Goal: Task Accomplishment & Management: Use online tool/utility

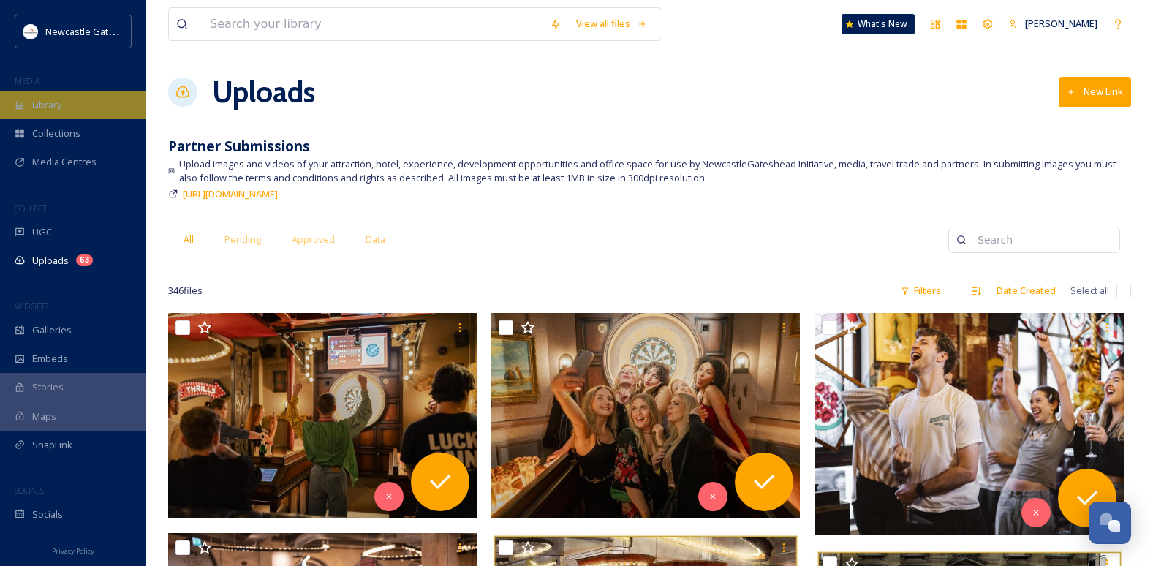
click at [73, 113] on div "Library" at bounding box center [73, 105] width 146 height 29
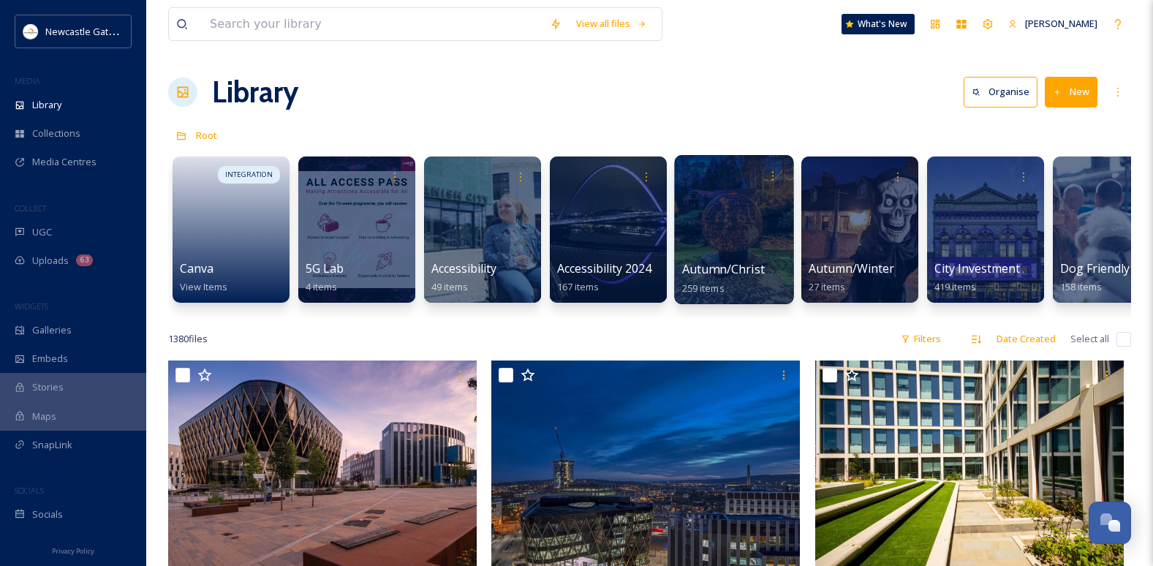
click at [706, 244] on div at bounding box center [733, 229] width 119 height 149
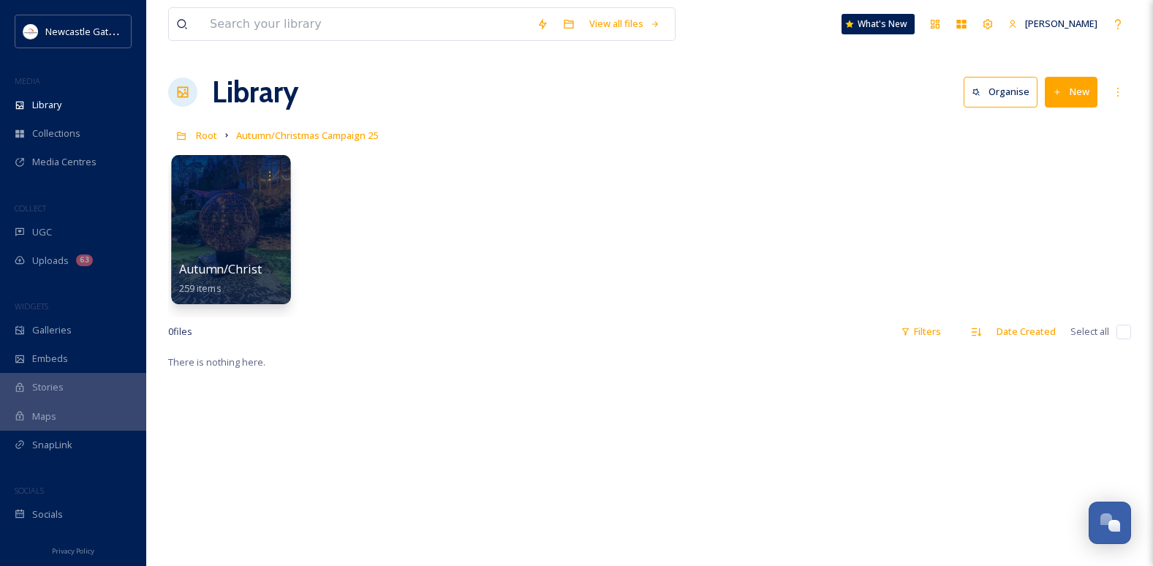
click at [228, 240] on div at bounding box center [230, 229] width 119 height 149
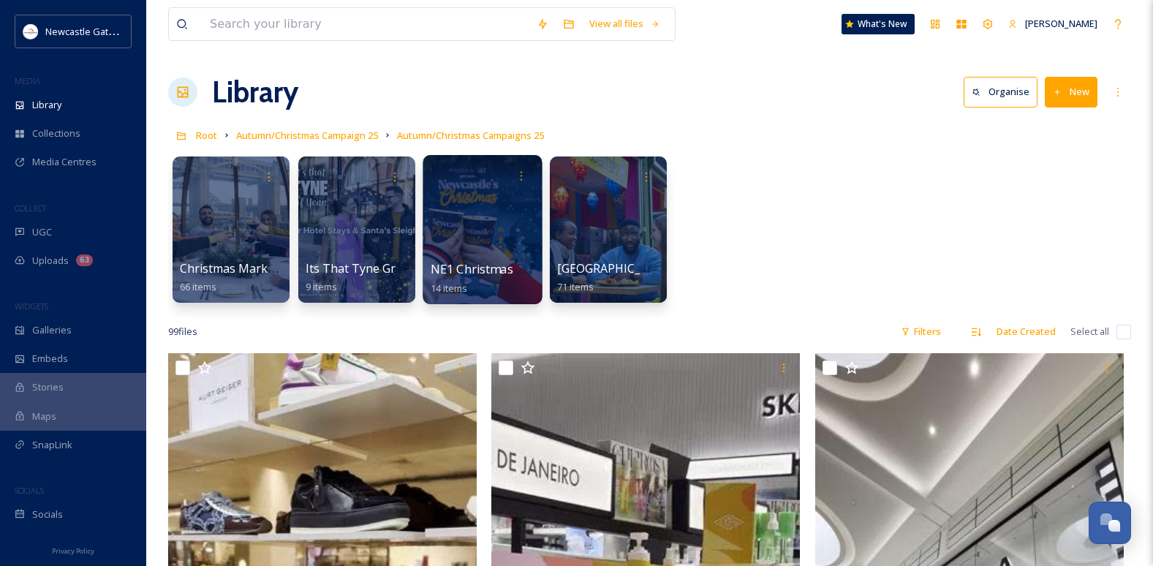
click at [512, 267] on span "NE1 Christmas Market" at bounding box center [493, 269] width 126 height 16
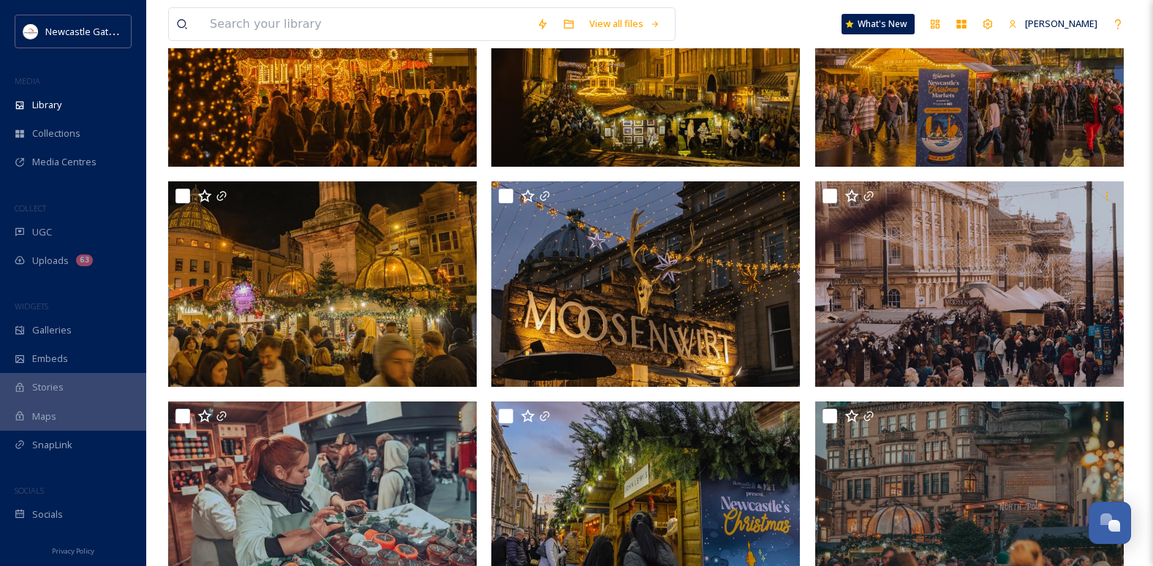
scroll to position [219, 0]
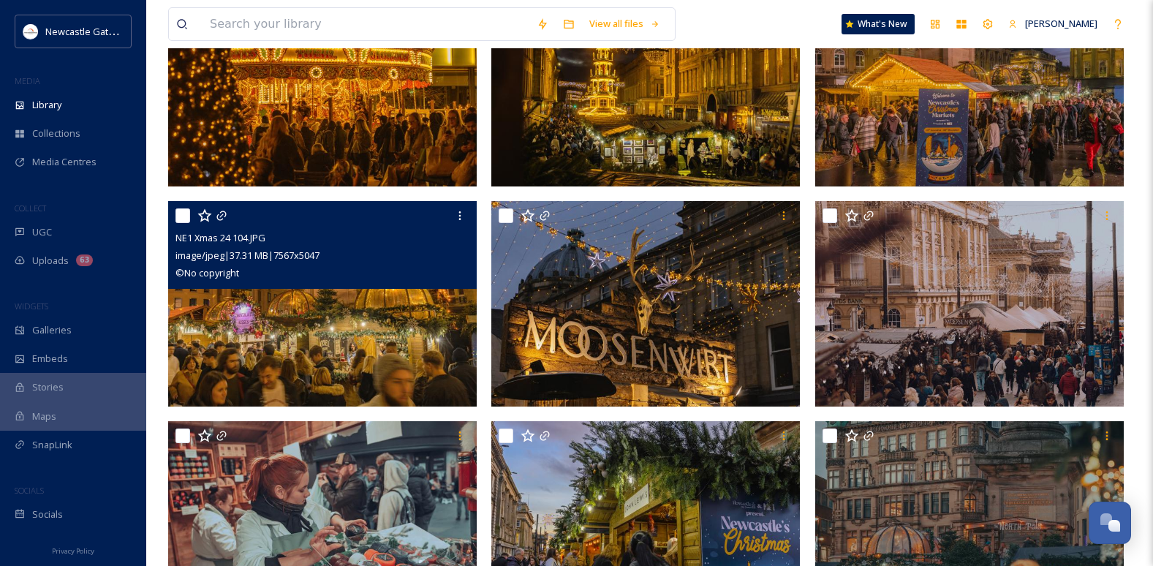
click at [333, 290] on img at bounding box center [322, 304] width 308 height 206
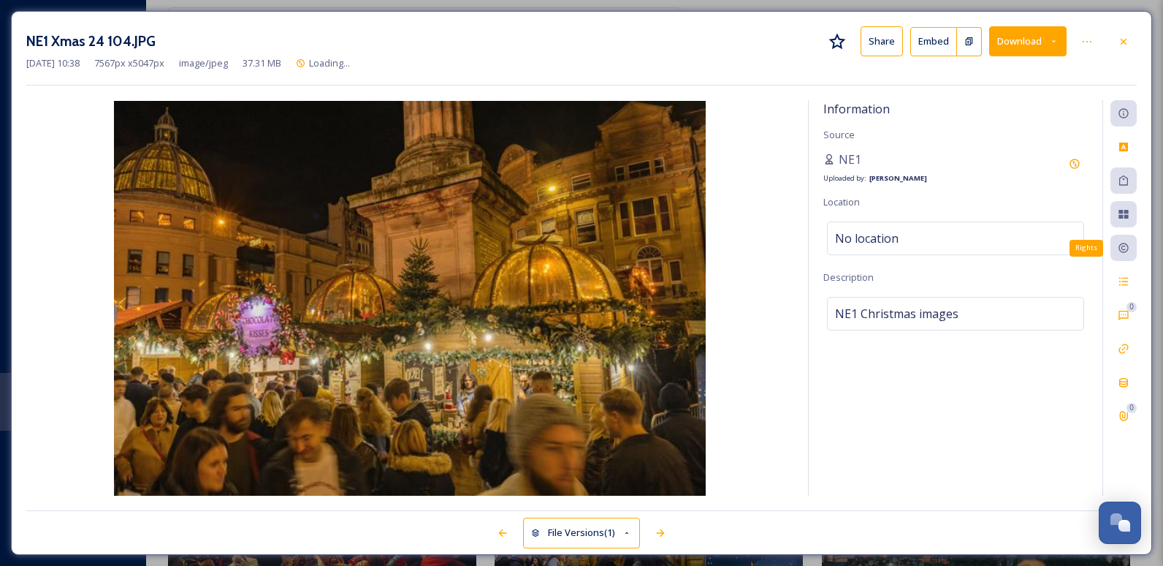
click at [749, 248] on icon at bounding box center [1124, 248] width 10 height 10
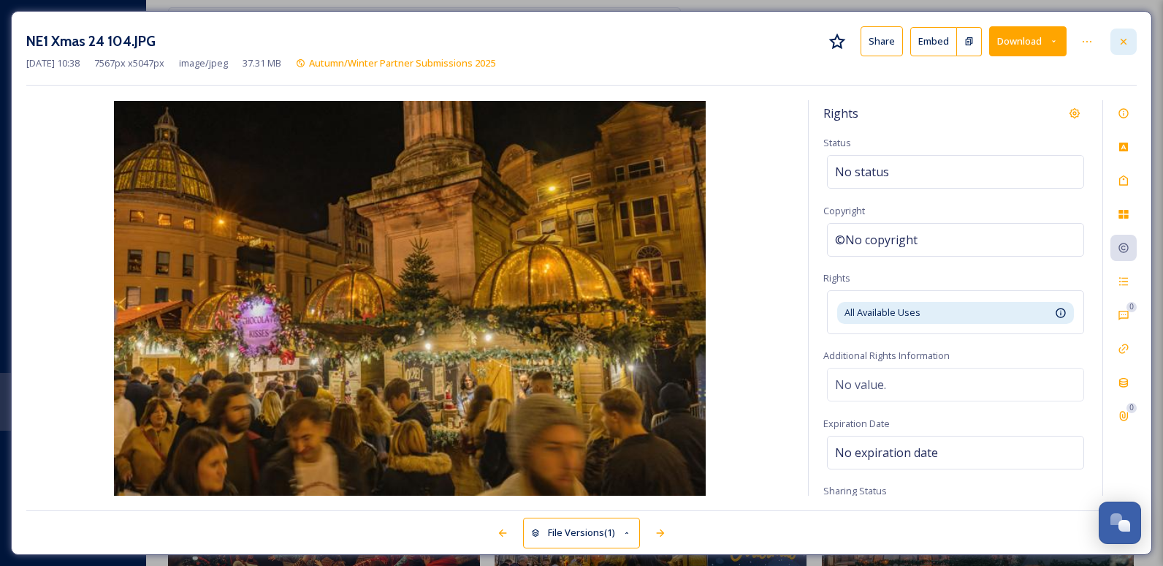
click at [749, 36] on icon at bounding box center [1124, 42] width 12 height 12
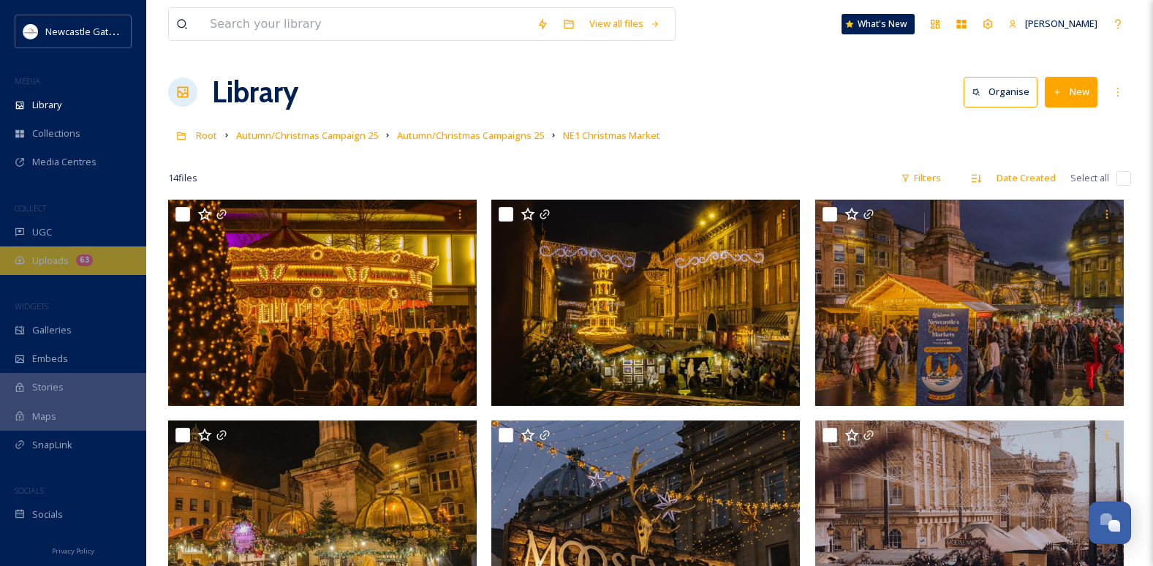
click at [47, 263] on span "Uploads" at bounding box center [50, 261] width 37 height 14
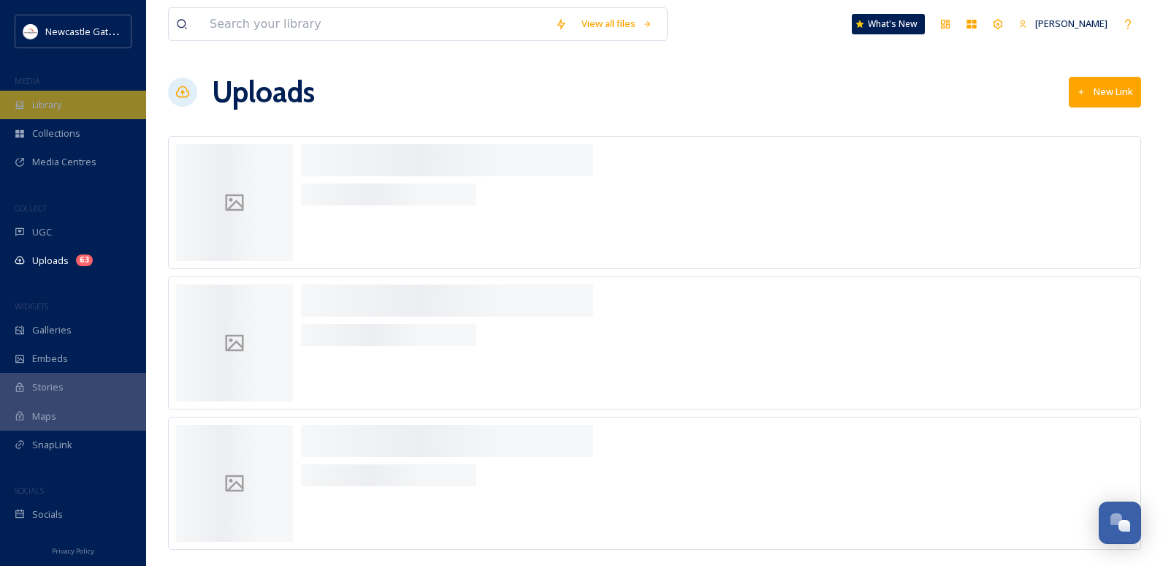
click at [45, 101] on span "Library" at bounding box center [46, 105] width 29 height 14
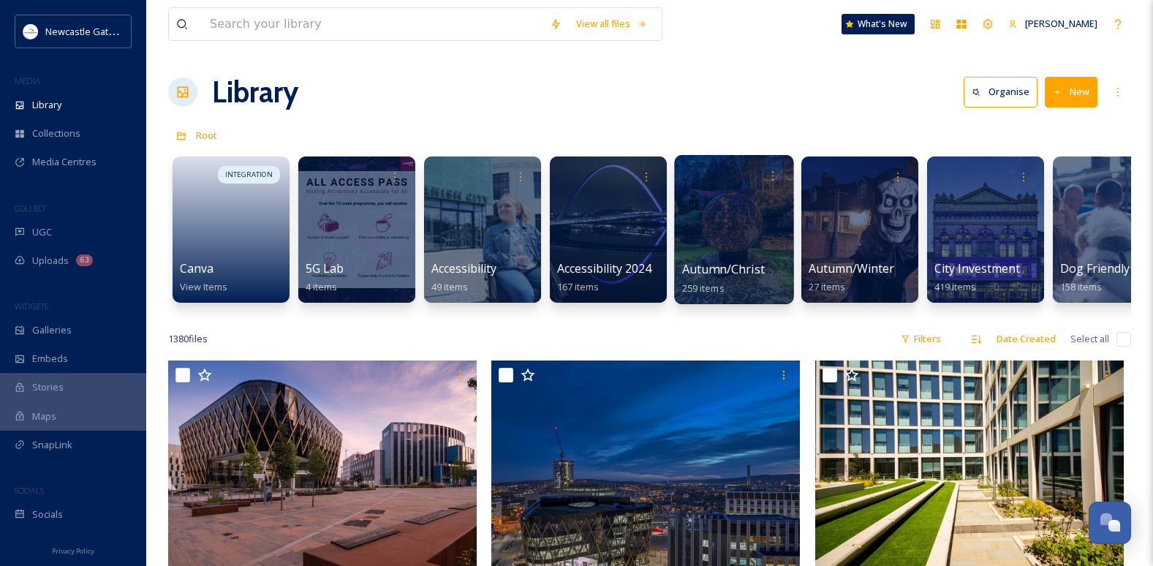
click at [742, 229] on div at bounding box center [733, 229] width 119 height 149
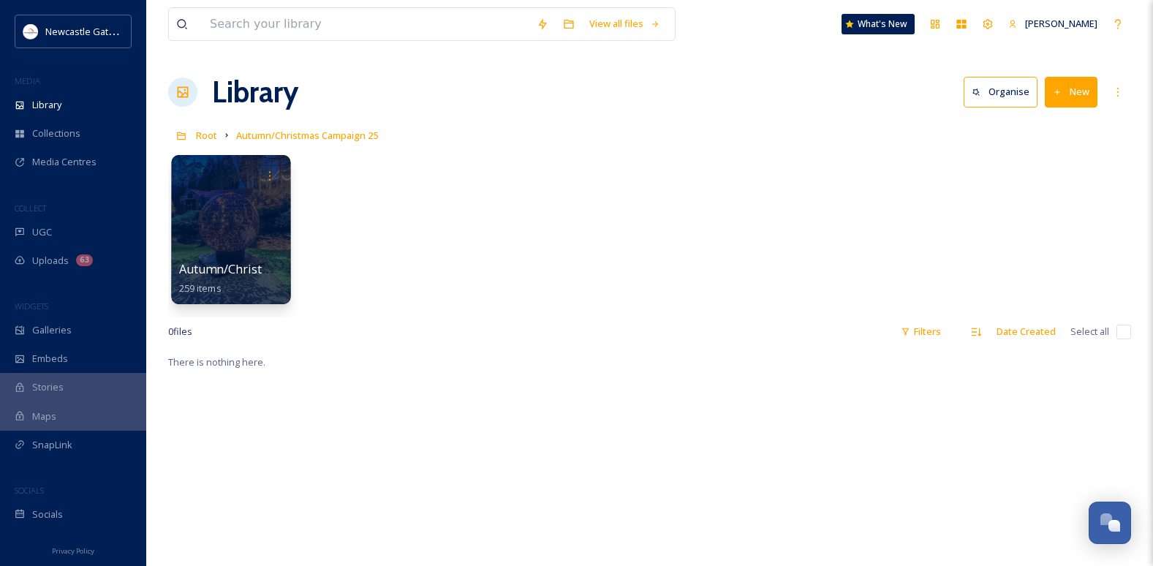
click at [238, 216] on div at bounding box center [230, 229] width 119 height 149
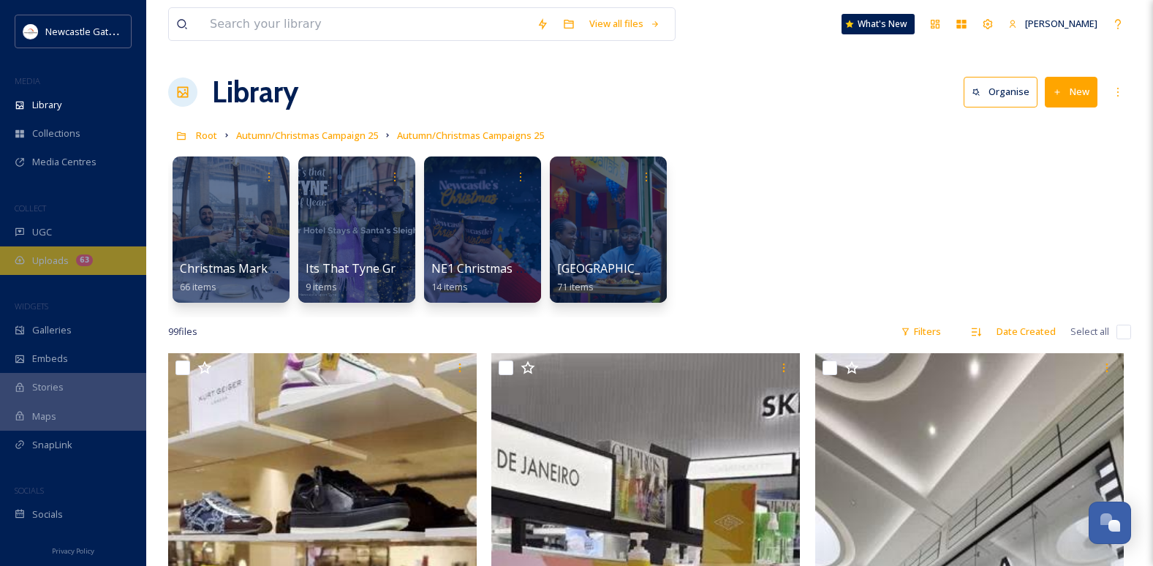
click at [99, 254] on div "Uploads 63" at bounding box center [73, 260] width 146 height 29
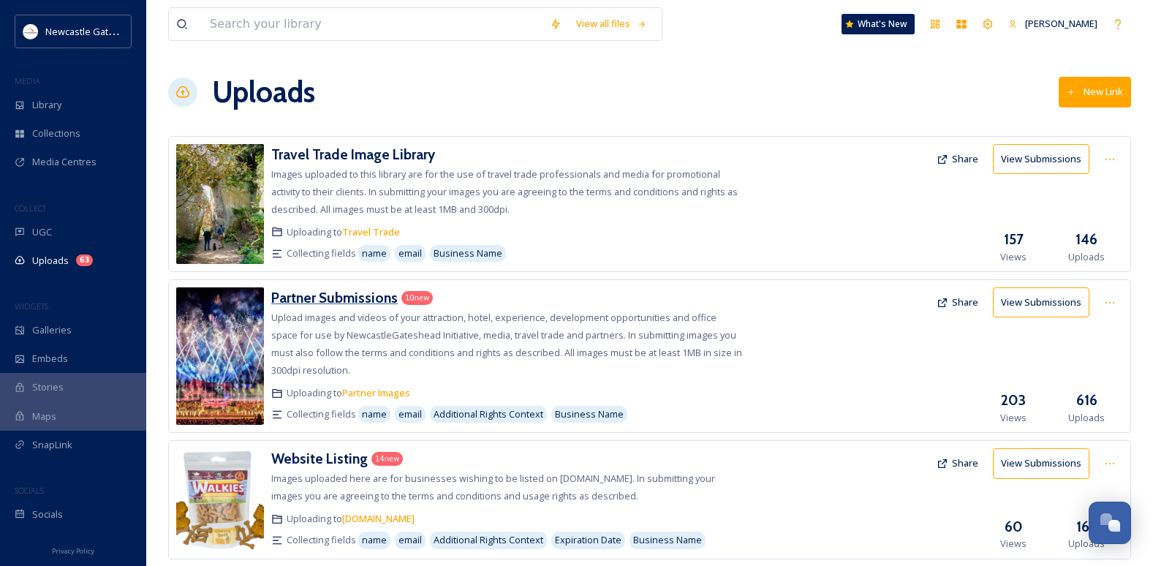
click at [379, 297] on h3 "Partner Submissions" at bounding box center [334, 298] width 126 height 18
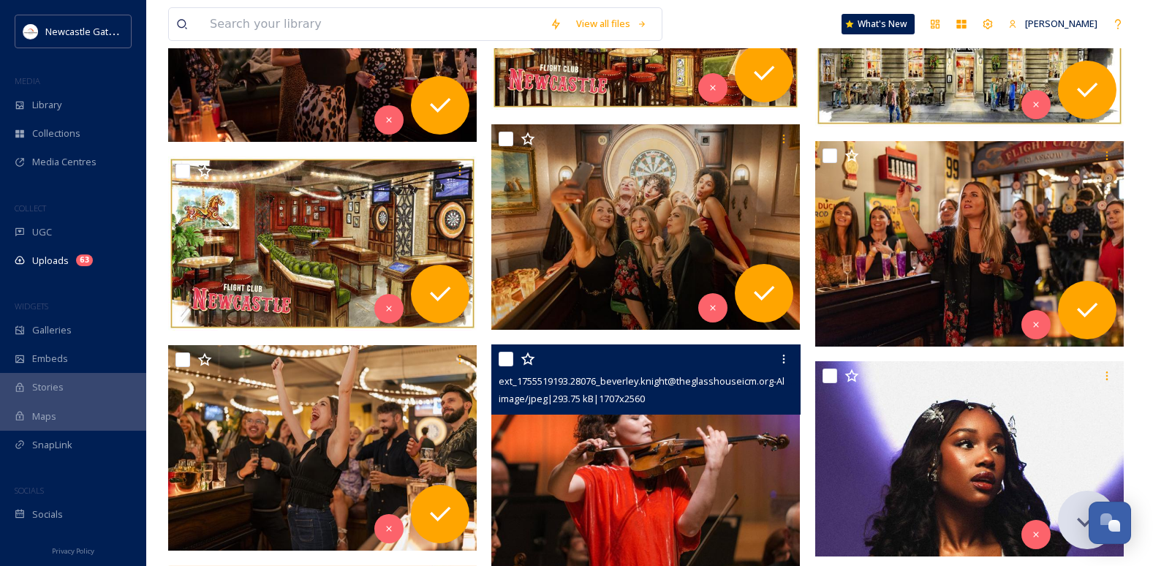
scroll to position [512, 0]
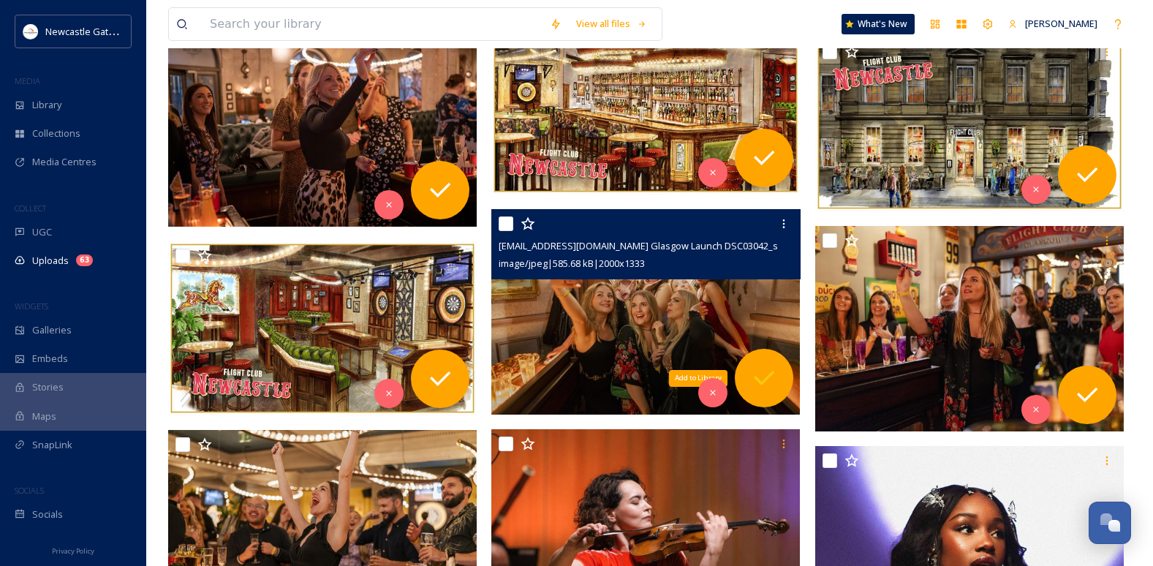
click at [749, 377] on icon at bounding box center [763, 377] width 29 height 29
click at [584, 313] on img at bounding box center [645, 312] width 308 height 206
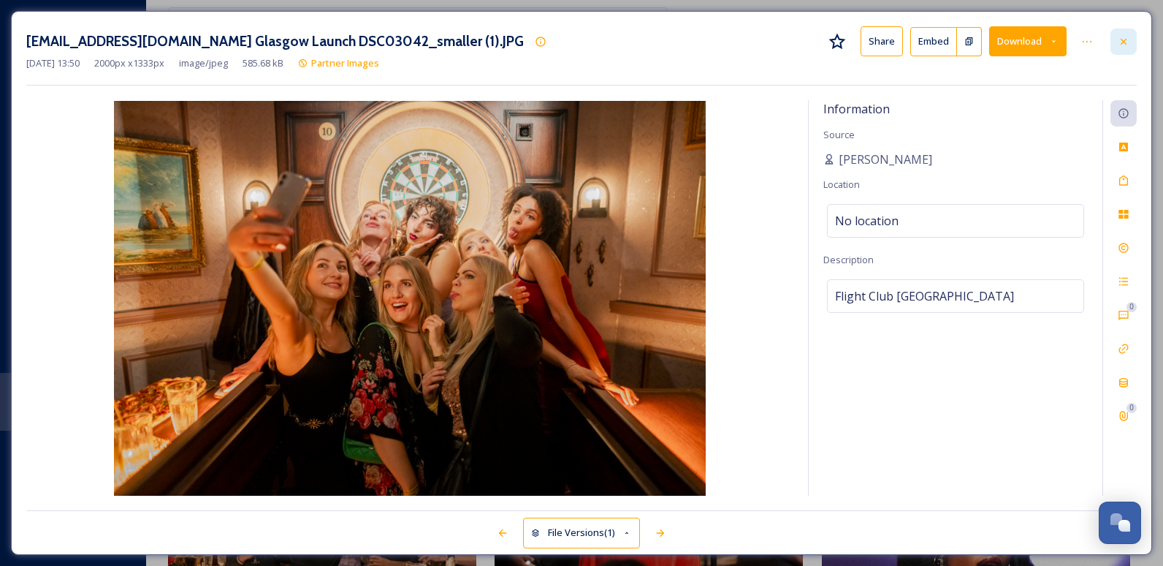
click at [749, 41] on icon at bounding box center [1124, 42] width 12 height 12
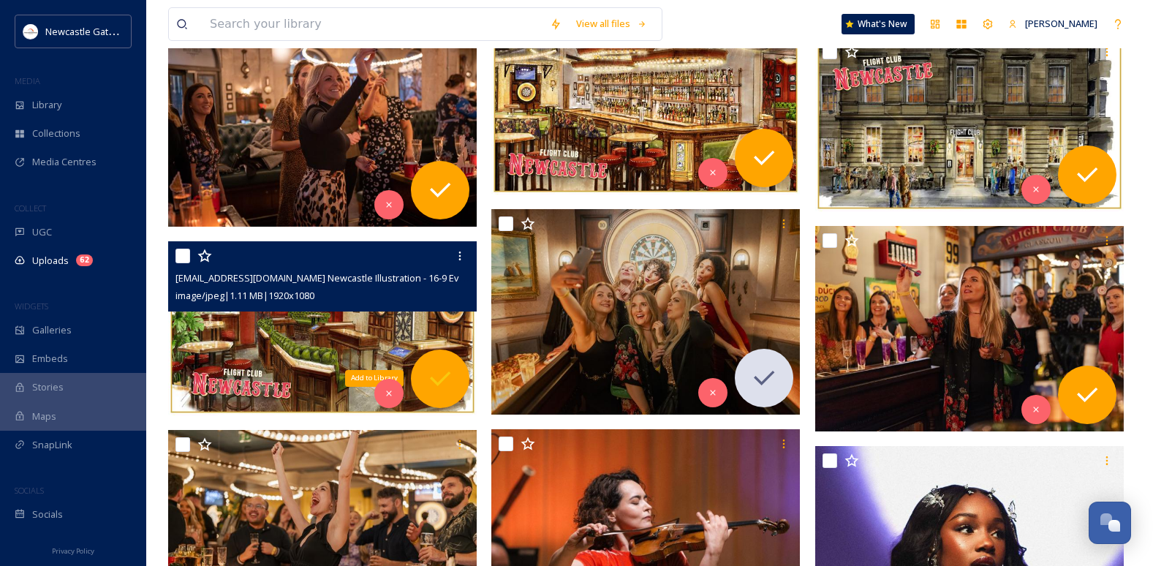
click at [423, 373] on div "Add to Library" at bounding box center [440, 378] width 58 height 58
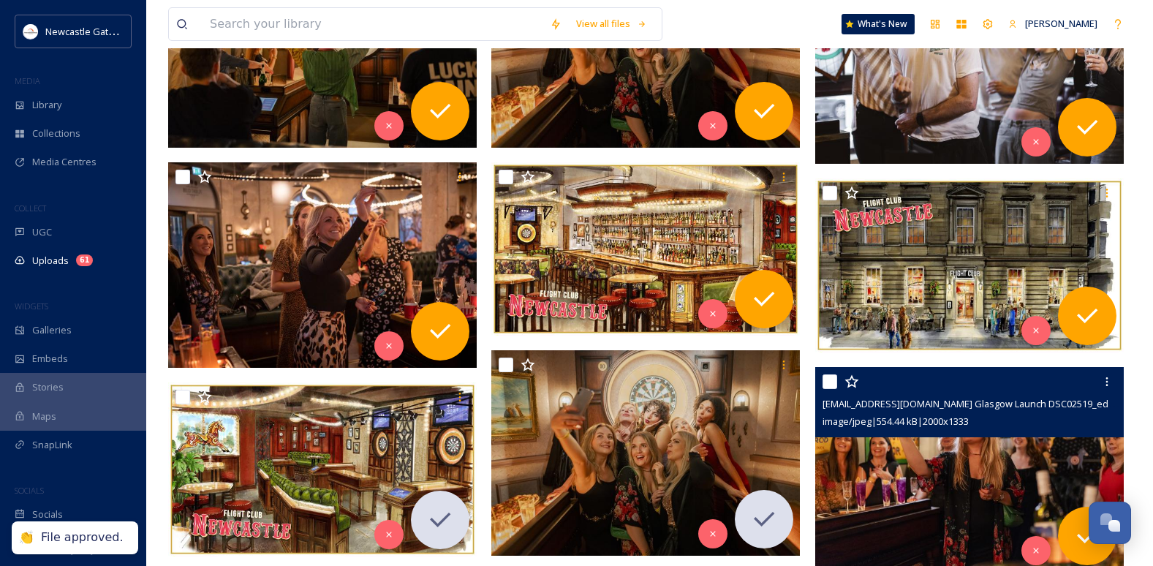
scroll to position [365, 0]
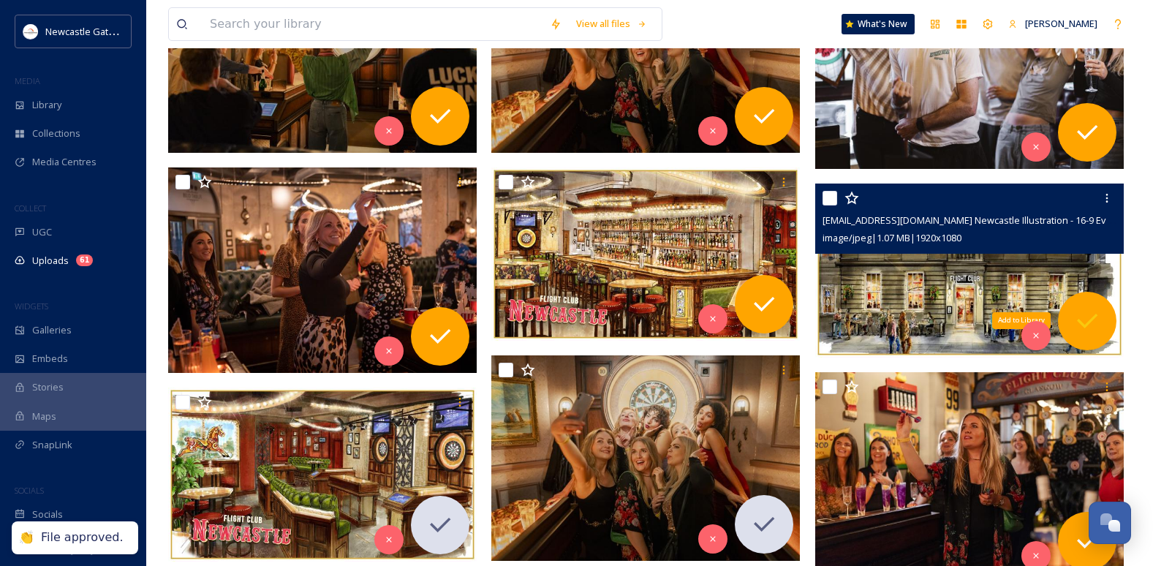
click at [749, 316] on icon at bounding box center [1086, 320] width 29 height 29
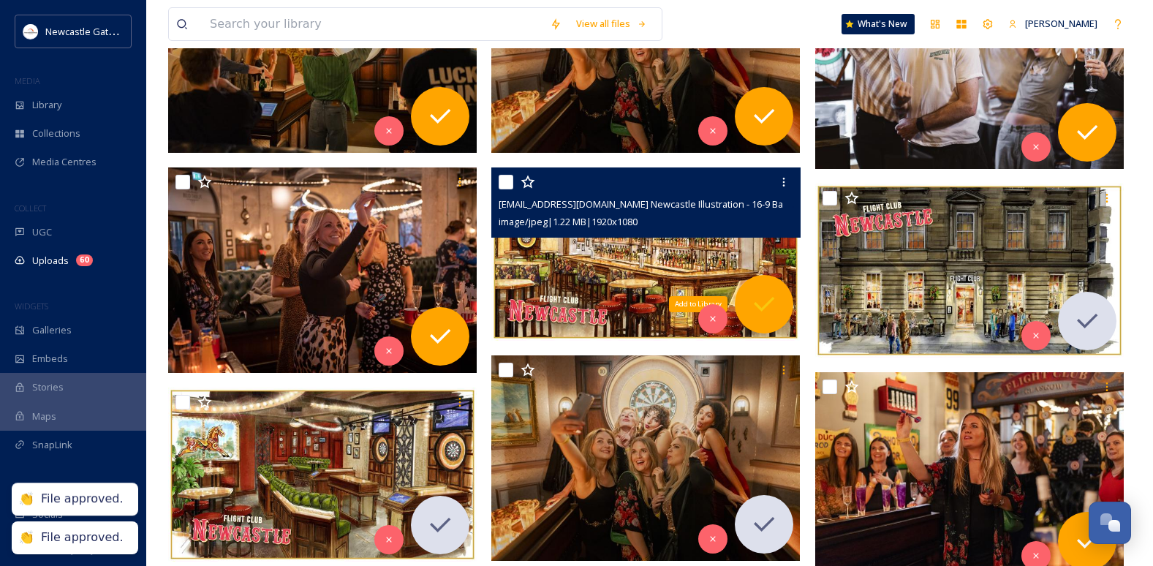
click at [749, 297] on icon at bounding box center [763, 303] width 29 height 29
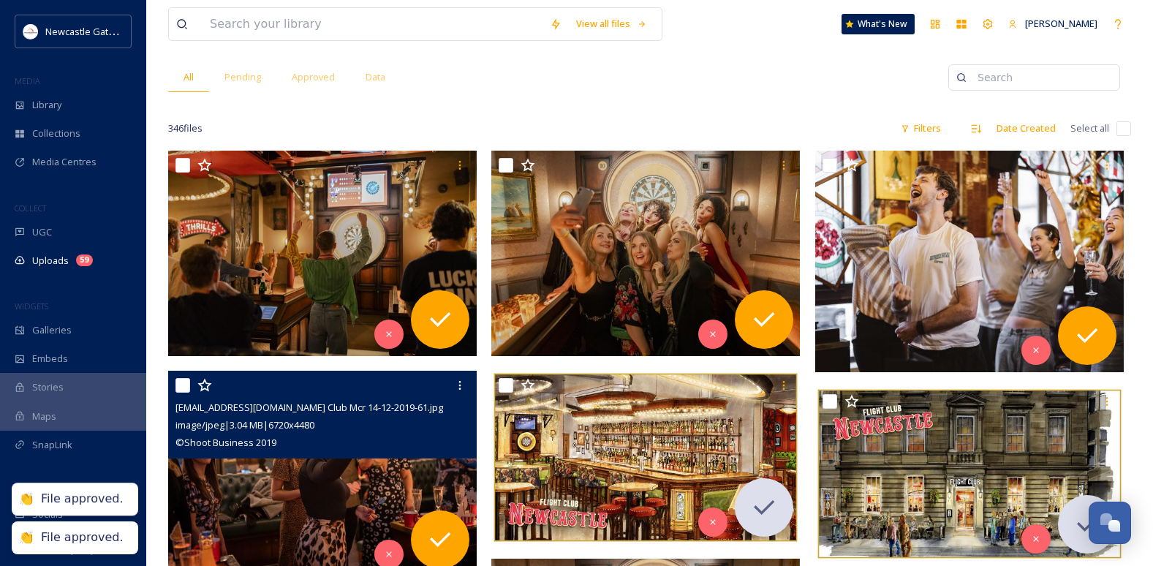
scroll to position [146, 0]
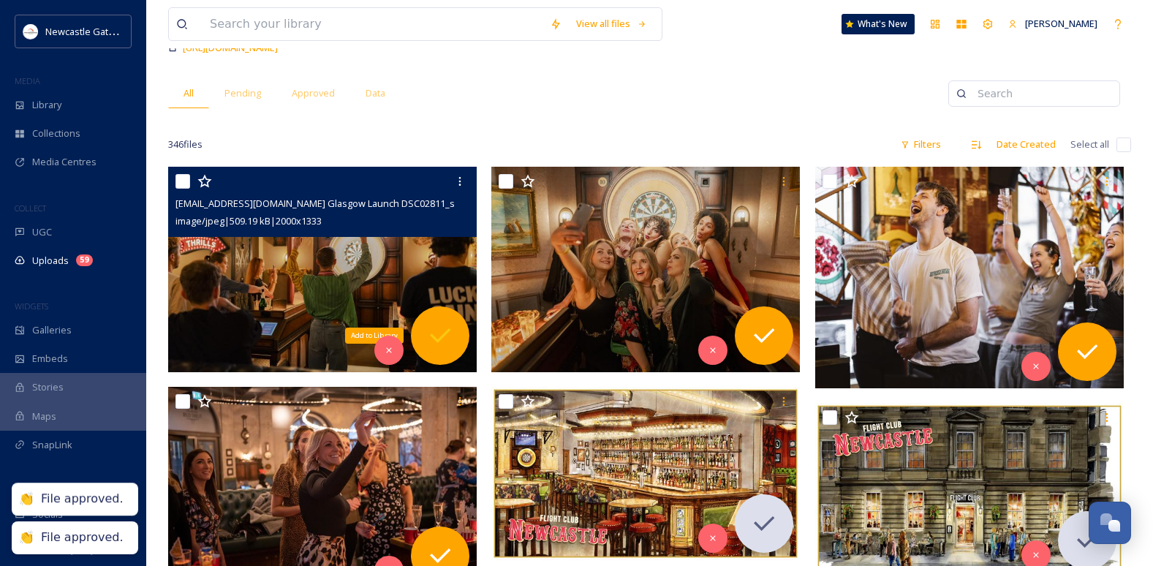
click at [439, 313] on div "Add to Library" at bounding box center [440, 335] width 58 height 58
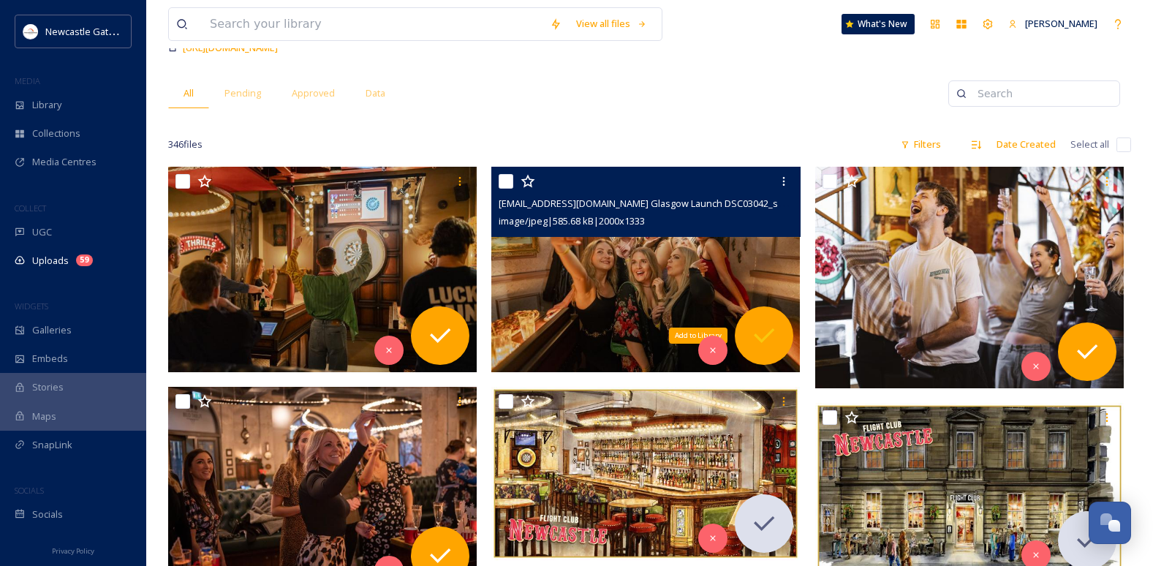
click at [749, 335] on div "Add to Library" at bounding box center [763, 335] width 58 height 58
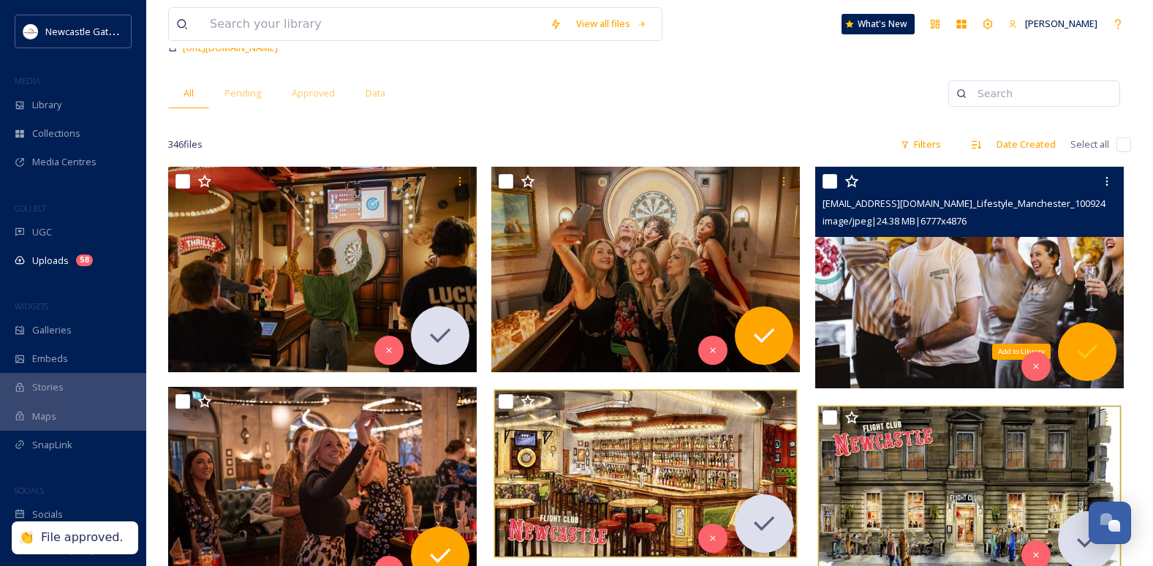
click at [749, 343] on icon at bounding box center [1086, 351] width 29 height 29
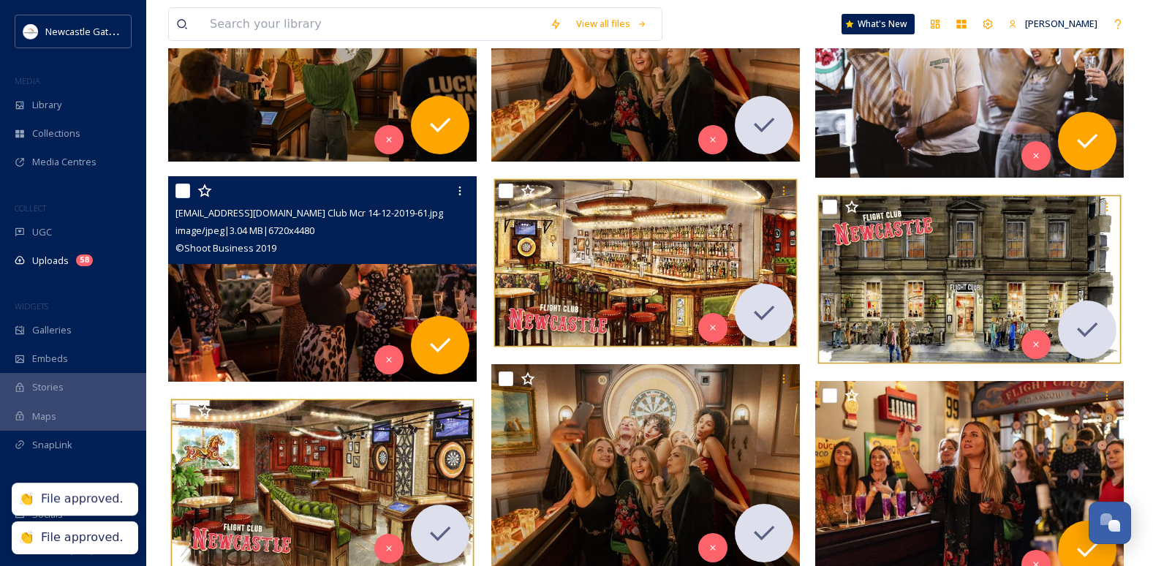
scroll to position [365, 0]
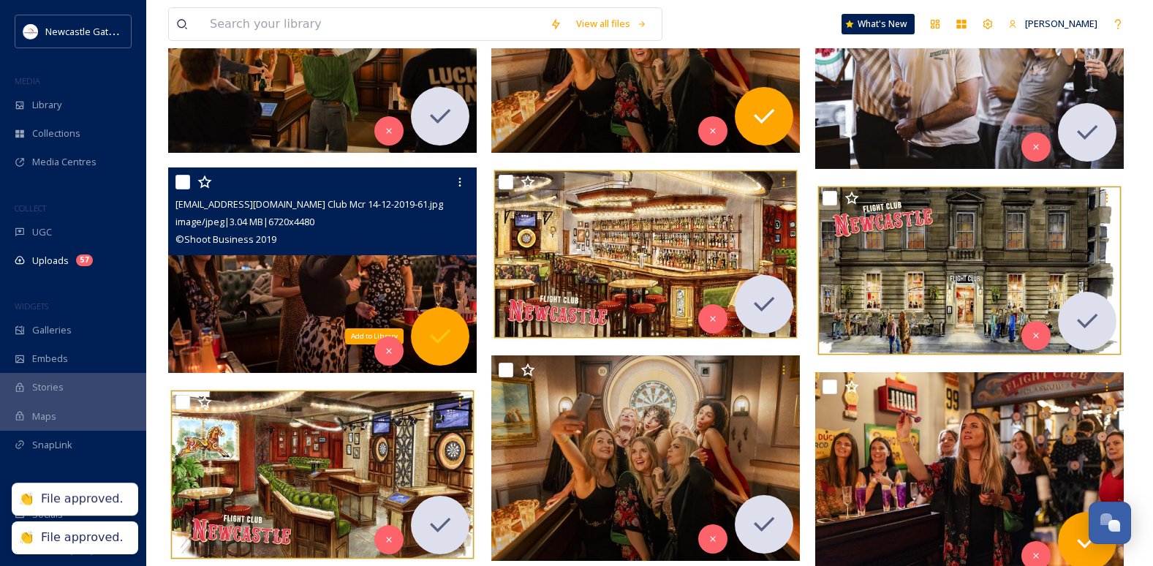
click at [451, 352] on div "Add to Library" at bounding box center [440, 336] width 58 height 58
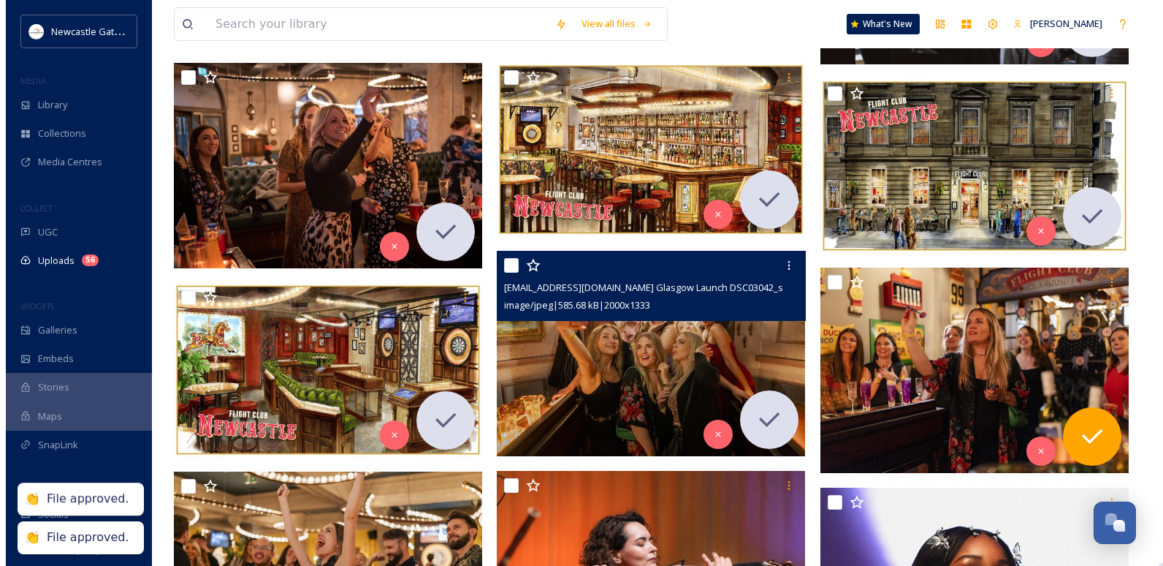
scroll to position [585, 0]
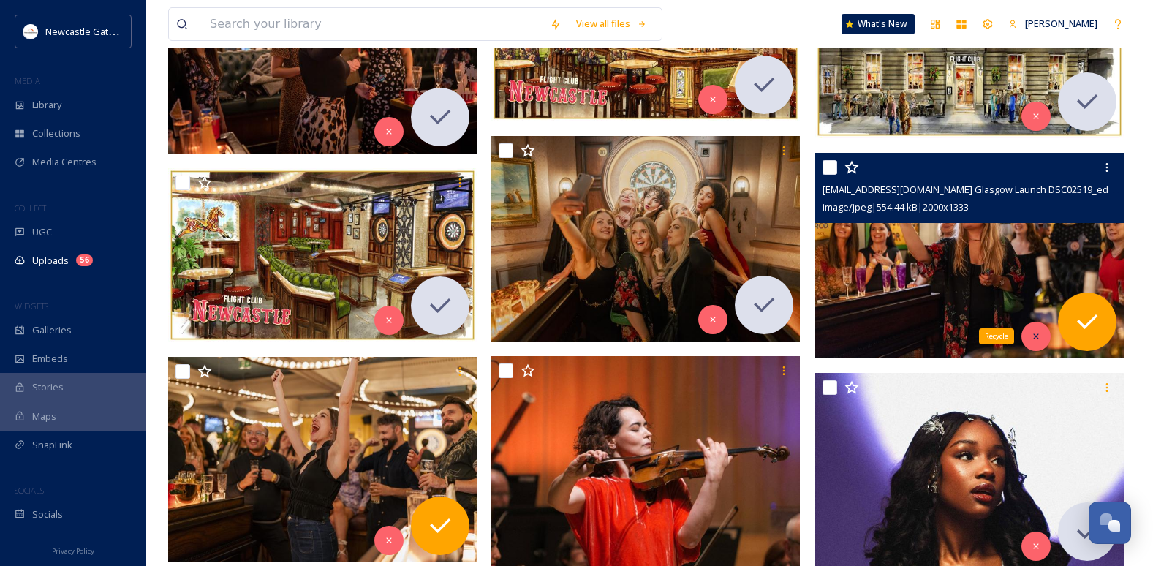
click at [749, 334] on icon at bounding box center [1035, 336] width 10 height 10
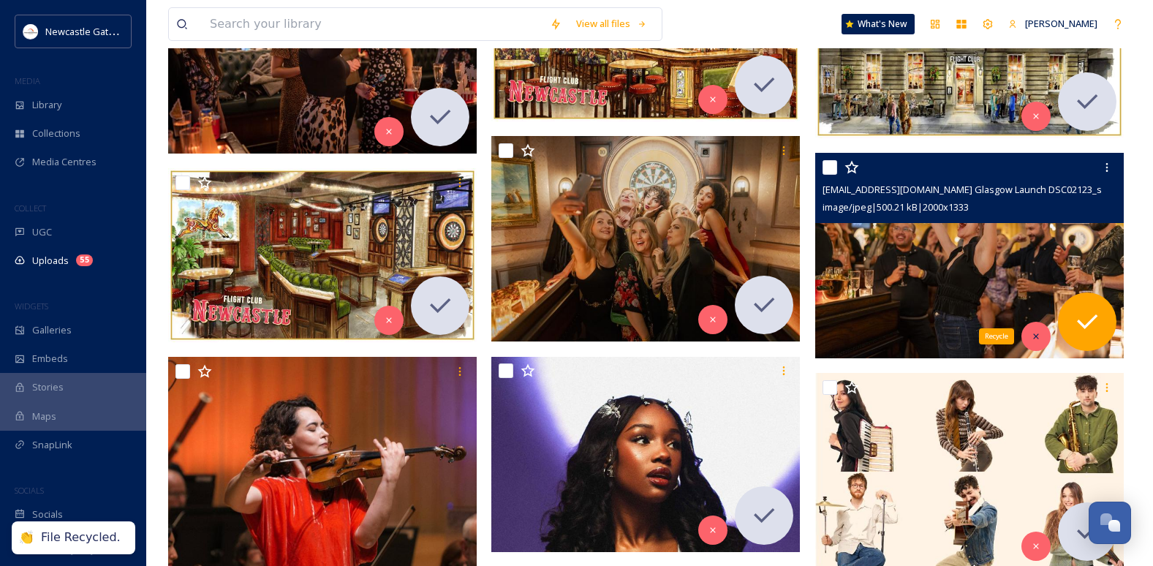
click at [749, 331] on div "Recycle" at bounding box center [1035, 336] width 29 height 29
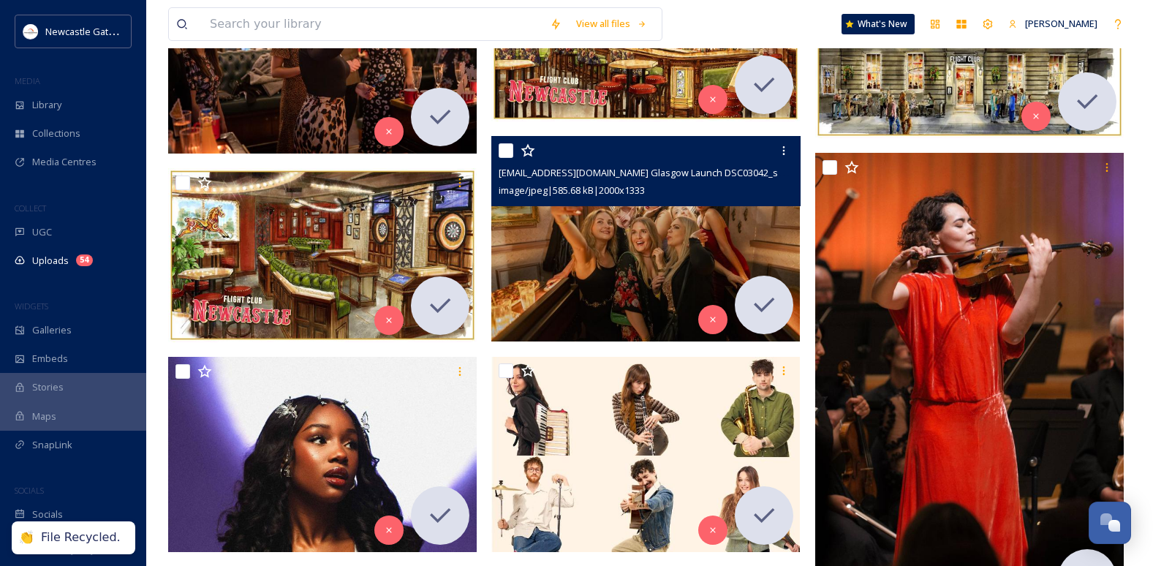
click at [586, 207] on img at bounding box center [645, 239] width 308 height 206
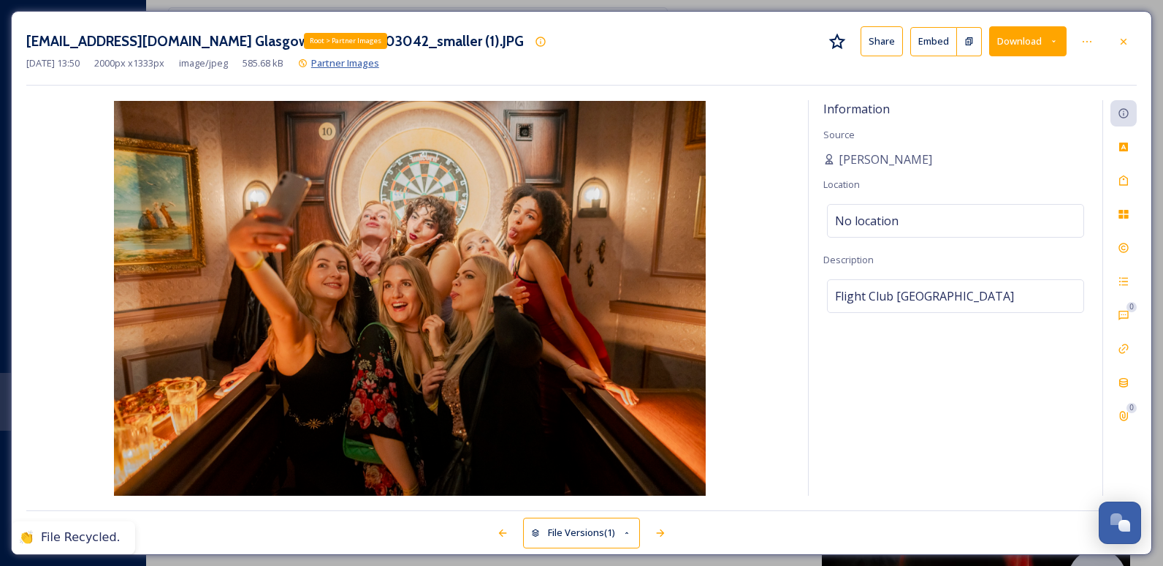
click at [348, 63] on span "Partner Images" at bounding box center [345, 62] width 68 height 13
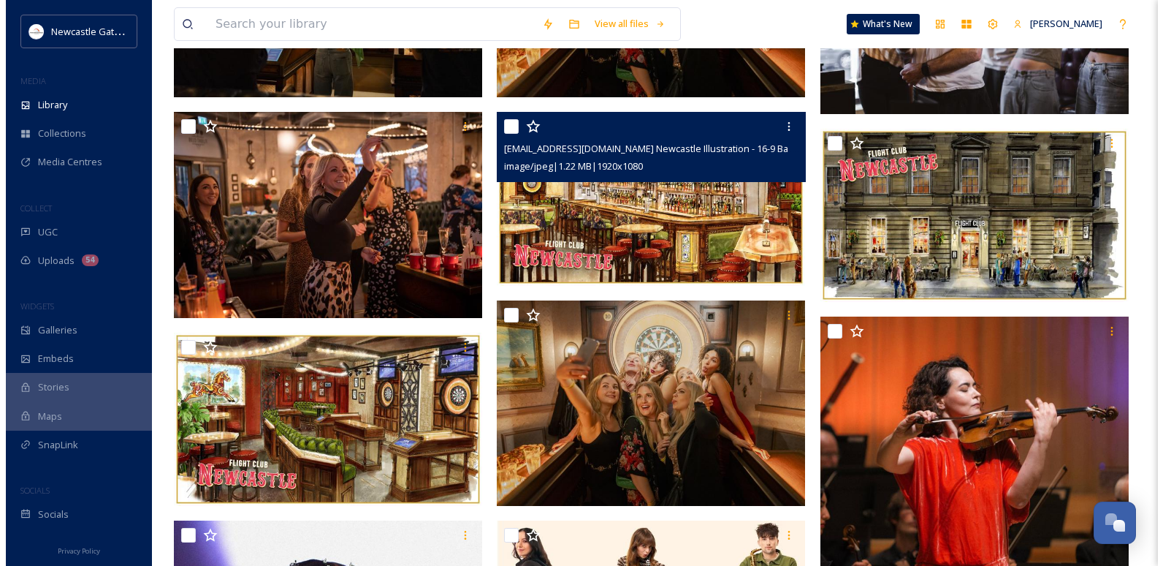
scroll to position [512, 0]
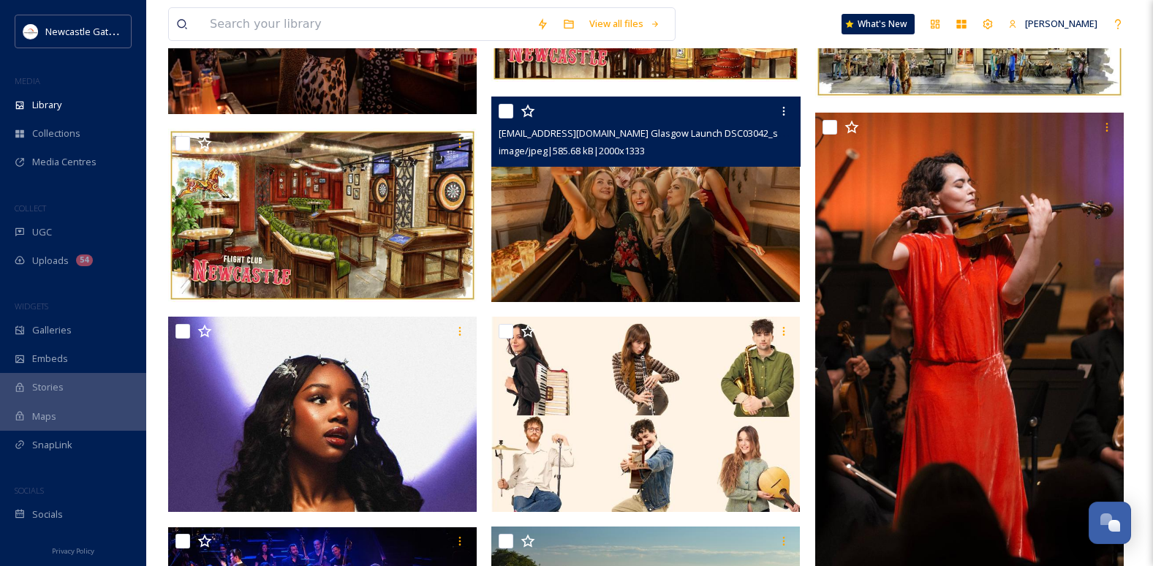
click at [699, 228] on img at bounding box center [645, 199] width 308 height 206
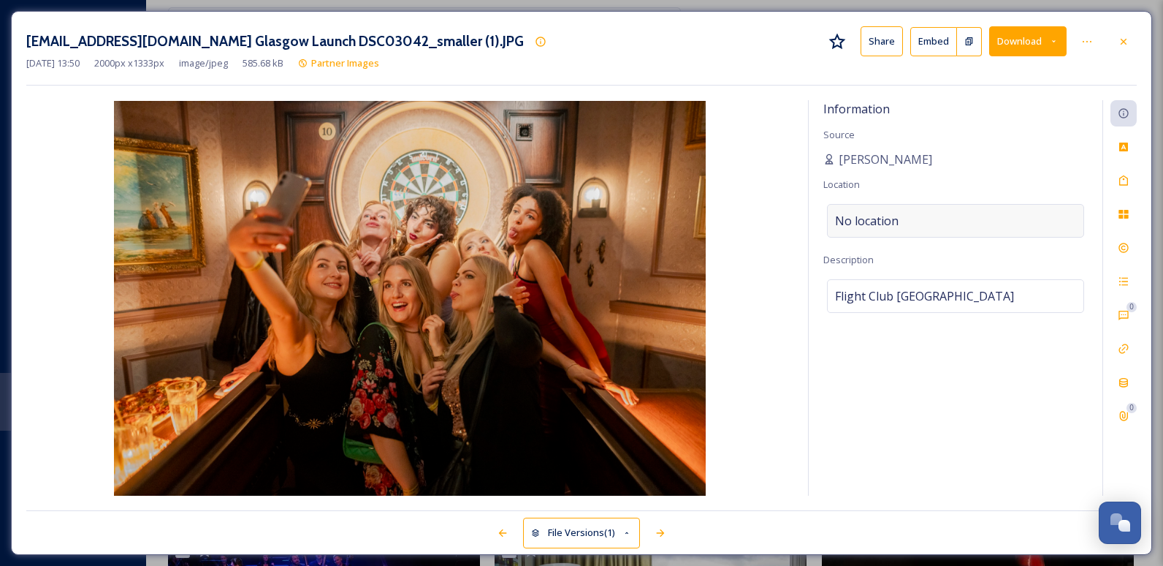
click at [749, 226] on span "No location" at bounding box center [867, 221] width 64 height 18
click at [749, 224] on input at bounding box center [956, 221] width 256 height 32
type input "Flight Club"
click at [749, 357] on div "Information Source [PERSON_NAME] Location Flight Club No results Description Fl…" at bounding box center [956, 297] width 294 height 395
click at [749, 220] on div "No location" at bounding box center [955, 221] width 257 height 34
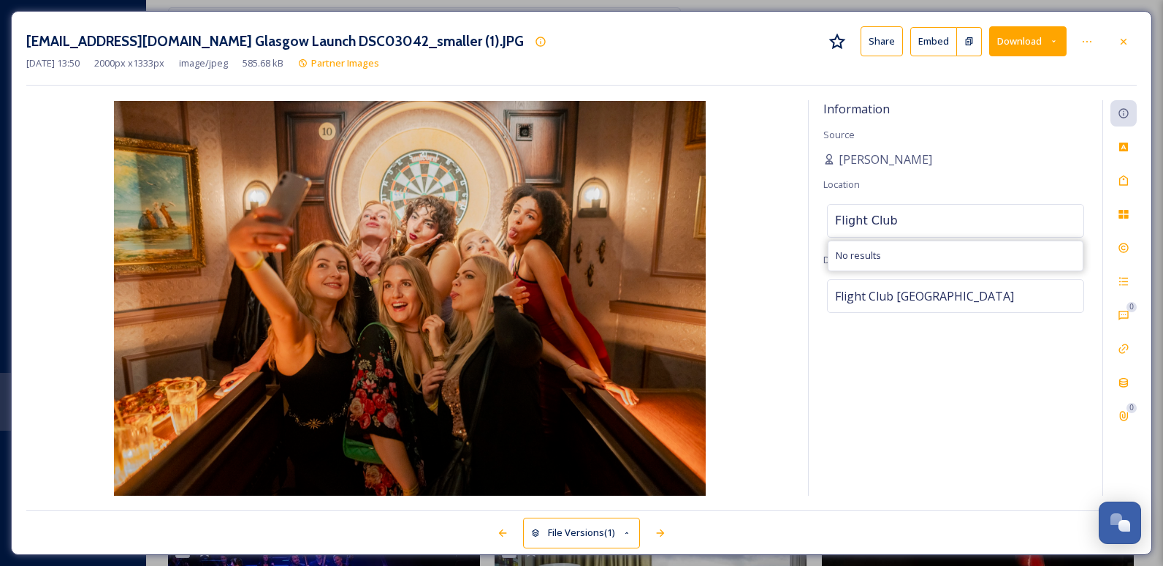
click at [749, 219] on input "Flight Club" at bounding box center [956, 221] width 256 height 32
click at [749, 388] on div "Information Source [PERSON_NAME] Location No location Description Flight Club […" at bounding box center [956, 297] width 294 height 395
click at [749, 181] on icon at bounding box center [1124, 181] width 12 height 12
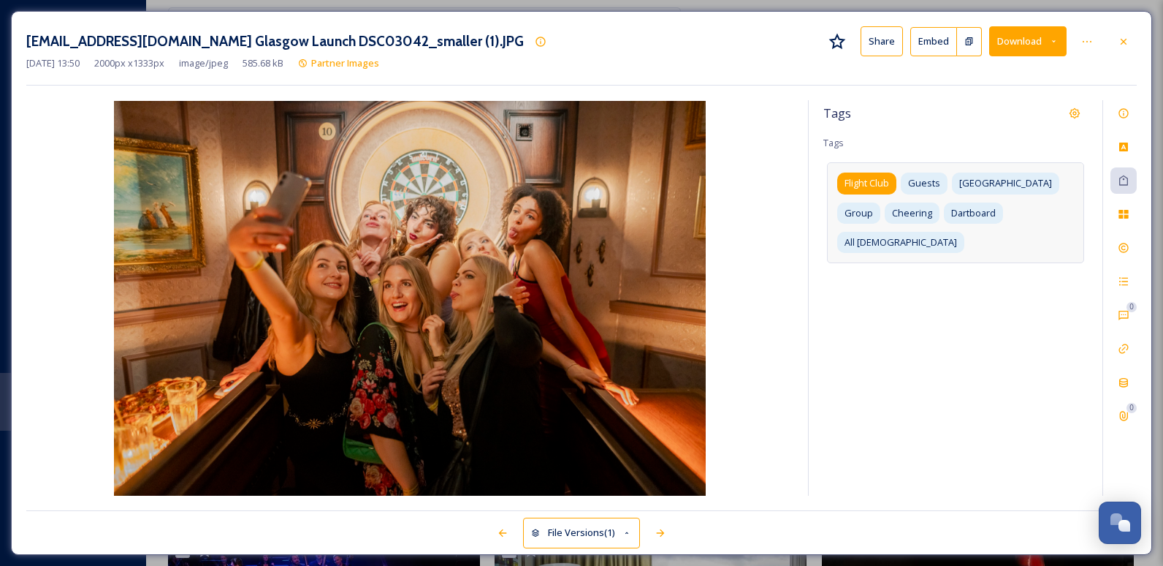
click at [749, 185] on span "Flight Club" at bounding box center [867, 183] width 45 height 14
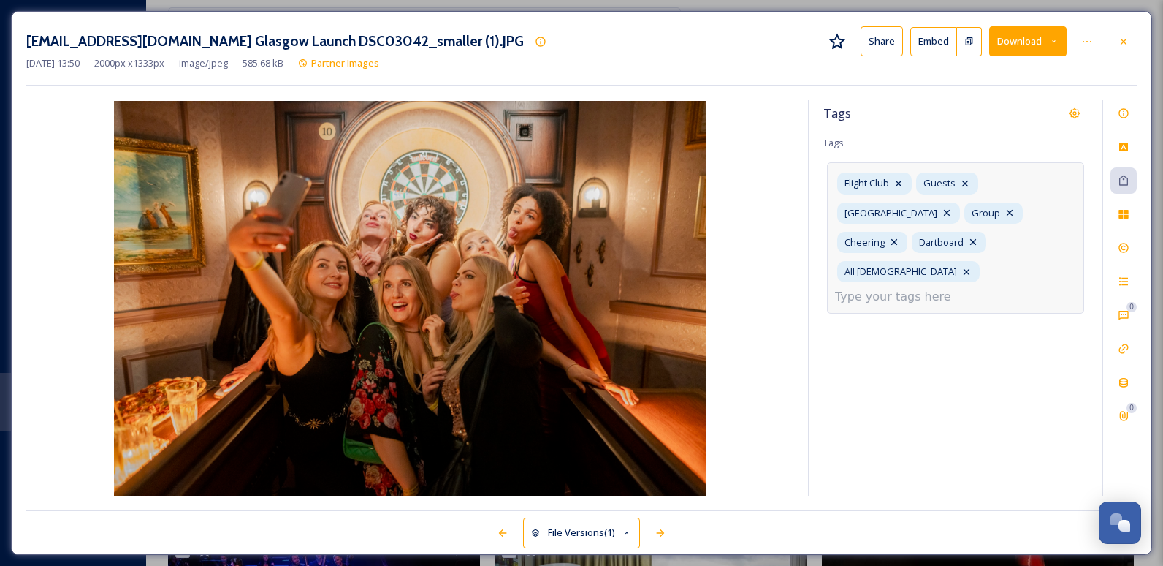
click at [749, 292] on div "Tags Tags Flight Club Guests Glasgow Group Cheering Dartboard All [DEMOGRAPHIC_…" at bounding box center [956, 297] width 294 height 395
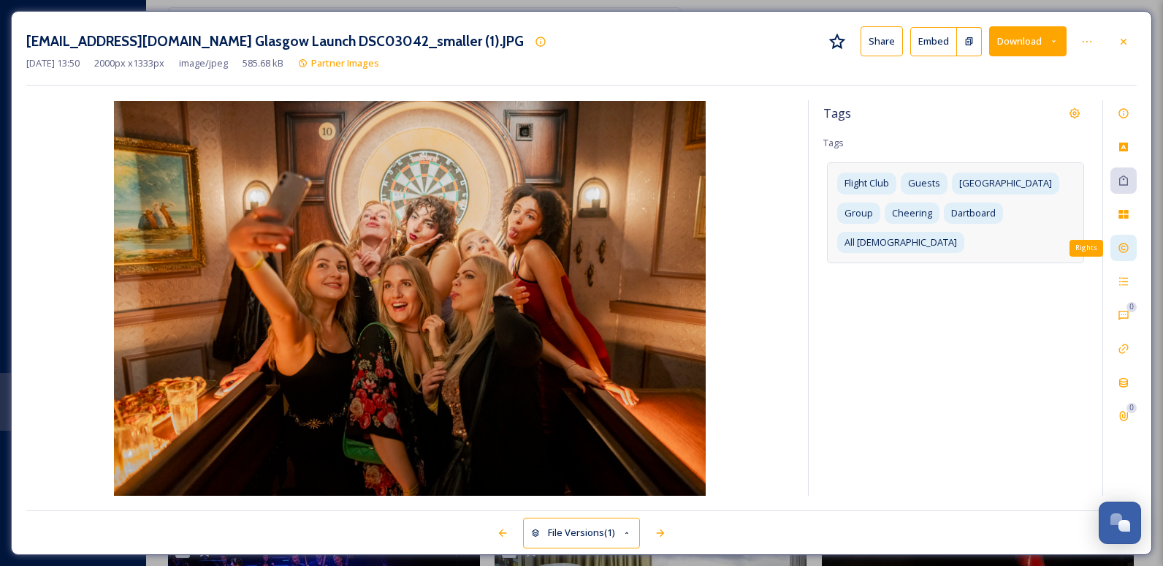
click at [749, 251] on icon at bounding box center [1124, 248] width 12 height 12
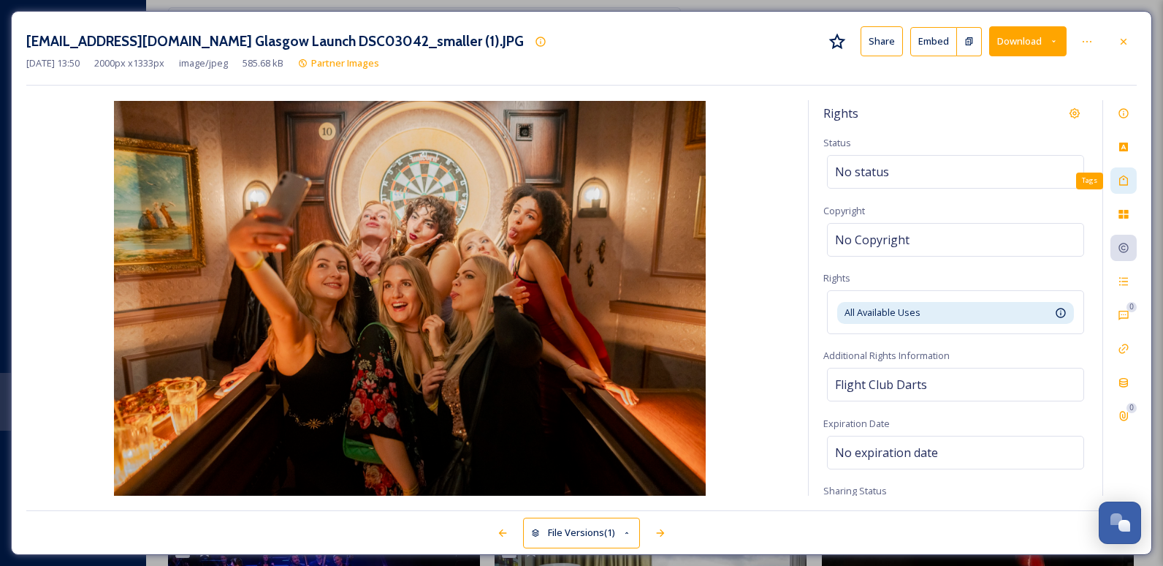
click at [749, 176] on icon at bounding box center [1124, 181] width 12 height 12
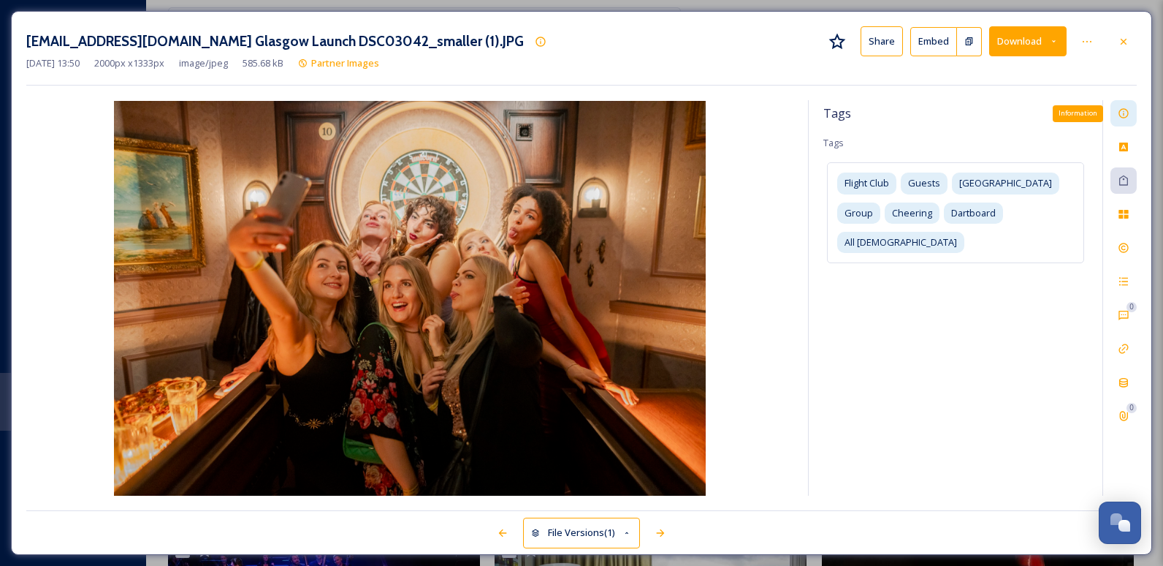
click at [749, 121] on div "Information" at bounding box center [1124, 113] width 26 height 26
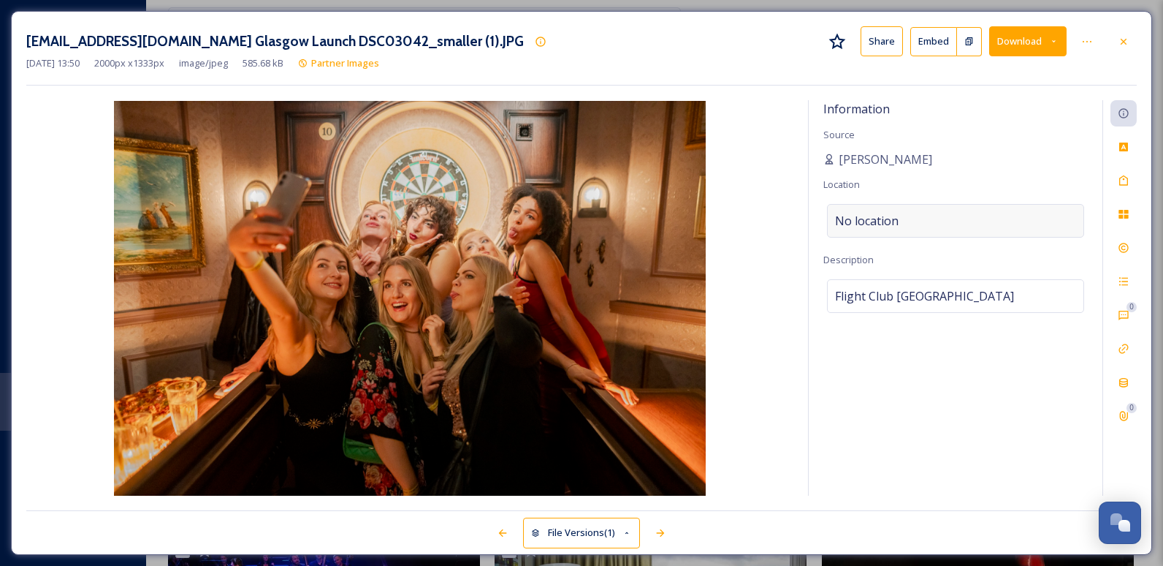
click at [749, 223] on span "No location" at bounding box center [867, 221] width 64 height 18
click at [749, 219] on input at bounding box center [956, 221] width 256 height 32
type input "Flight Club Darts"
click at [749, 400] on div "Information Source [PERSON_NAME] Location No location Description Flight Club […" at bounding box center [956, 297] width 294 height 395
click at [749, 39] on icon at bounding box center [1124, 41] width 6 height 6
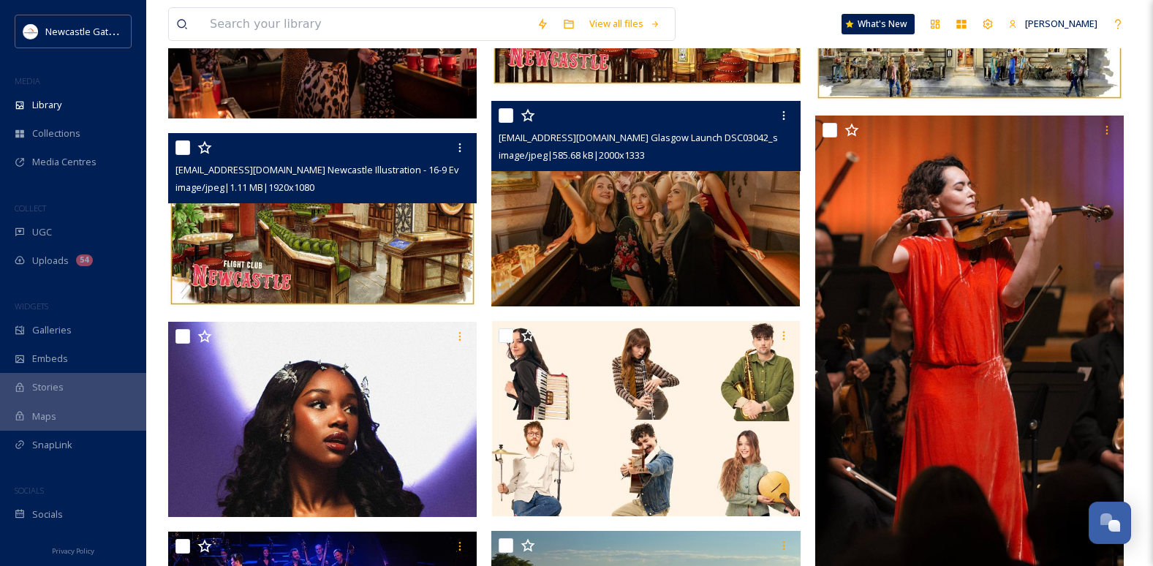
click at [436, 256] on img at bounding box center [322, 220] width 308 height 174
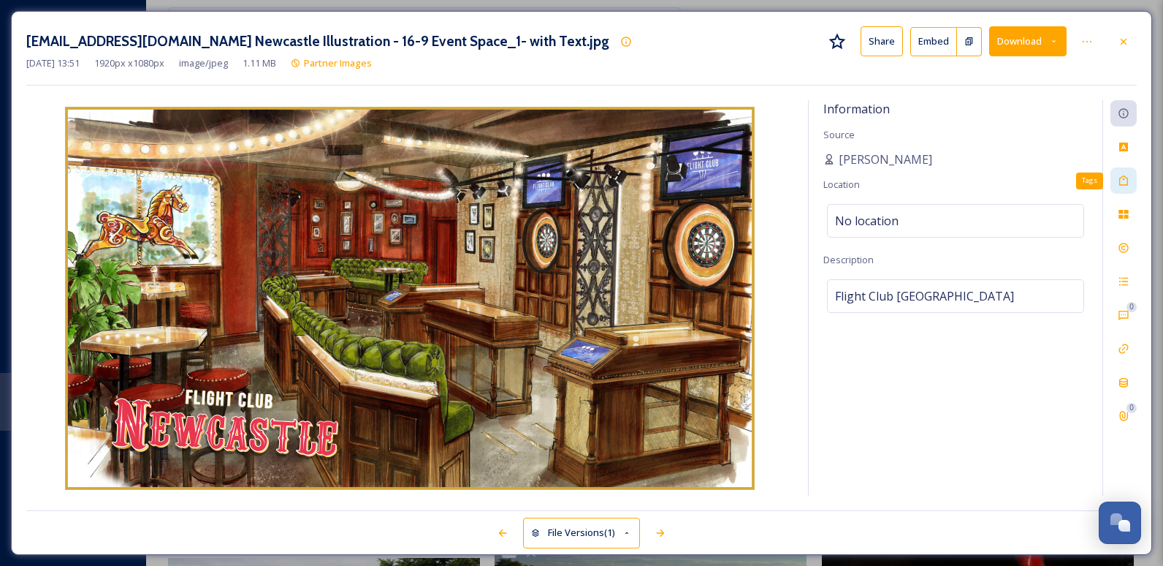
click at [749, 183] on icon at bounding box center [1124, 181] width 12 height 12
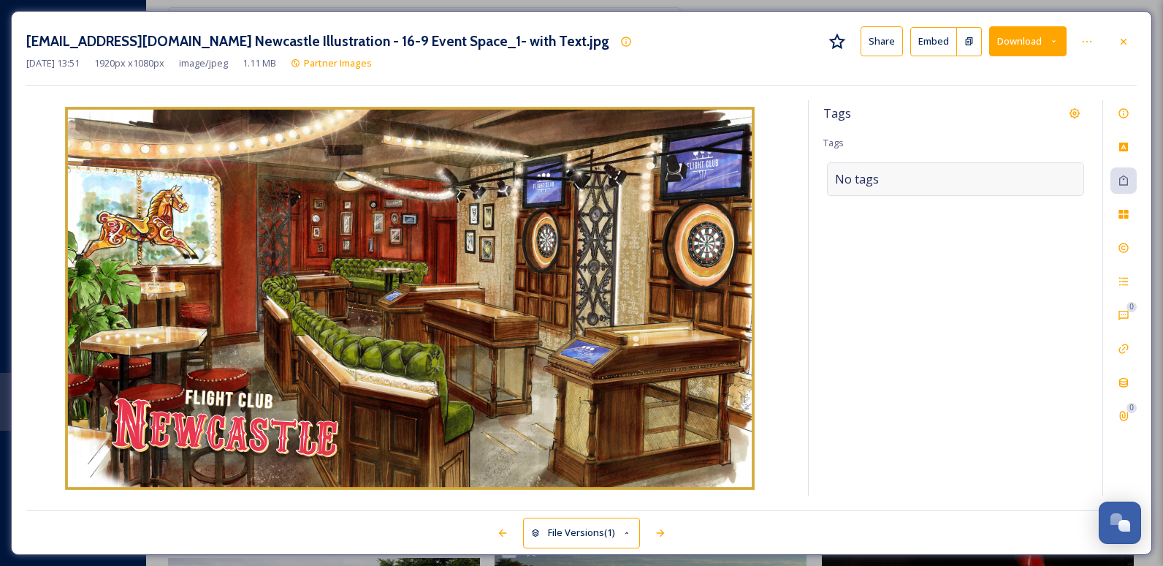
click at [749, 191] on div "No tags" at bounding box center [955, 179] width 257 height 34
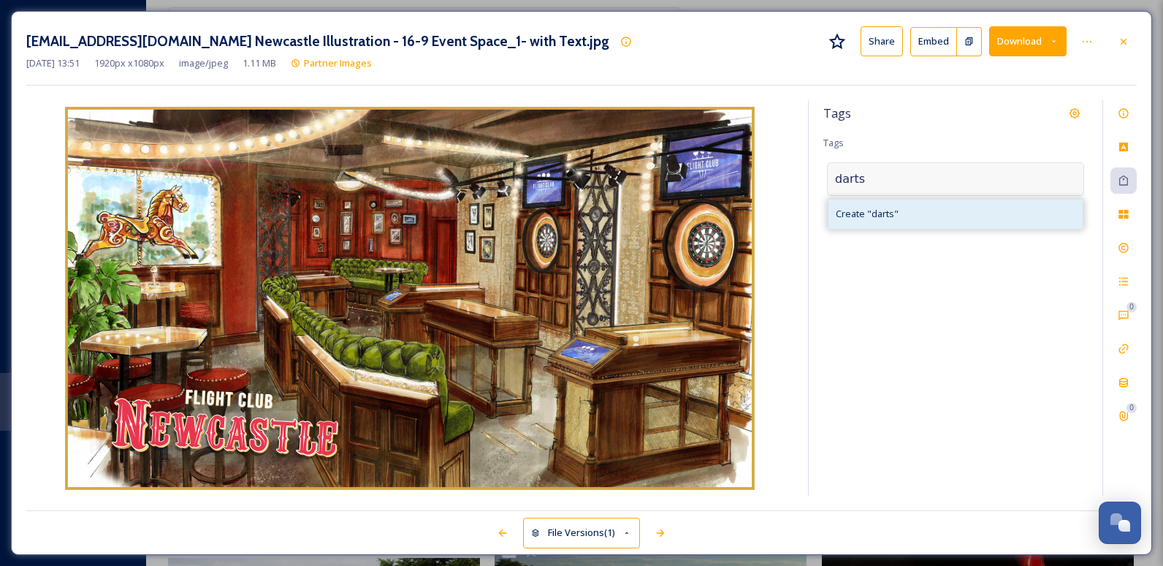
type input "darts"
click at [749, 213] on span "Create " darts "" at bounding box center [867, 214] width 63 height 14
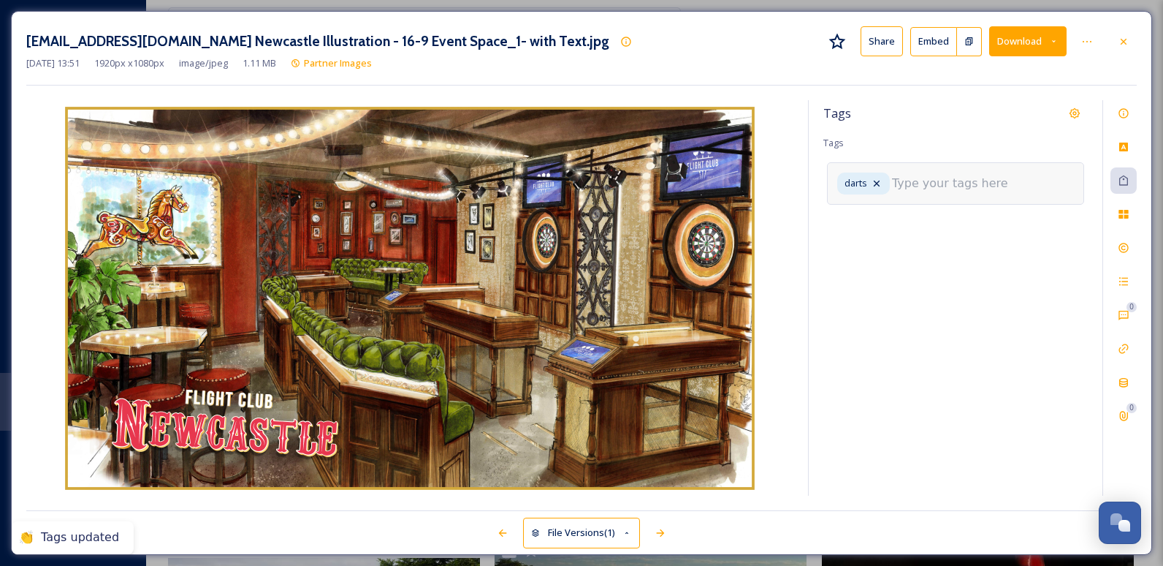
click at [749, 183] on input at bounding box center [965, 184] width 146 height 18
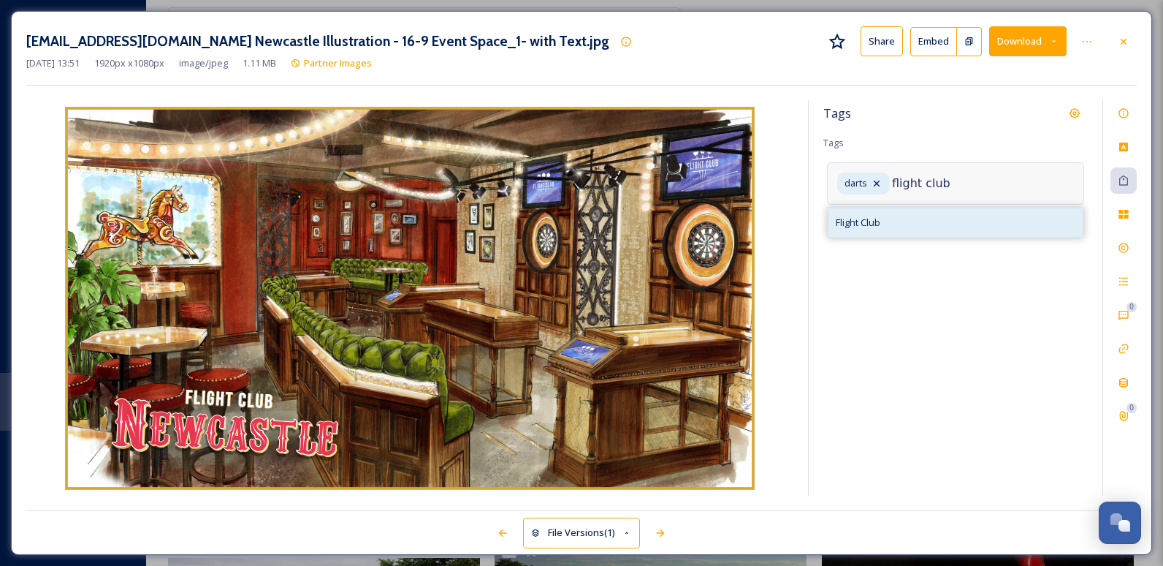
type input "flight club"
click at [749, 221] on div "Flight Club" at bounding box center [956, 222] width 254 height 29
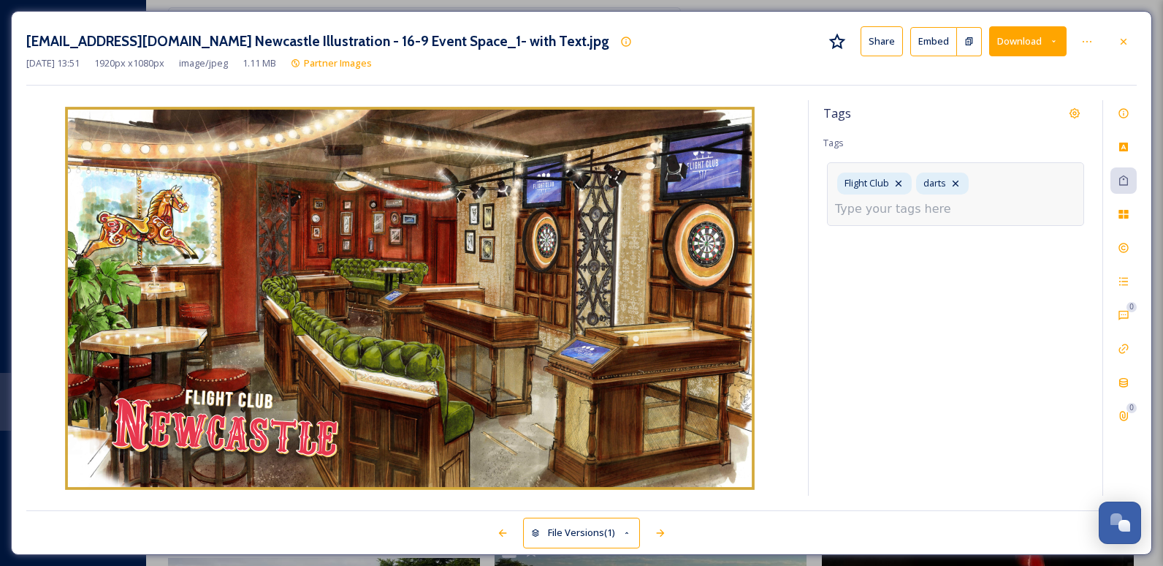
click at [749, 213] on input at bounding box center [908, 209] width 146 height 18
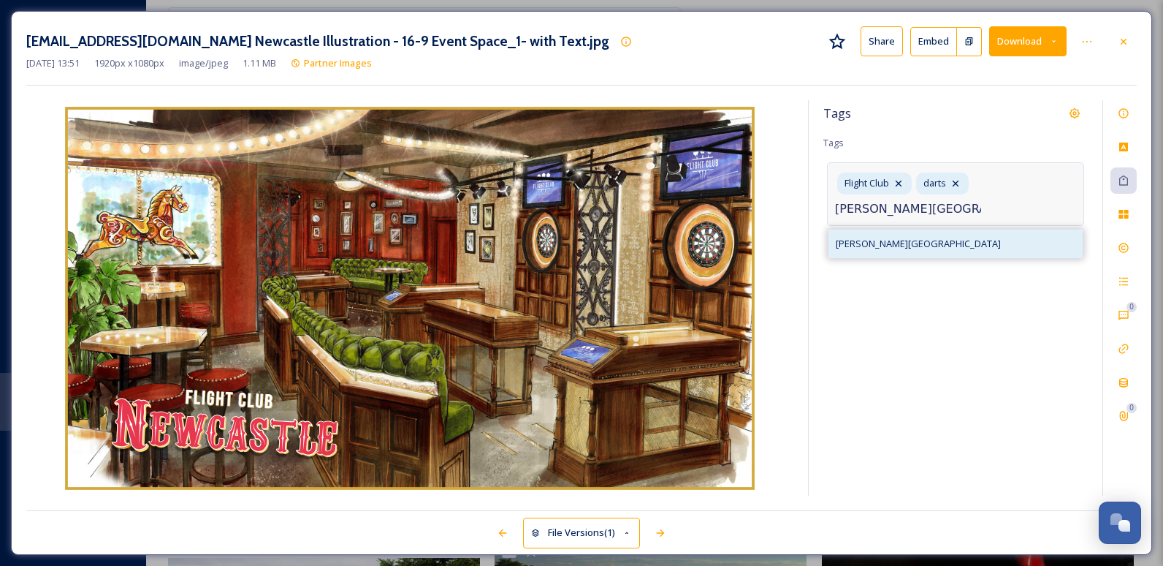
type input "[PERSON_NAME][GEOGRAPHIC_DATA]"
click at [749, 249] on span "[PERSON_NAME][GEOGRAPHIC_DATA]" at bounding box center [918, 244] width 165 height 14
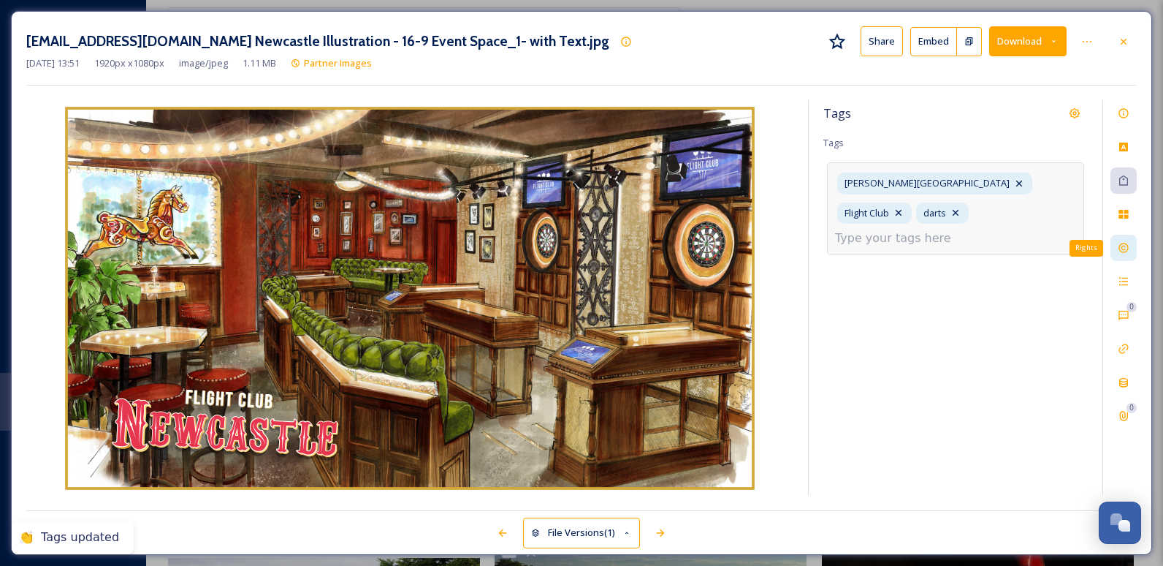
click at [749, 254] on icon at bounding box center [1124, 248] width 12 height 12
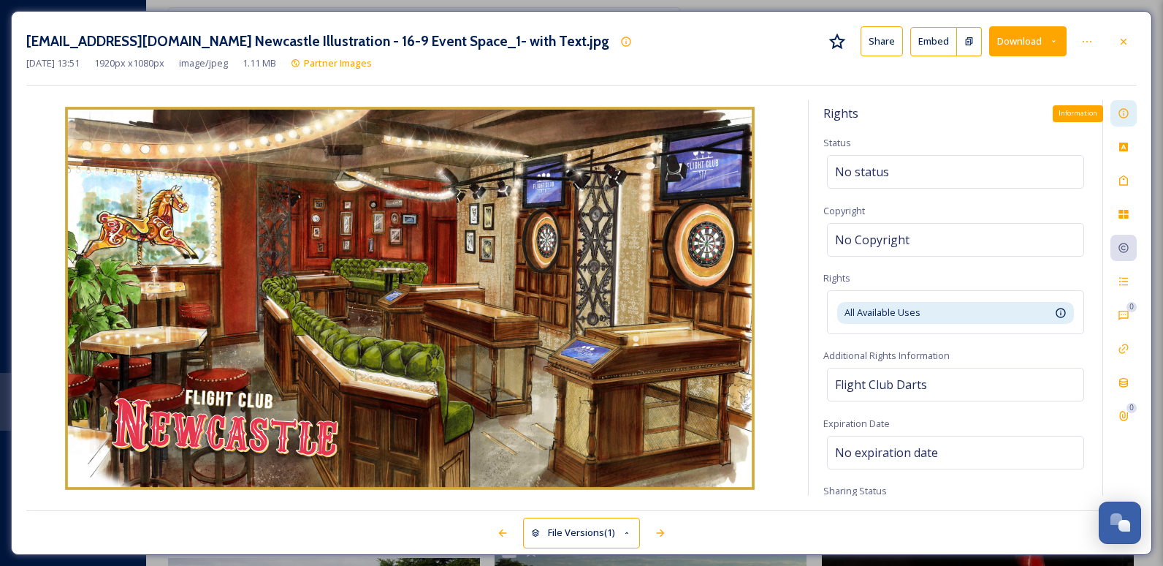
click at [749, 115] on div "Information" at bounding box center [1124, 113] width 26 height 26
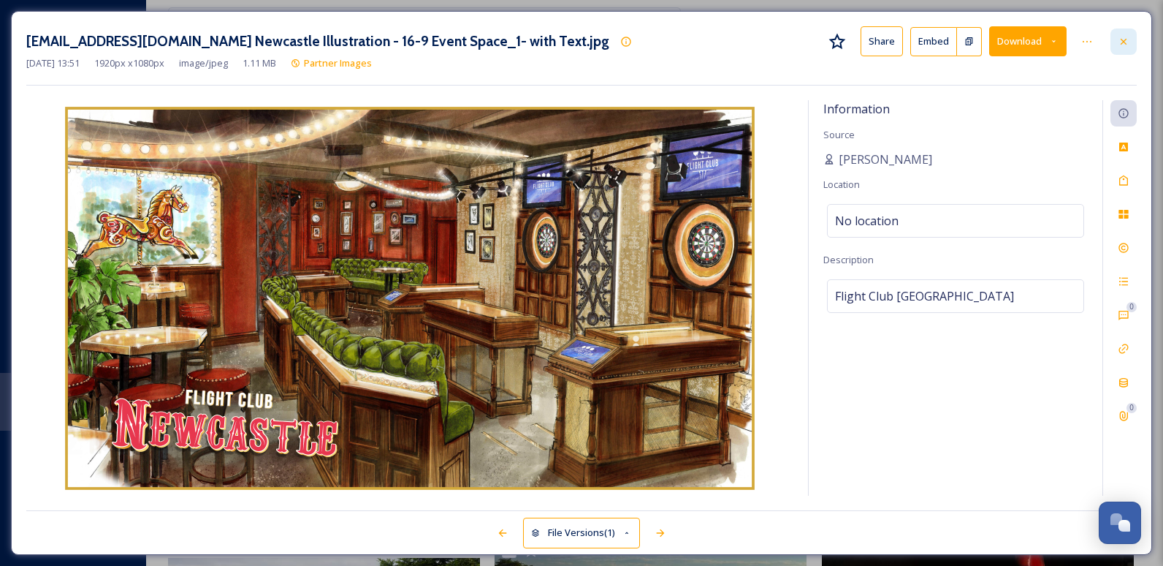
click at [749, 39] on icon at bounding box center [1124, 42] width 12 height 12
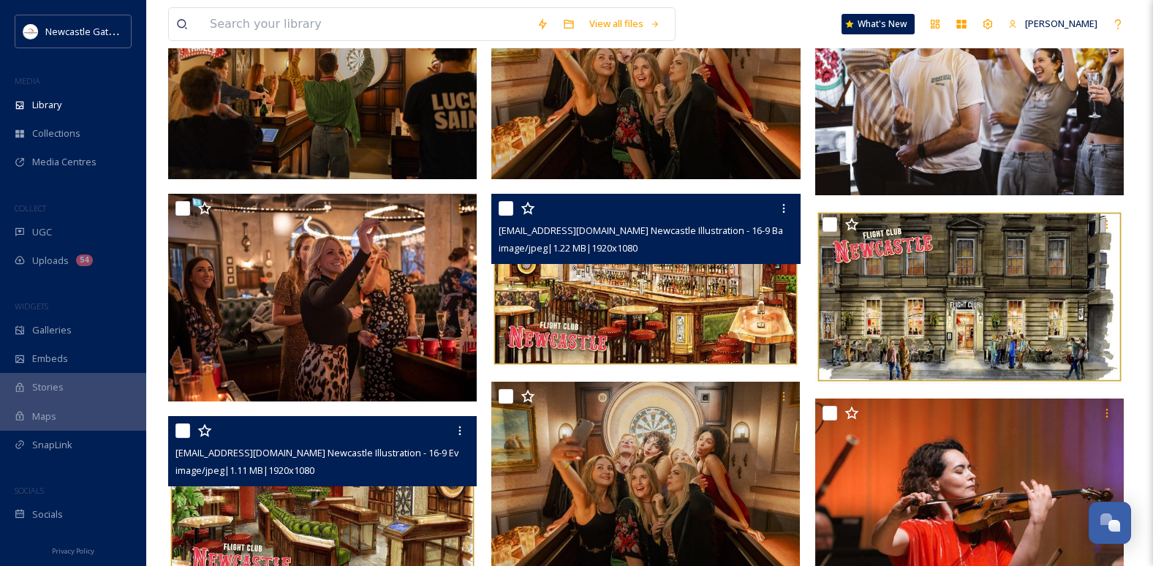
scroll to position [219, 0]
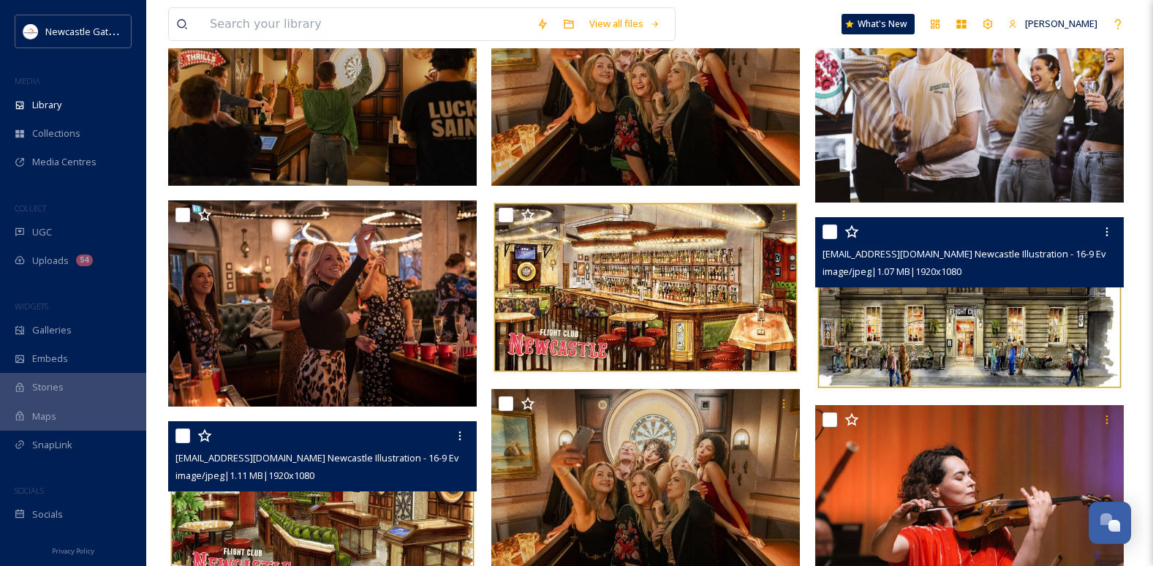
click at [749, 301] on img at bounding box center [969, 304] width 308 height 174
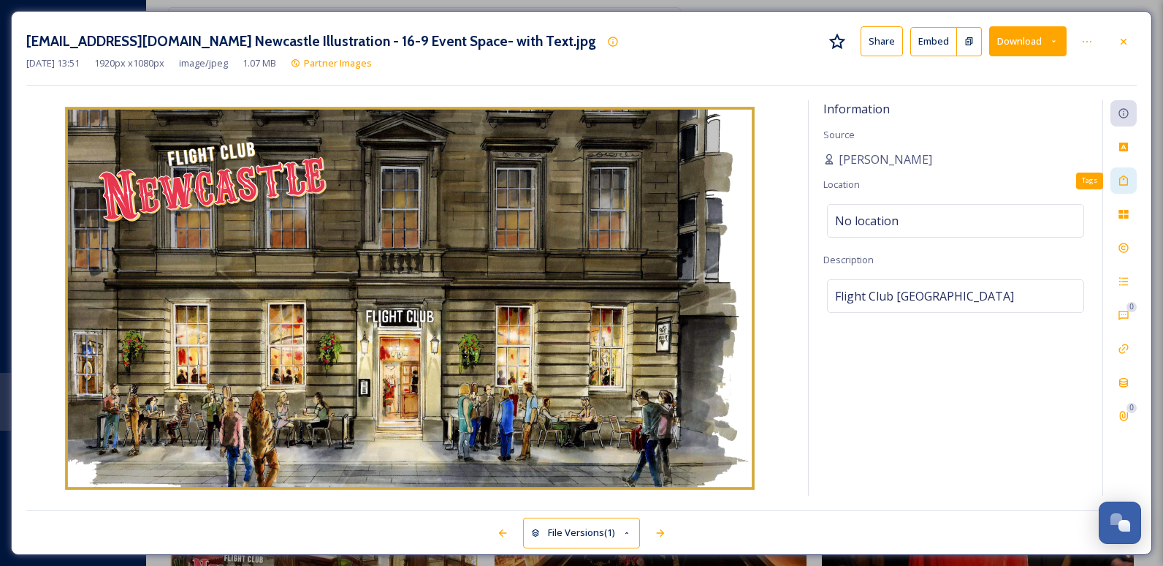
click at [749, 181] on icon at bounding box center [1124, 181] width 12 height 12
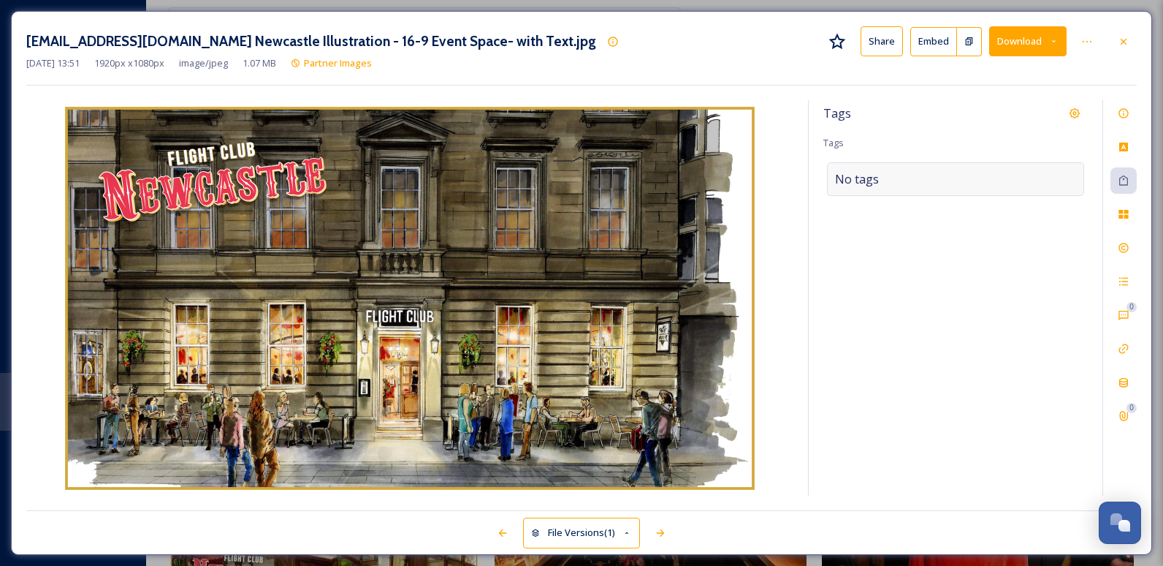
click at [749, 182] on div "No tags" at bounding box center [955, 179] width 257 height 34
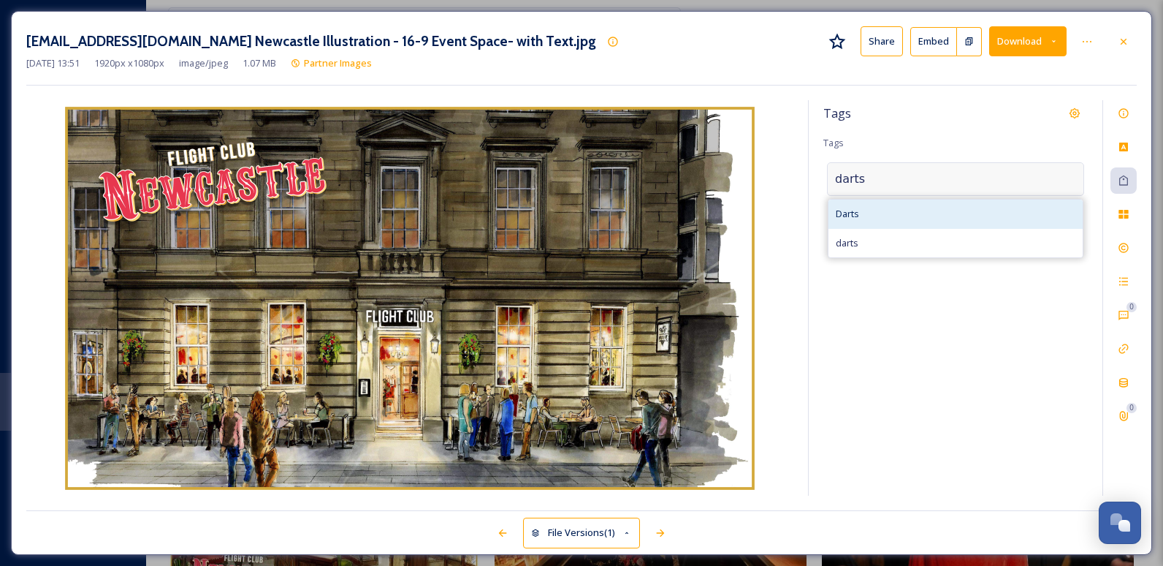
type input "darts"
click at [749, 207] on div "Darts" at bounding box center [956, 214] width 254 height 29
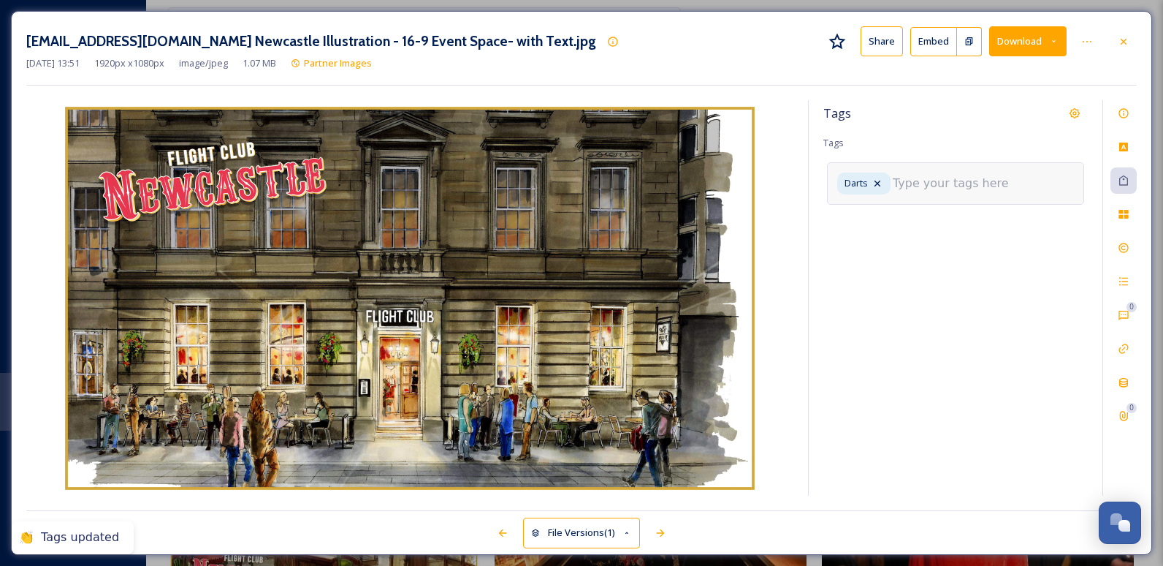
click at [749, 179] on input at bounding box center [966, 184] width 146 height 18
type input "flight club"
click at [749, 240] on div "Tags Tags Darts flight club Flight Club" at bounding box center [956, 297] width 294 height 395
click at [749, 194] on div "Darts" at bounding box center [955, 183] width 257 height 42
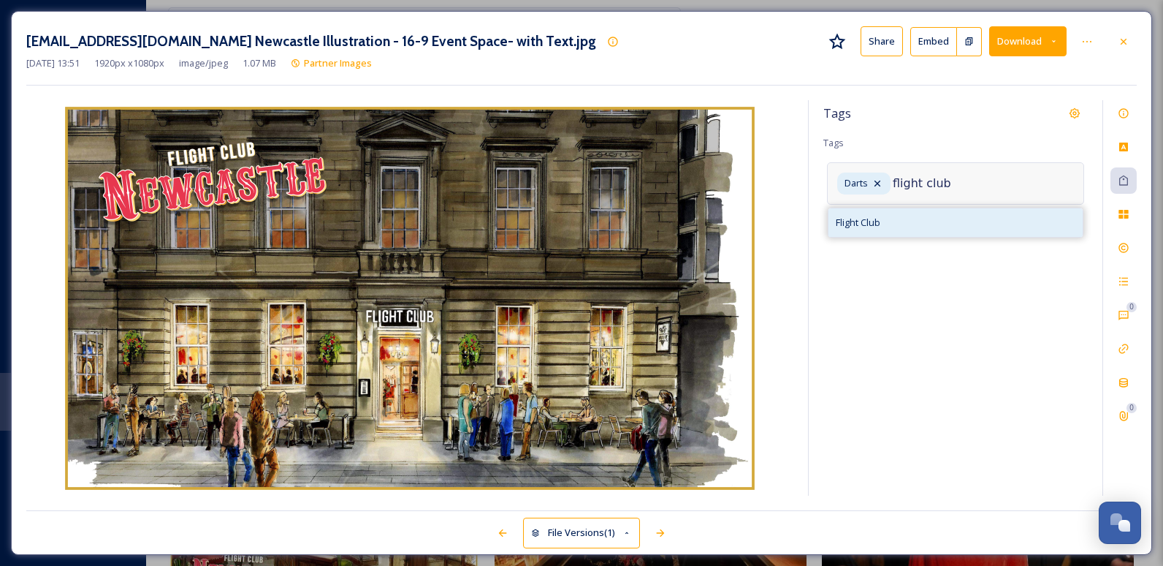
click at [749, 219] on span "Flight Club" at bounding box center [858, 223] width 45 height 14
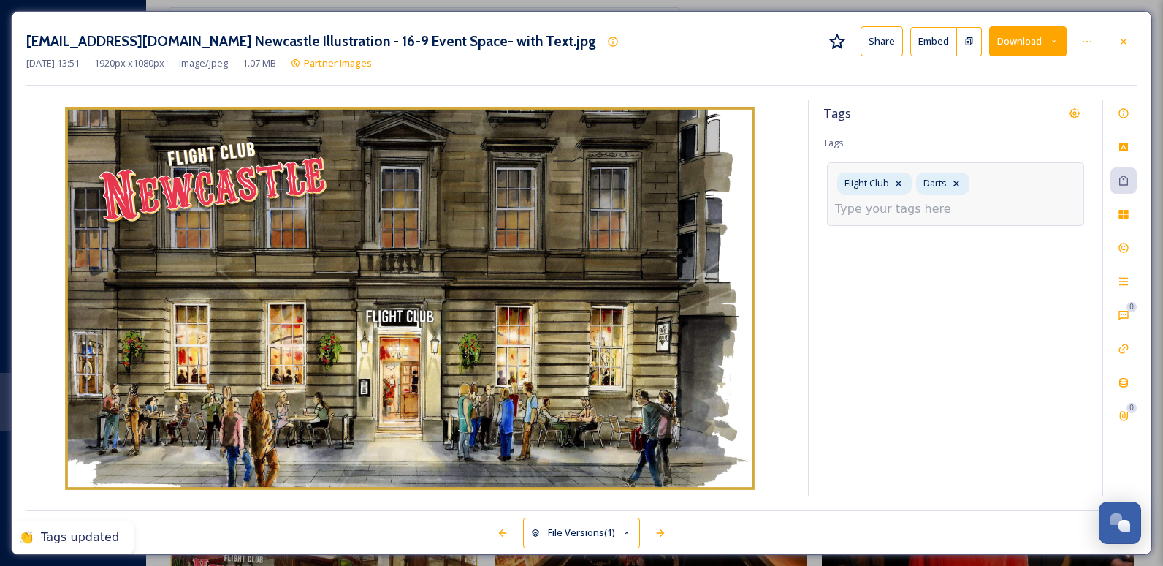
click at [749, 213] on input at bounding box center [908, 209] width 146 height 18
type input "l"
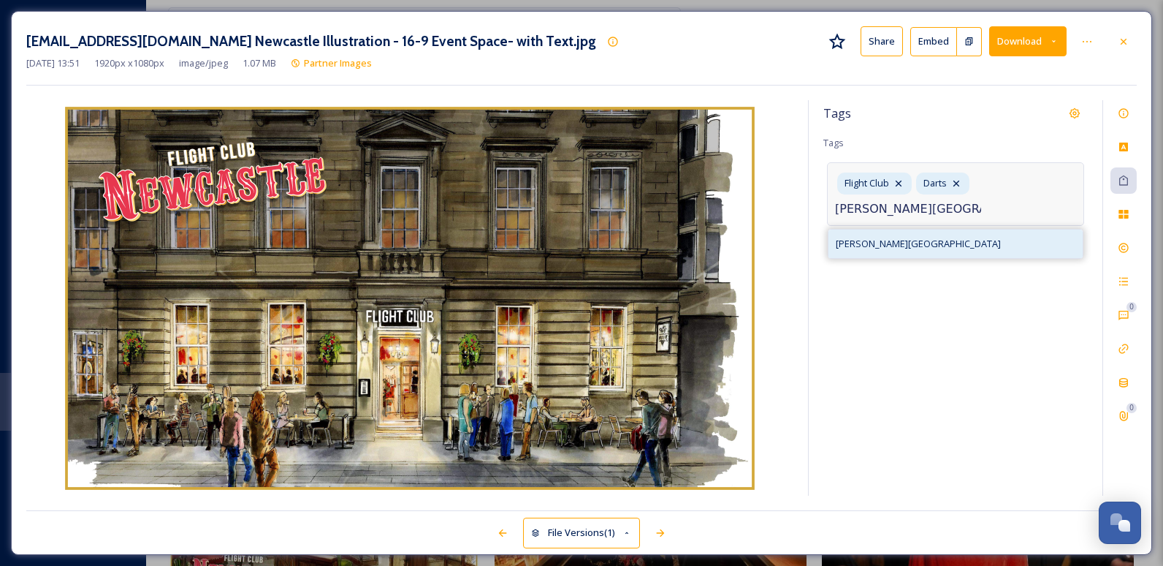
type input "[PERSON_NAME][GEOGRAPHIC_DATA]"
click at [749, 248] on div "[PERSON_NAME][GEOGRAPHIC_DATA]" at bounding box center [956, 243] width 254 height 29
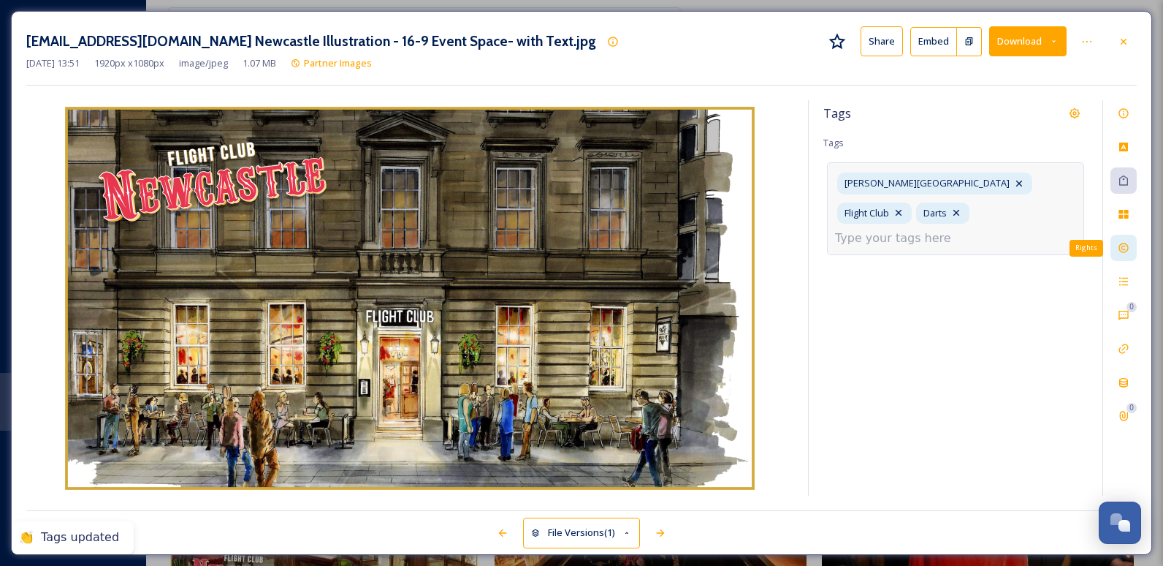
click at [749, 246] on icon at bounding box center [1124, 248] width 10 height 10
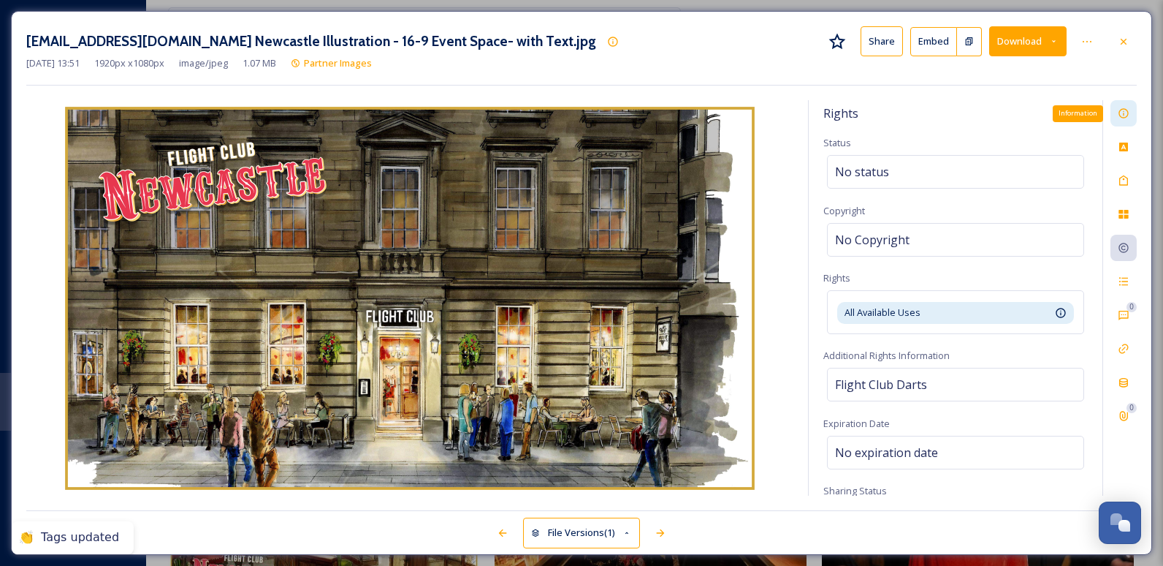
drag, startPoint x: 1111, startPoint y: 116, endPoint x: 1118, endPoint y: 114, distance: 7.6
click at [749, 115] on div "Information" at bounding box center [1124, 113] width 26 height 26
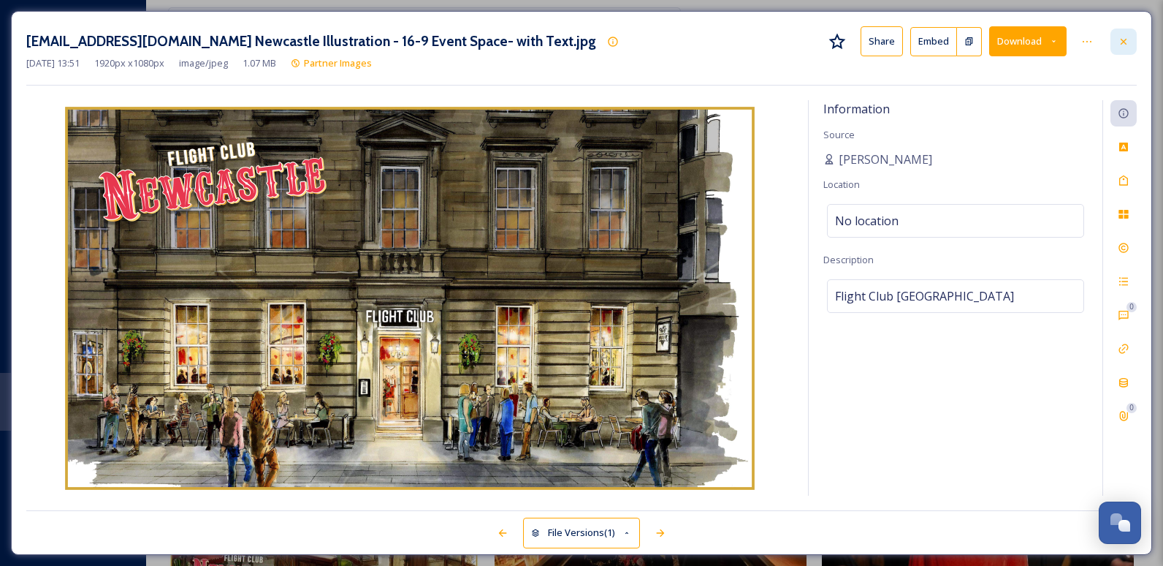
click at [749, 44] on icon at bounding box center [1124, 42] width 12 height 12
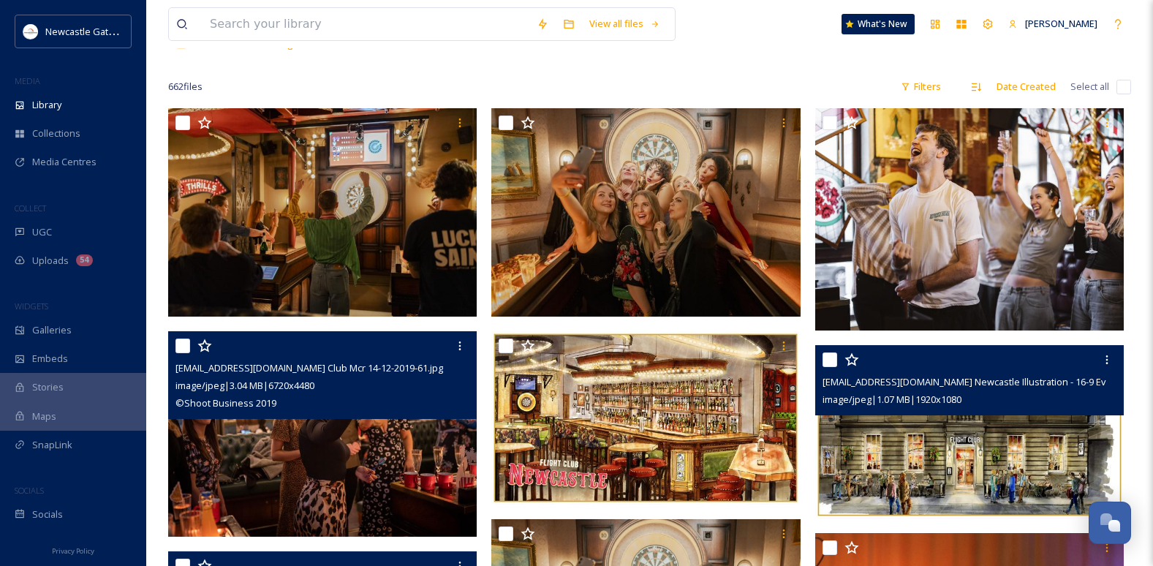
scroll to position [73, 0]
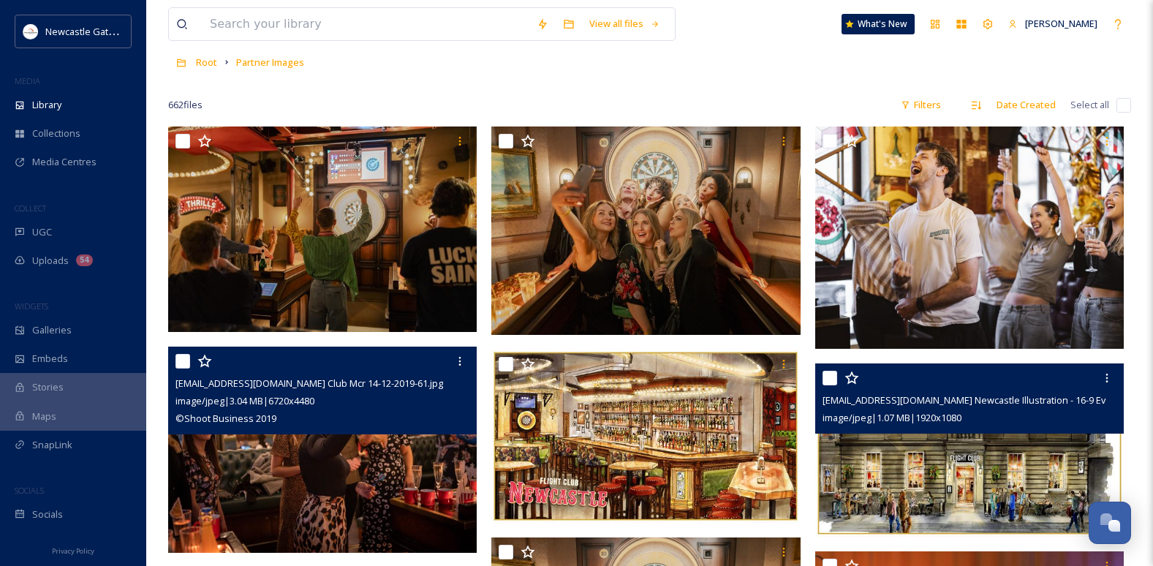
click at [347, 400] on div "[EMAIL_ADDRESS][DOMAIN_NAME] Club Mcr 14-12-2019-61.jpg image/jpeg | 3.04 MB | …" at bounding box center [322, 390] width 308 height 88
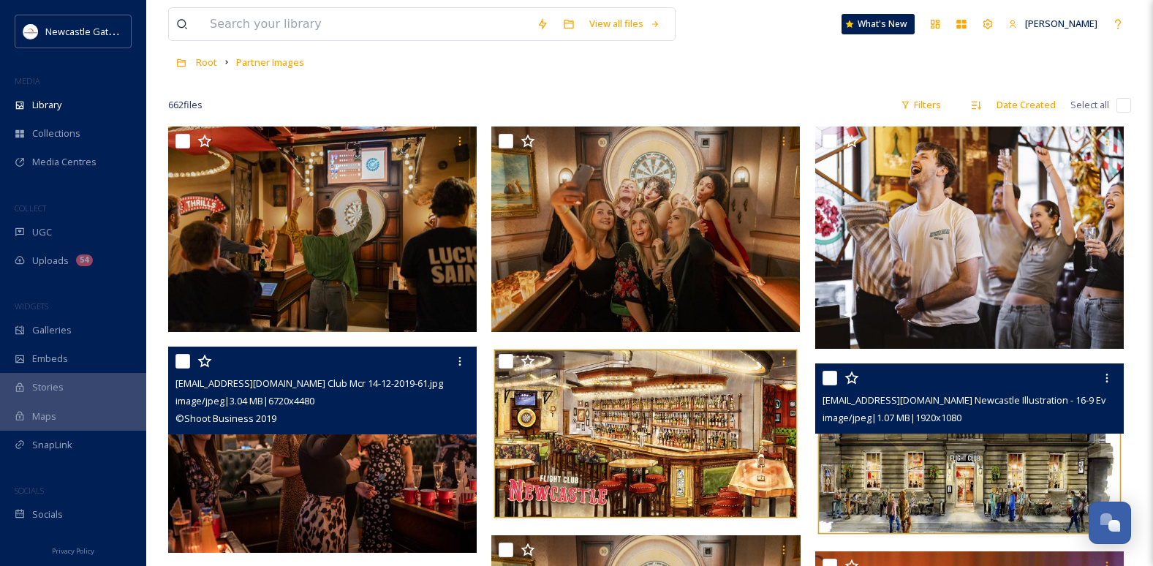
click at [307, 400] on div "[EMAIL_ADDRESS][DOMAIN_NAME] Club Mcr 14-12-2019-61.jpg image/jpeg | 3.04 MB | …" at bounding box center [322, 390] width 308 height 88
click at [251, 400] on img at bounding box center [322, 449] width 308 height 206
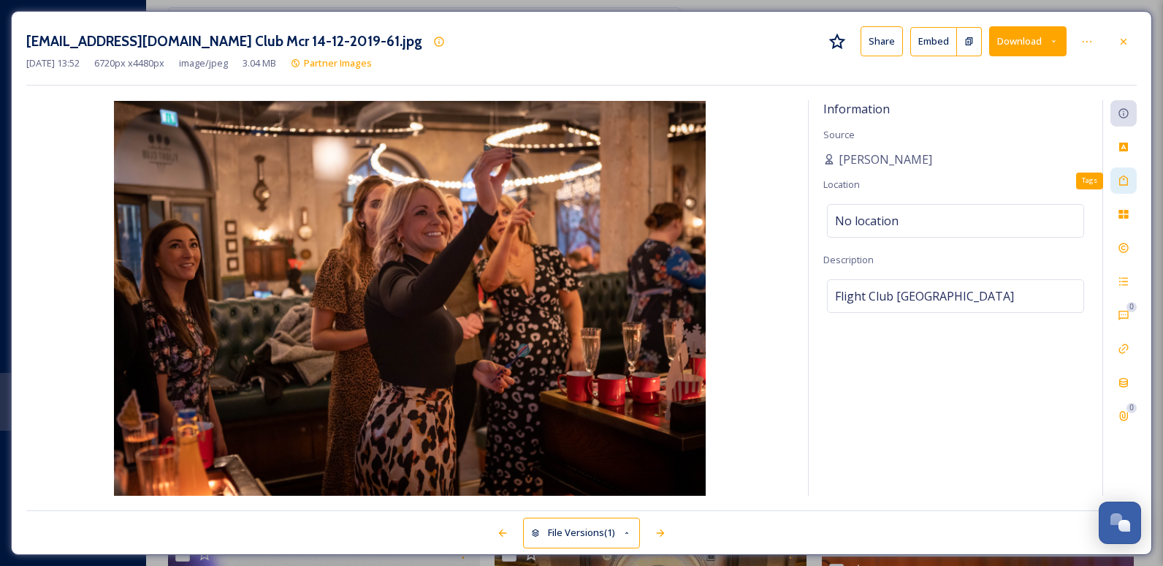
click at [749, 177] on icon at bounding box center [1124, 181] width 12 height 12
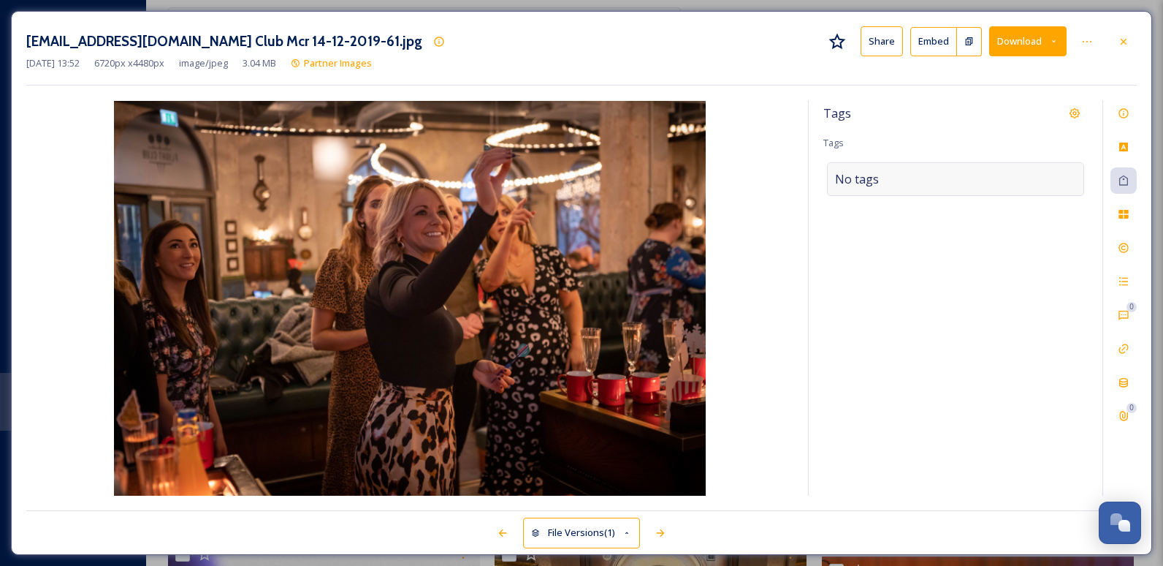
click at [749, 175] on div "No tags" at bounding box center [955, 179] width 257 height 34
type input "darts"
click at [749, 216] on div "Darts" at bounding box center [956, 214] width 254 height 29
click at [749, 176] on input at bounding box center [966, 184] width 146 height 18
click at [749, 187] on input "flught club" at bounding box center [966, 184] width 146 height 18
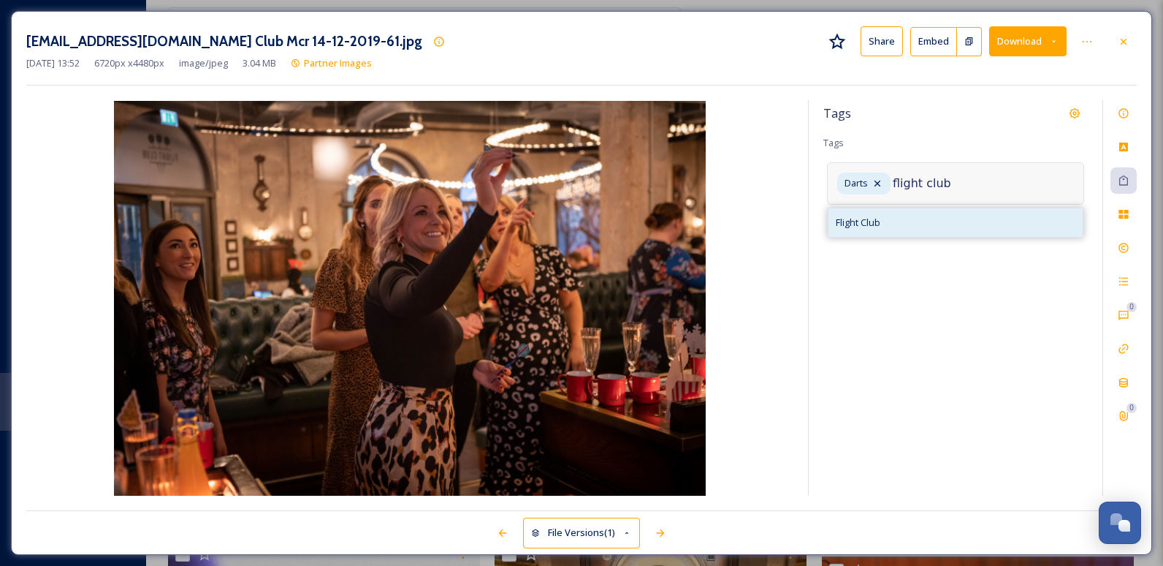
type input "flight club"
click at [749, 219] on div "Flight Club" at bounding box center [956, 222] width 254 height 29
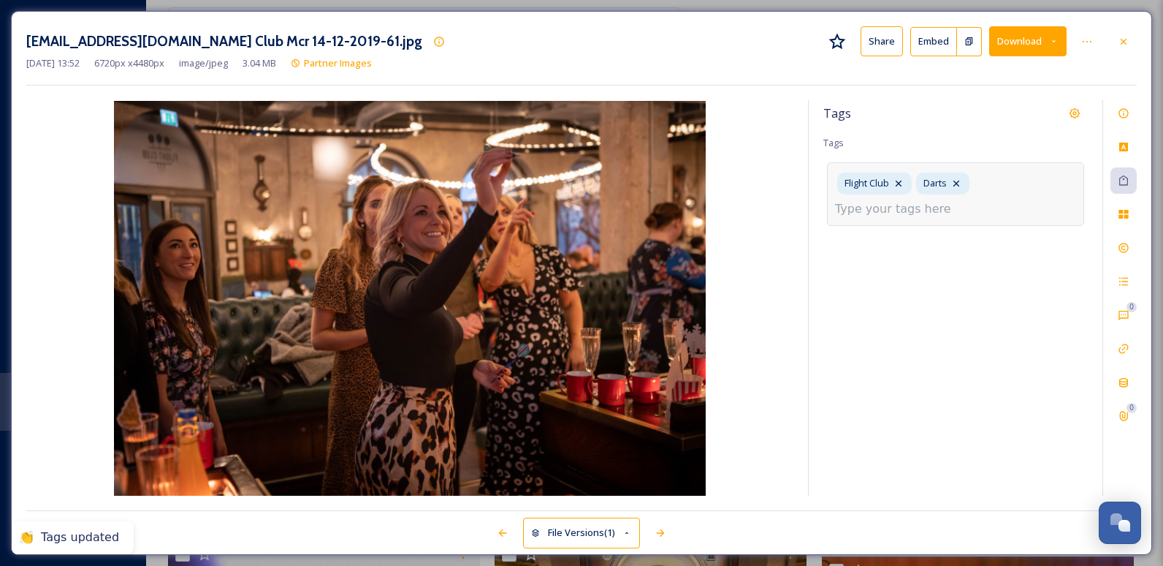
click at [749, 202] on input at bounding box center [908, 209] width 146 height 18
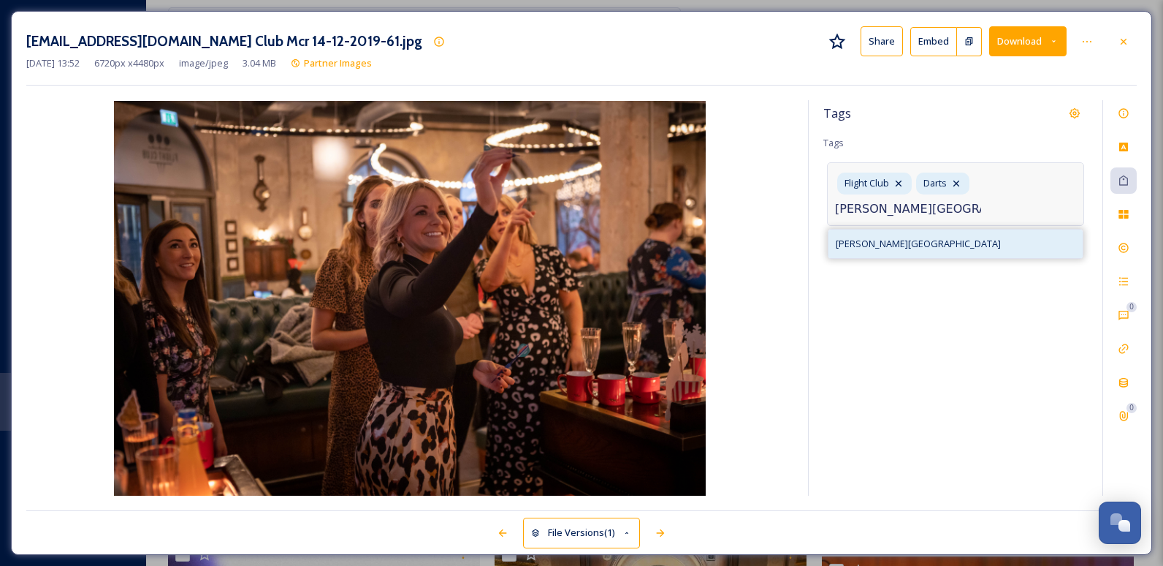
type input "[PERSON_NAME][GEOGRAPHIC_DATA]"
click at [749, 233] on div "[PERSON_NAME][GEOGRAPHIC_DATA]" at bounding box center [956, 243] width 254 height 29
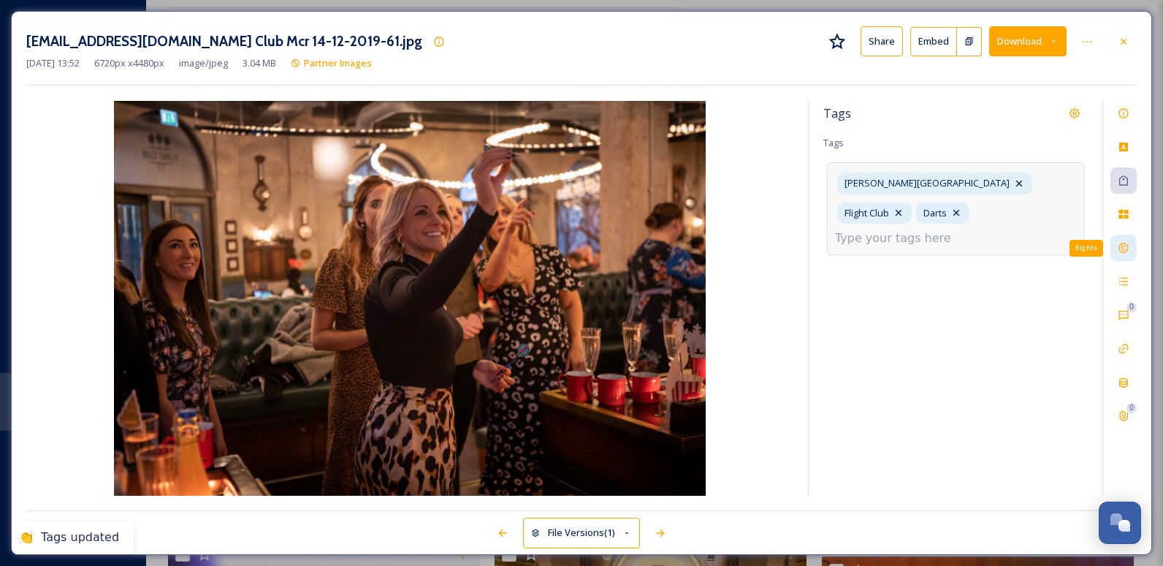
click at [749, 251] on icon at bounding box center [1124, 248] width 12 height 12
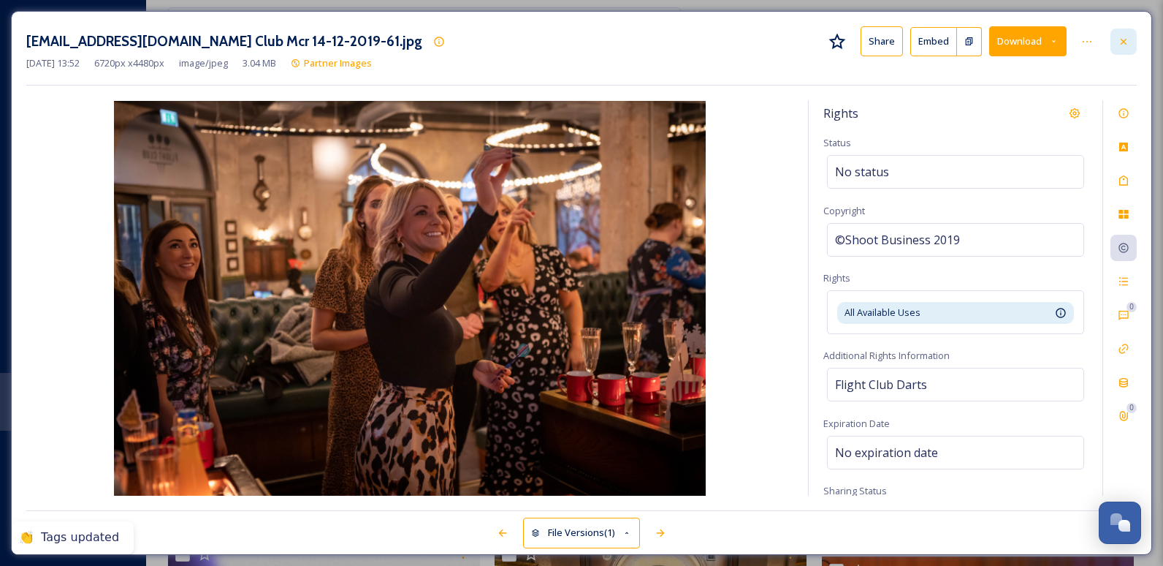
click at [749, 41] on div at bounding box center [1124, 42] width 26 height 26
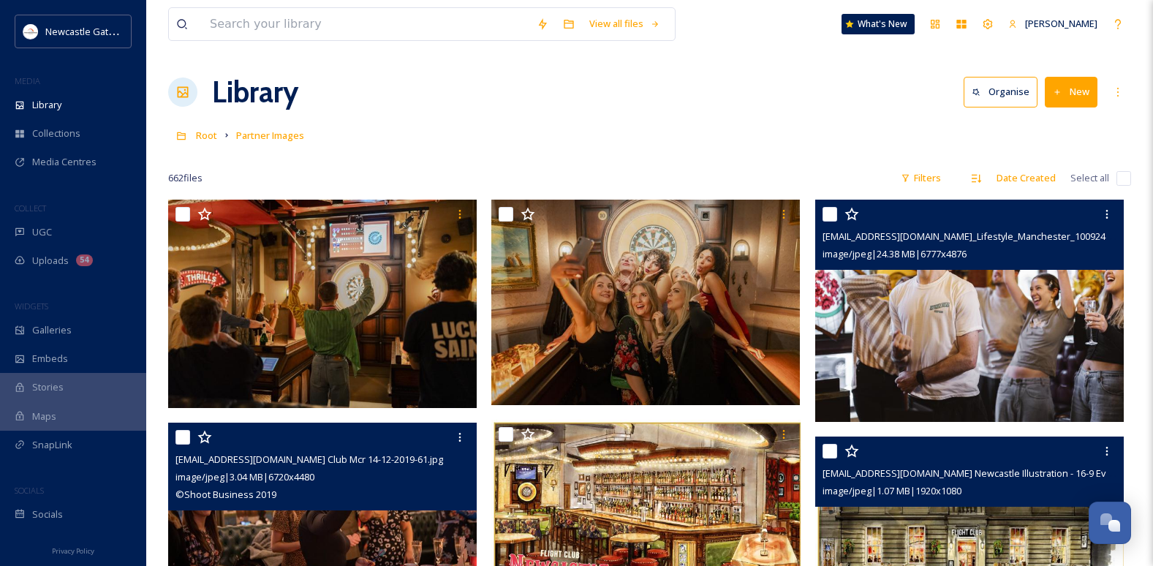
click at [749, 323] on img at bounding box center [969, 311] width 308 height 222
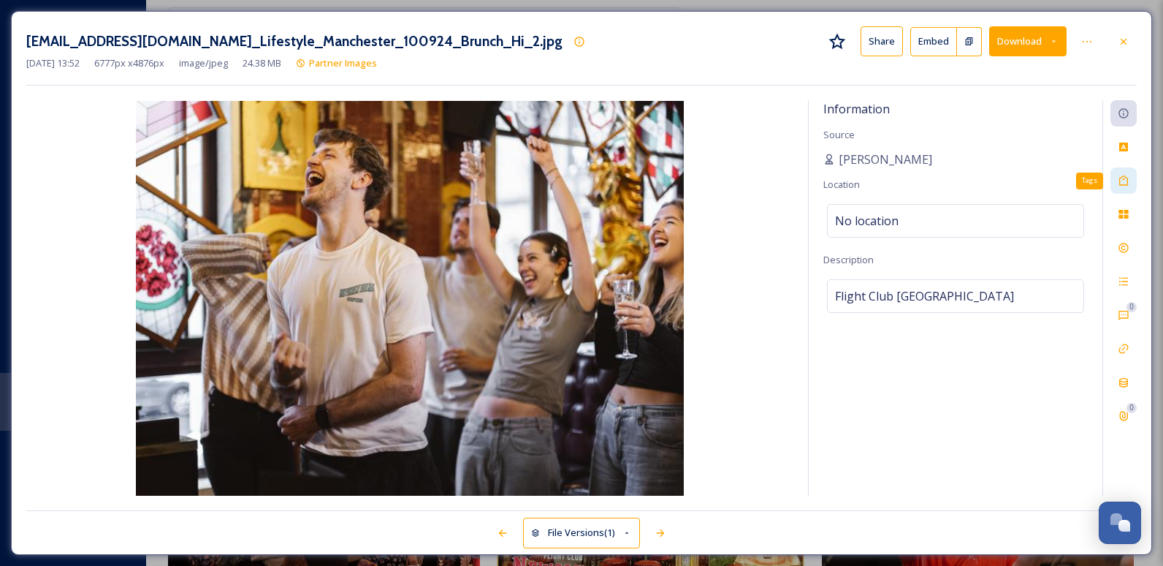
click at [749, 180] on icon at bounding box center [1124, 181] width 12 height 12
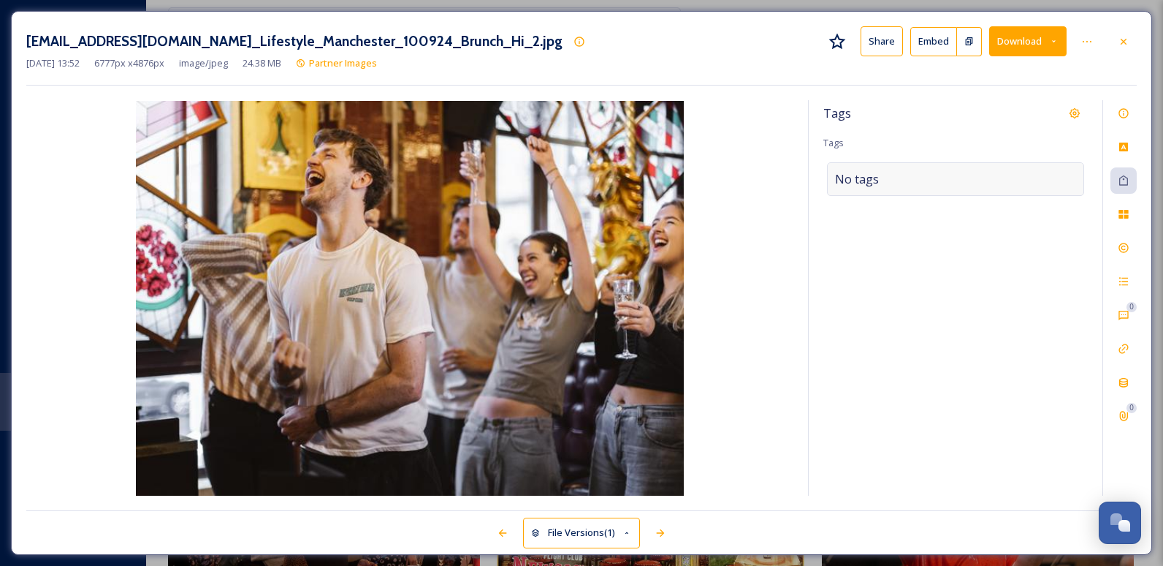
click at [749, 177] on div "No tags" at bounding box center [955, 179] width 257 height 34
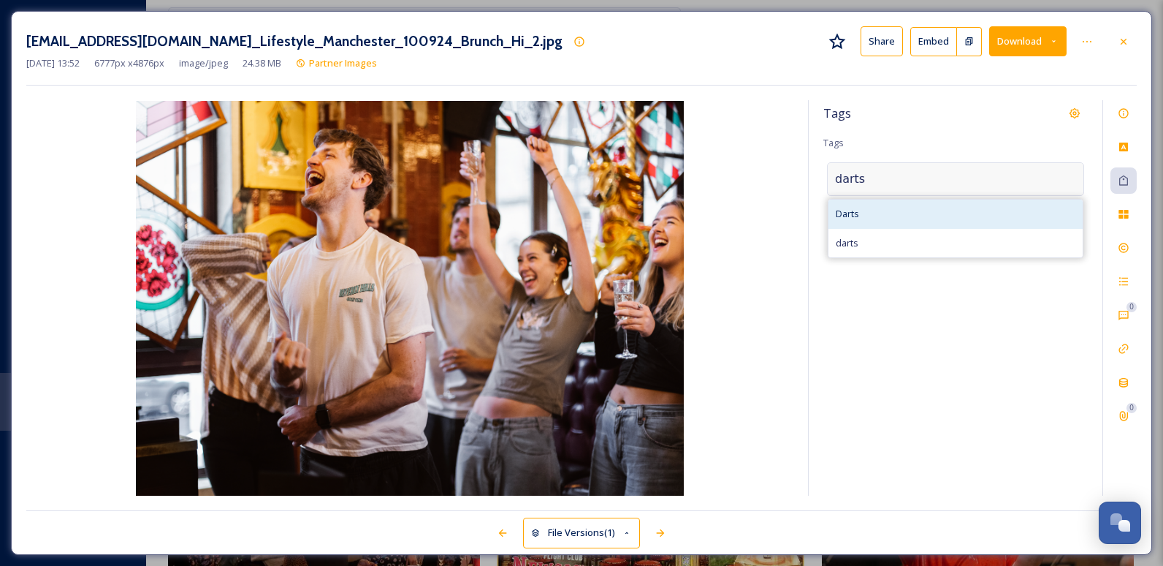
type input "darts"
click at [749, 215] on div "Darts" at bounding box center [956, 214] width 254 height 29
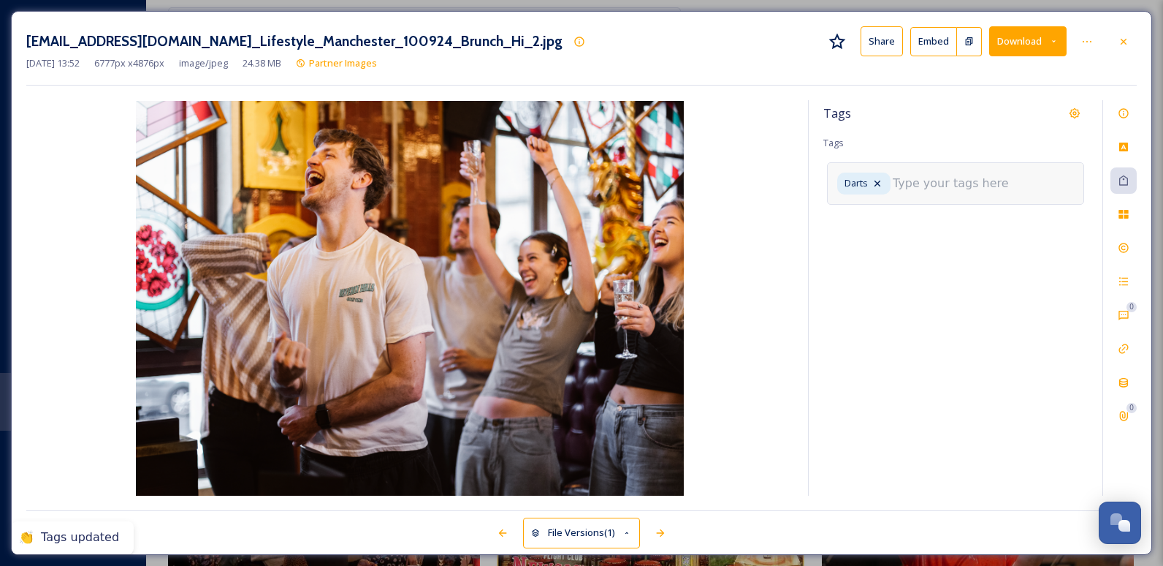
click at [749, 178] on input at bounding box center [966, 184] width 146 height 18
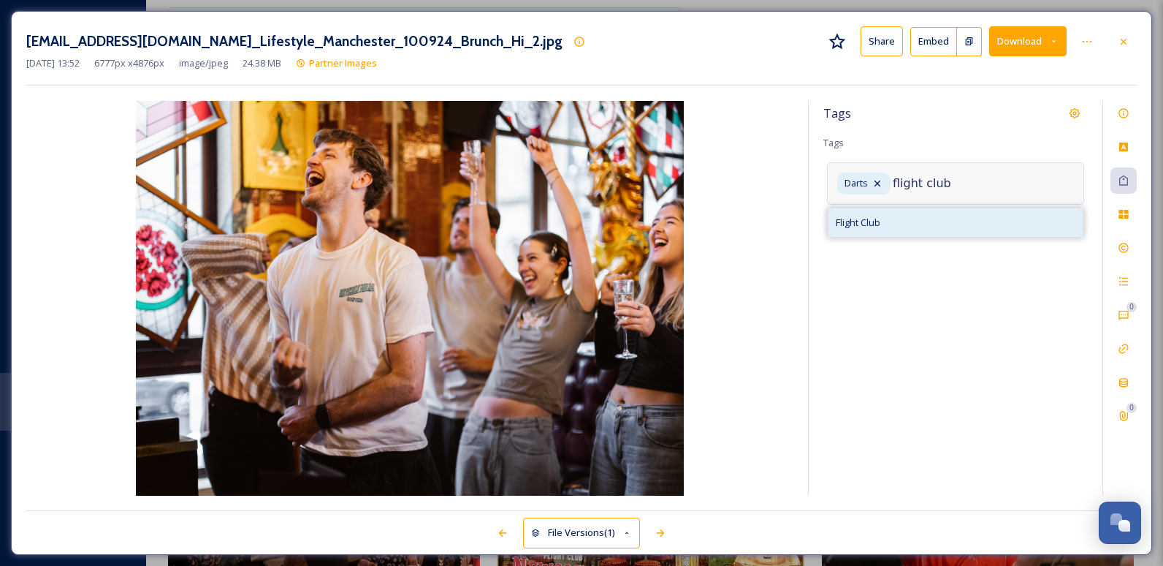
type input "flight club"
click at [749, 227] on div "Flight Club" at bounding box center [956, 222] width 254 height 29
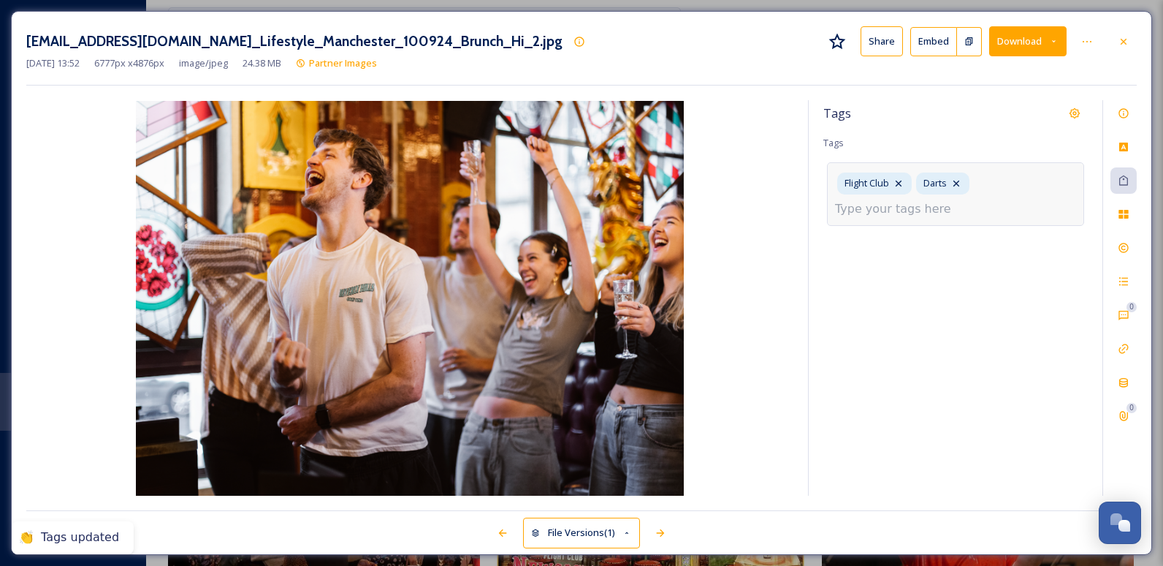
click at [749, 206] on input at bounding box center [908, 209] width 146 height 18
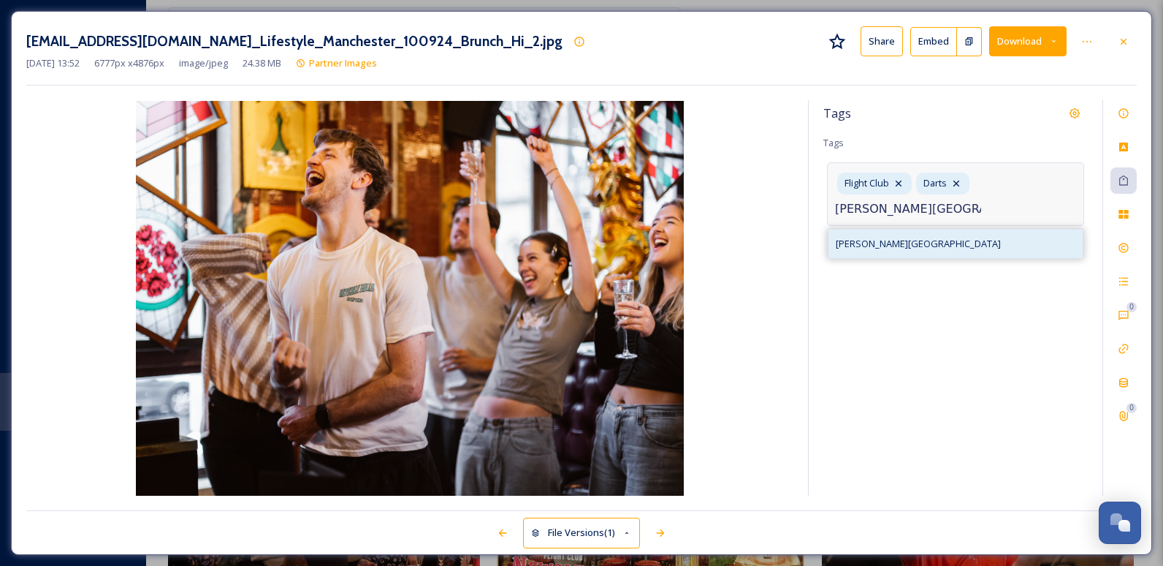
type input "[PERSON_NAME][GEOGRAPHIC_DATA]"
click at [749, 243] on div "[PERSON_NAME][GEOGRAPHIC_DATA]" at bounding box center [956, 243] width 254 height 29
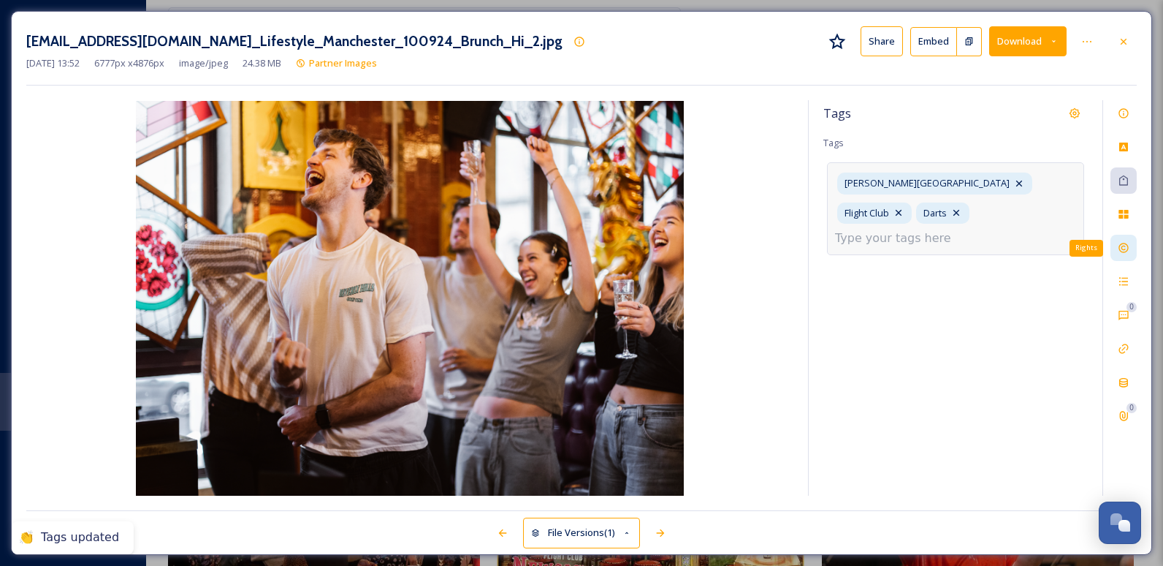
click at [749, 252] on icon at bounding box center [1124, 248] width 10 height 10
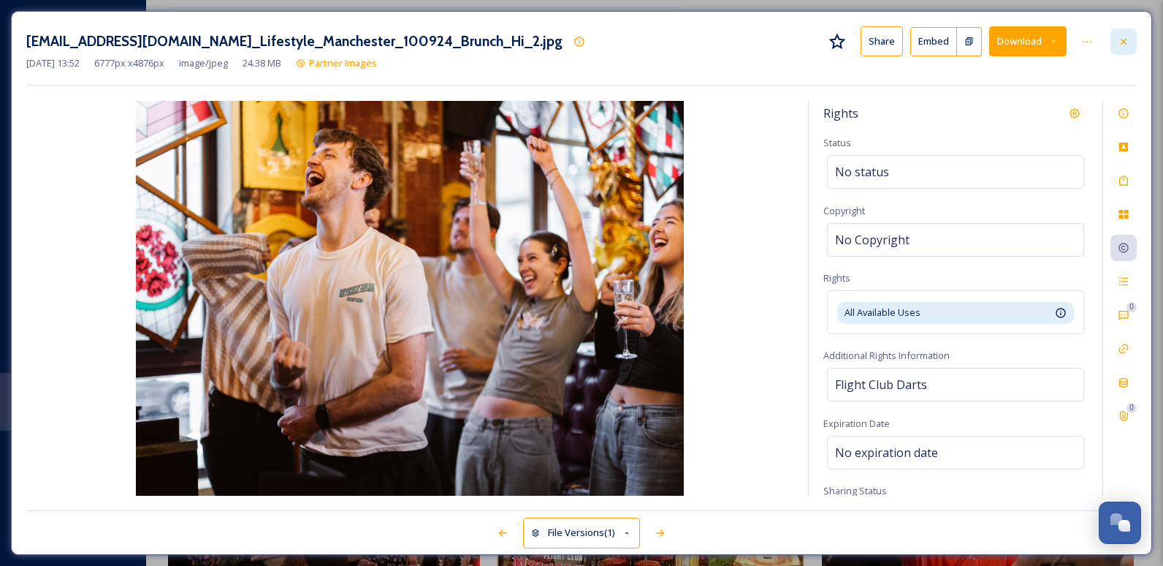
click at [749, 41] on icon at bounding box center [1124, 42] width 12 height 12
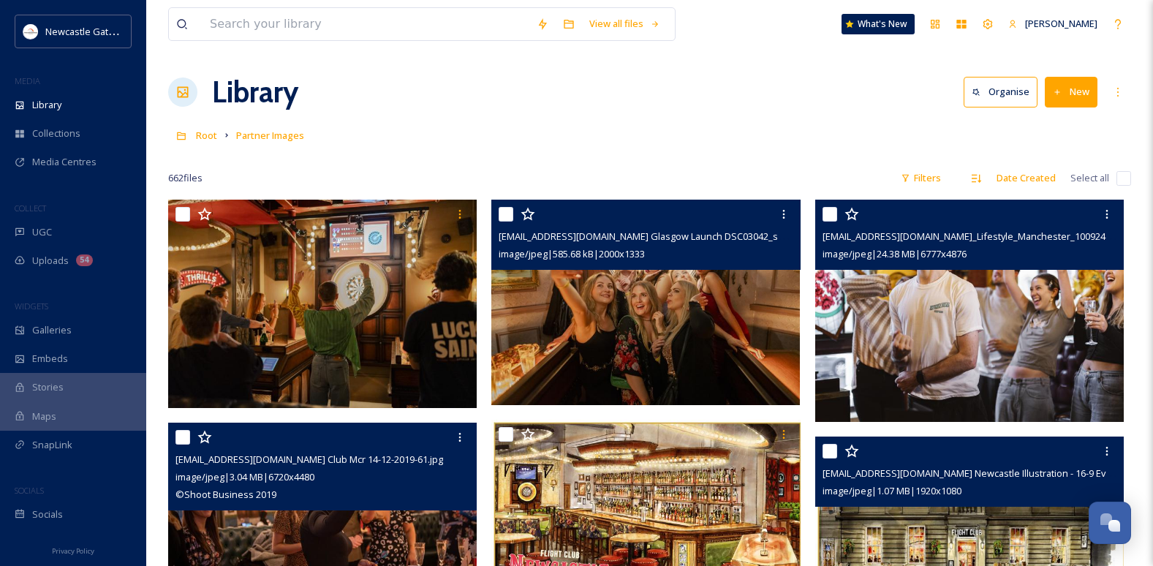
click at [638, 324] on img at bounding box center [645, 303] width 308 height 206
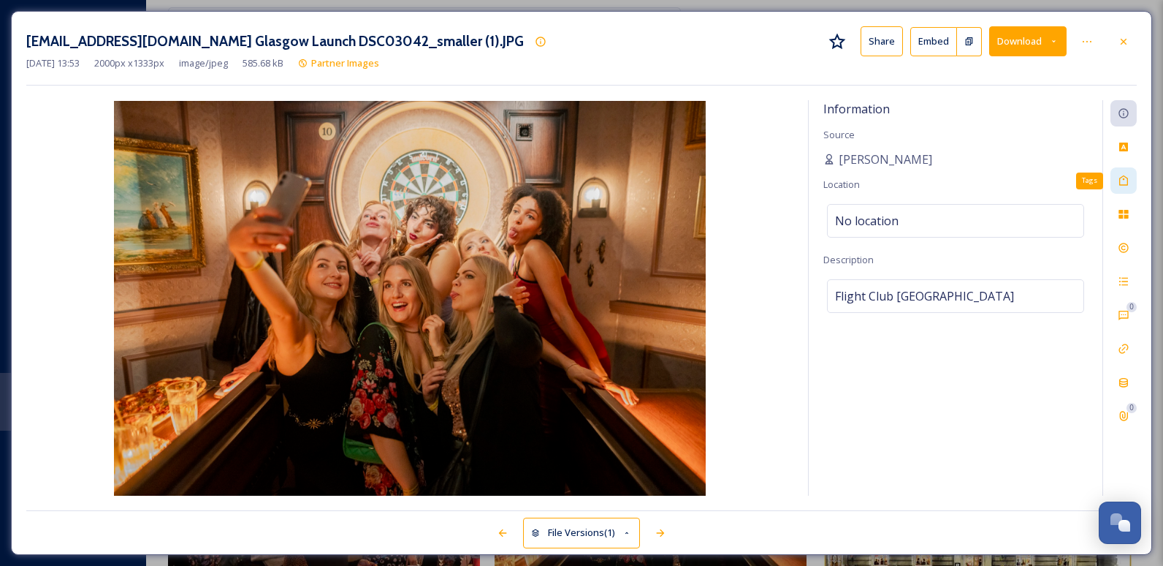
click at [749, 183] on div "Tags" at bounding box center [1124, 180] width 26 height 26
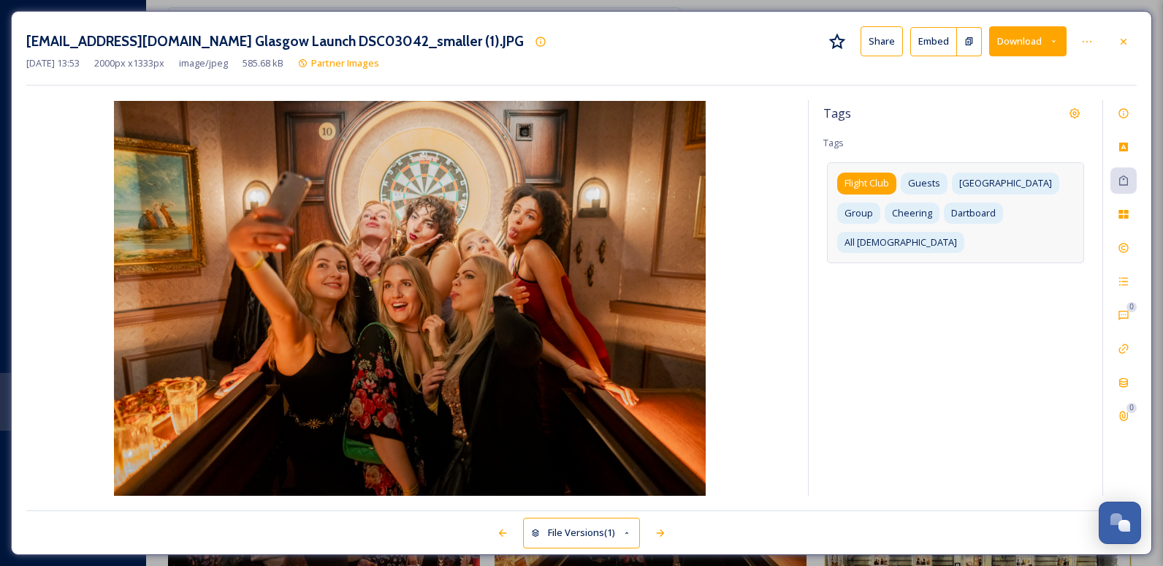
click at [749, 178] on span "Flight Club" at bounding box center [867, 183] width 45 height 14
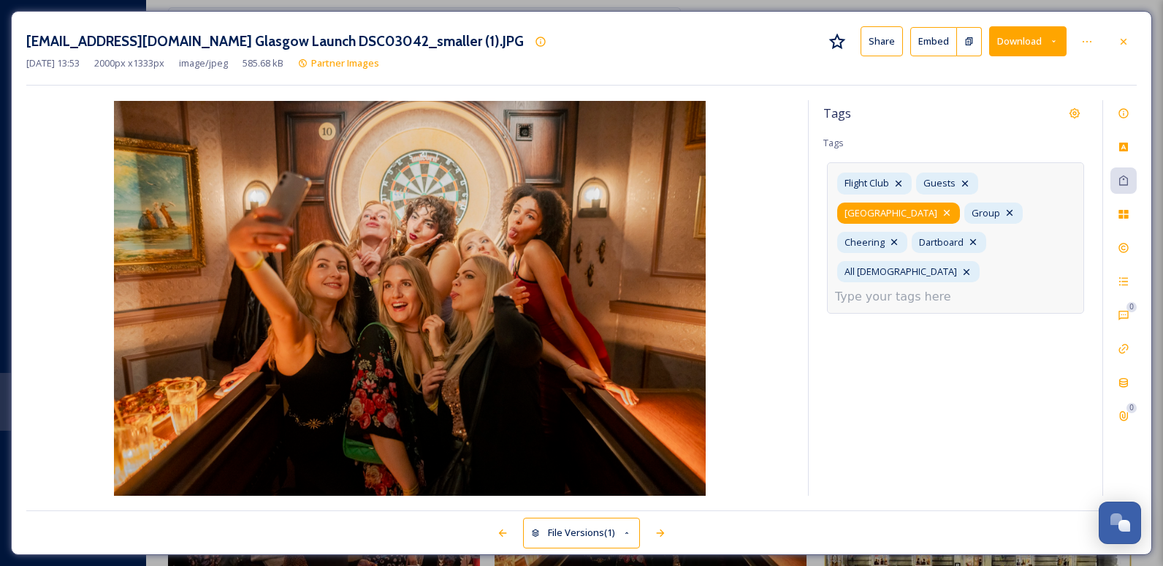
click at [749, 207] on icon at bounding box center [947, 213] width 12 height 12
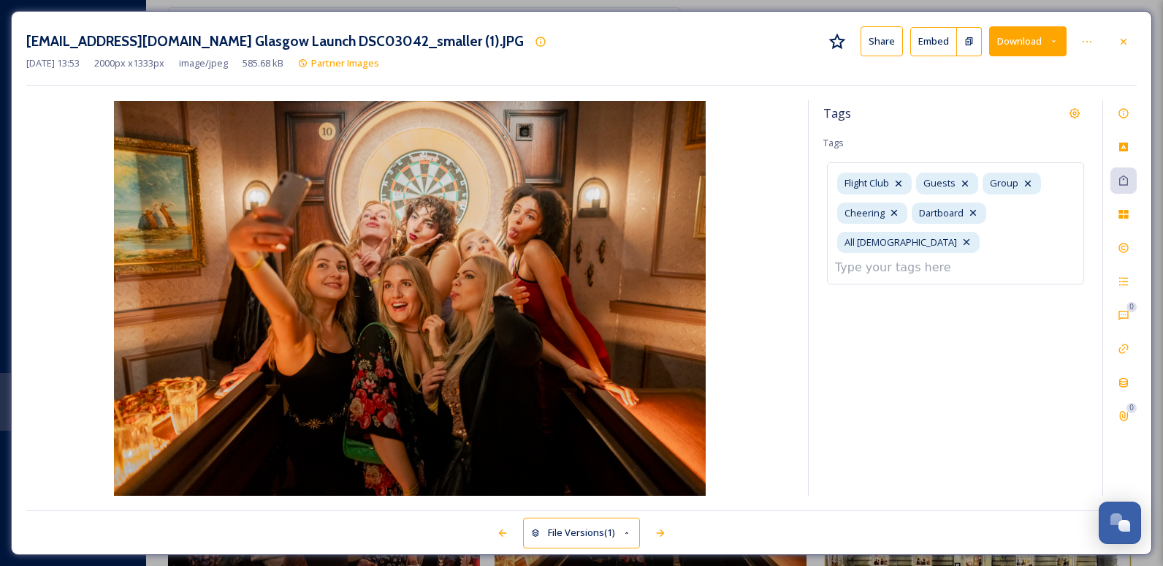
click at [749, 270] on div "Tags Tags Flight Club Guests Group Cheering Dartboard All [DEMOGRAPHIC_DATA]" at bounding box center [956, 297] width 294 height 395
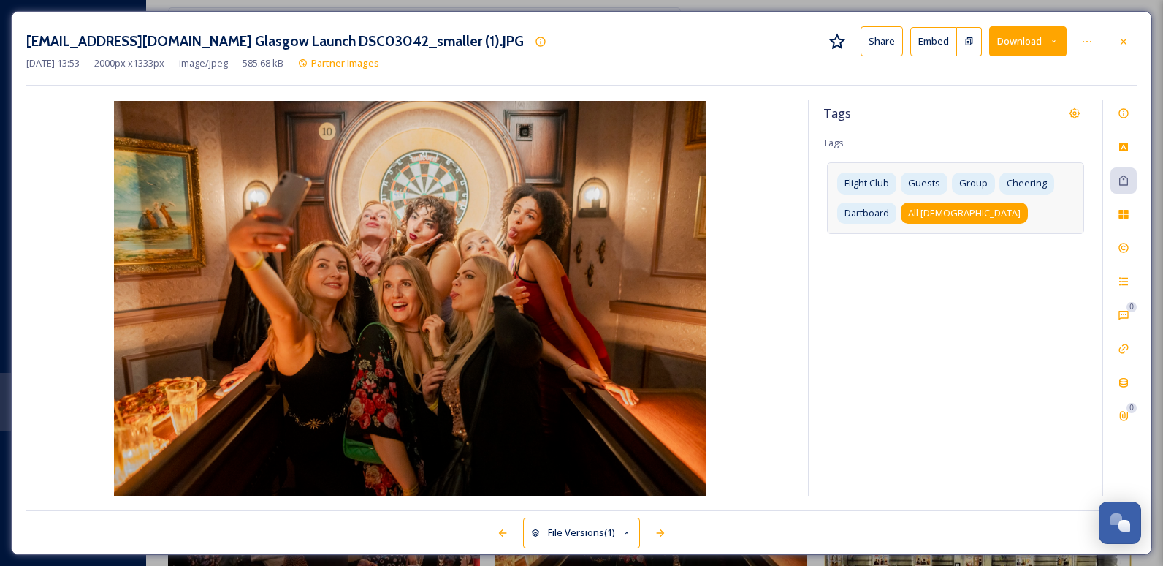
click at [749, 216] on div "All [DEMOGRAPHIC_DATA]" at bounding box center [964, 212] width 127 height 21
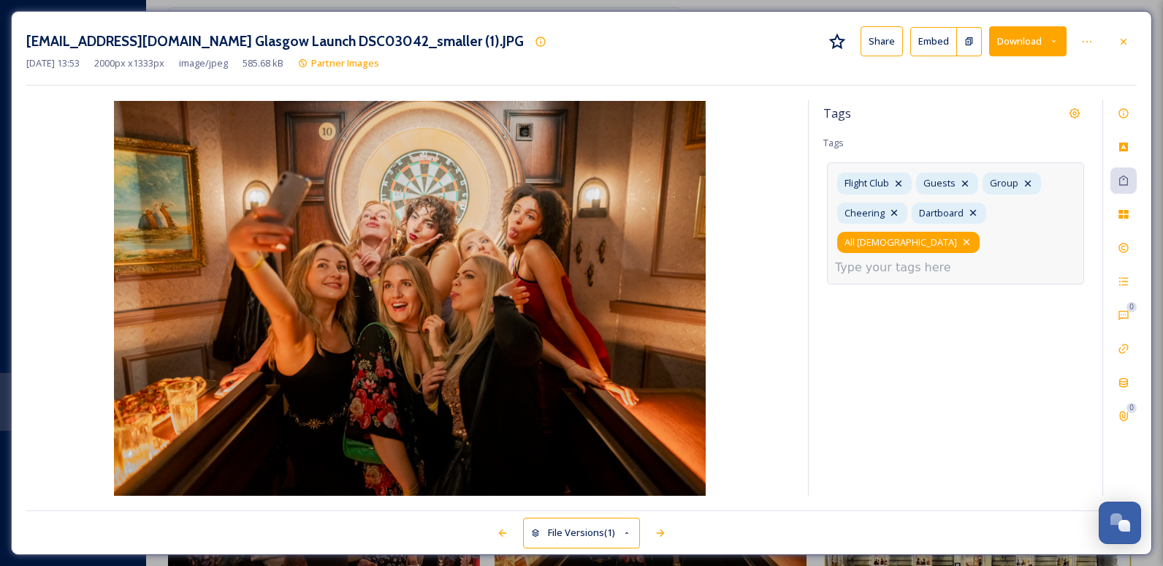
click at [749, 236] on icon at bounding box center [967, 242] width 12 height 12
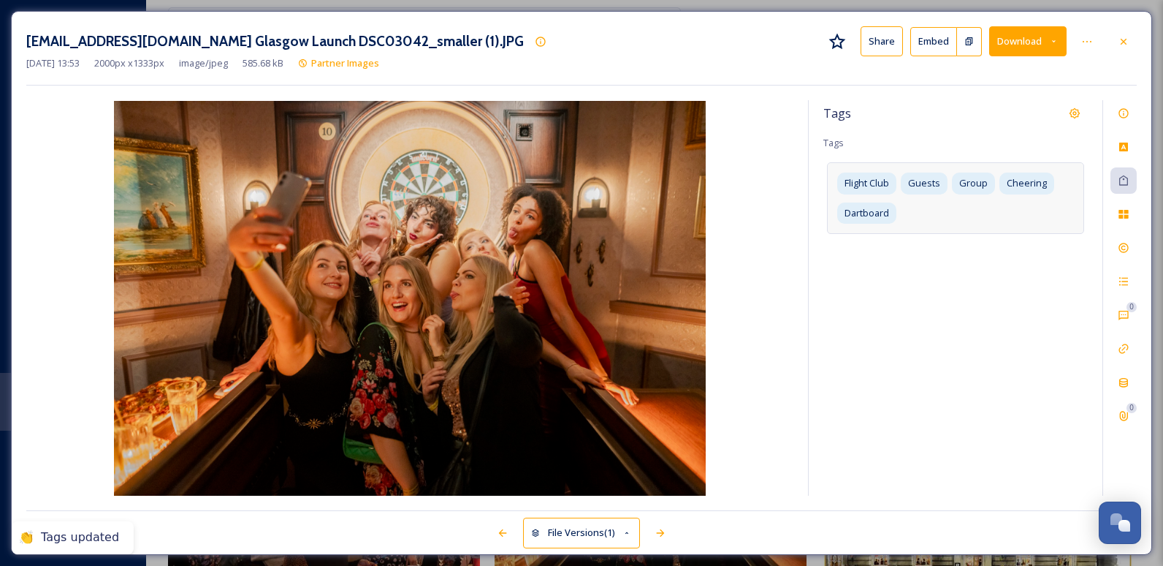
click at [749, 267] on div "Tags Tags Flight Club Guests Group Cheering Dartboard" at bounding box center [956, 297] width 294 height 395
click at [749, 248] on icon at bounding box center [1124, 248] width 12 height 12
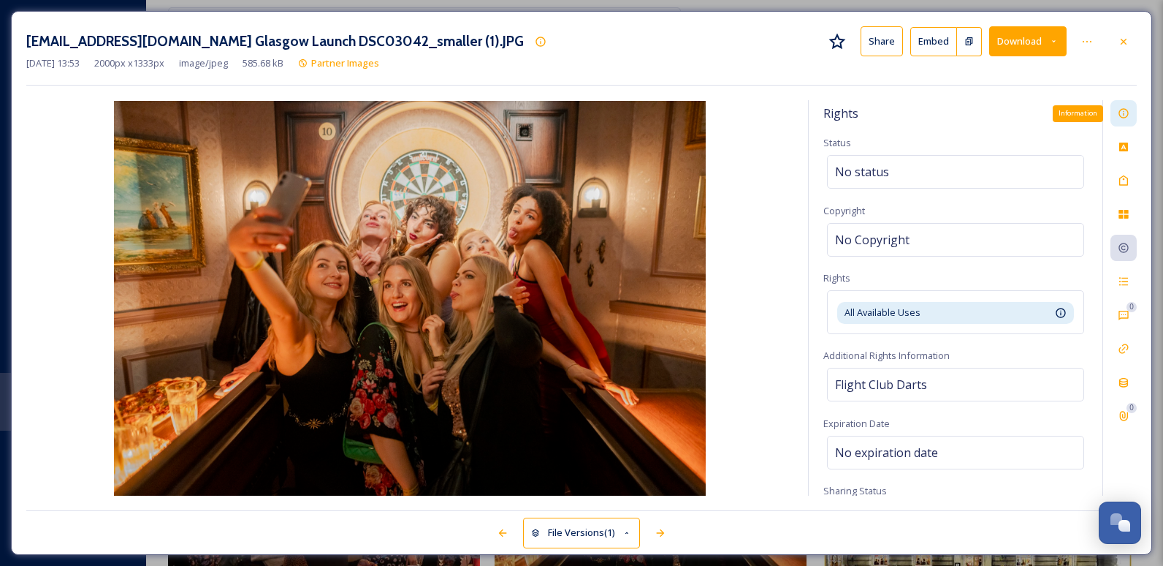
click at [749, 111] on div "Information" at bounding box center [1124, 113] width 26 height 26
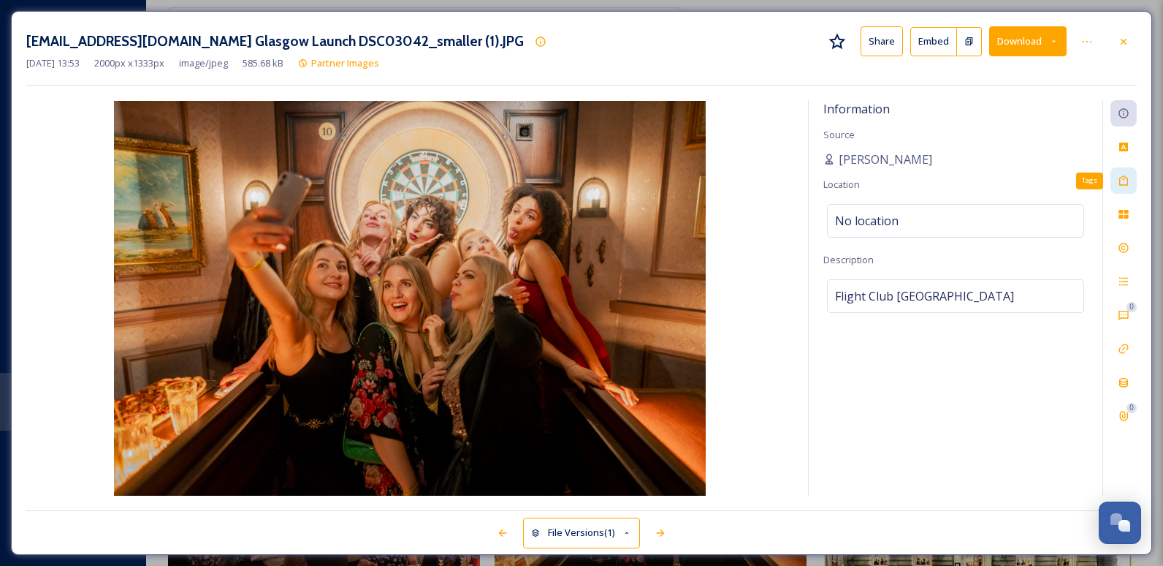
click at [749, 183] on icon at bounding box center [1124, 181] width 12 height 12
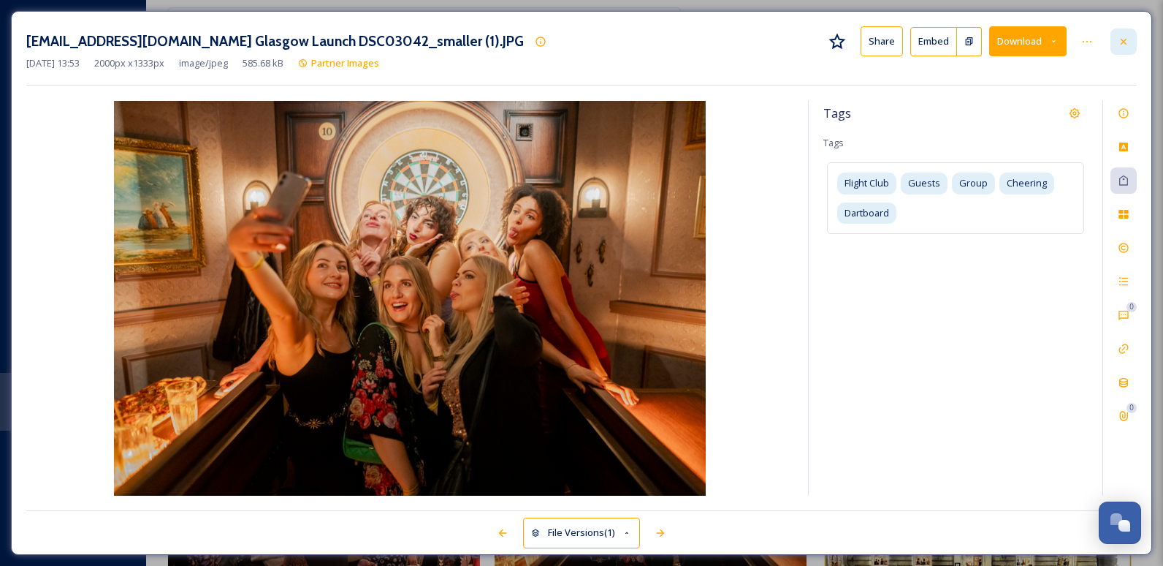
click at [749, 44] on icon at bounding box center [1124, 41] width 6 height 6
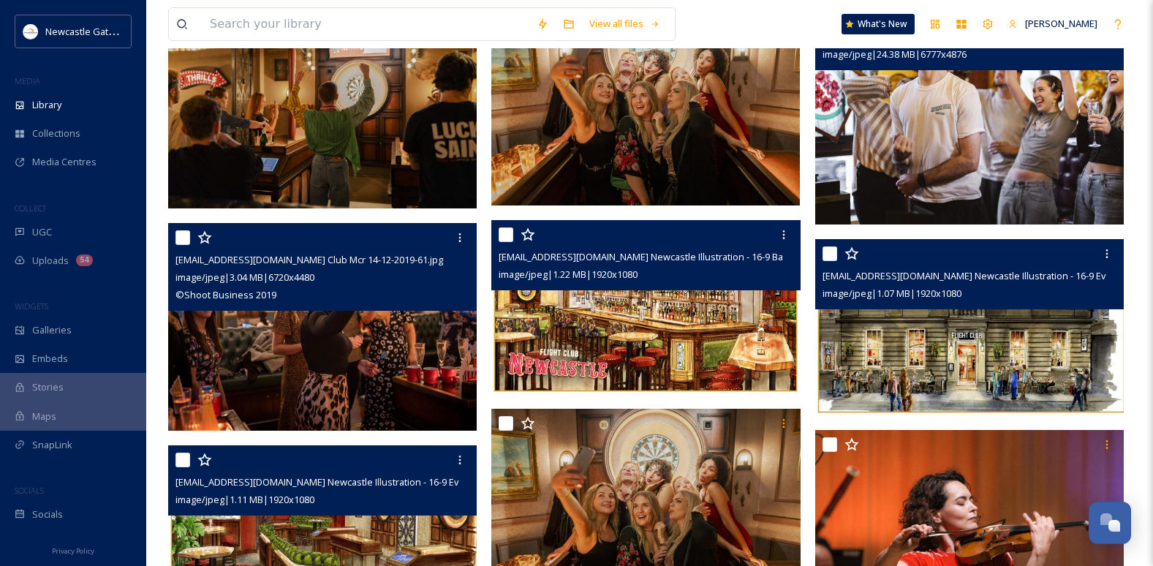
scroll to position [219, 0]
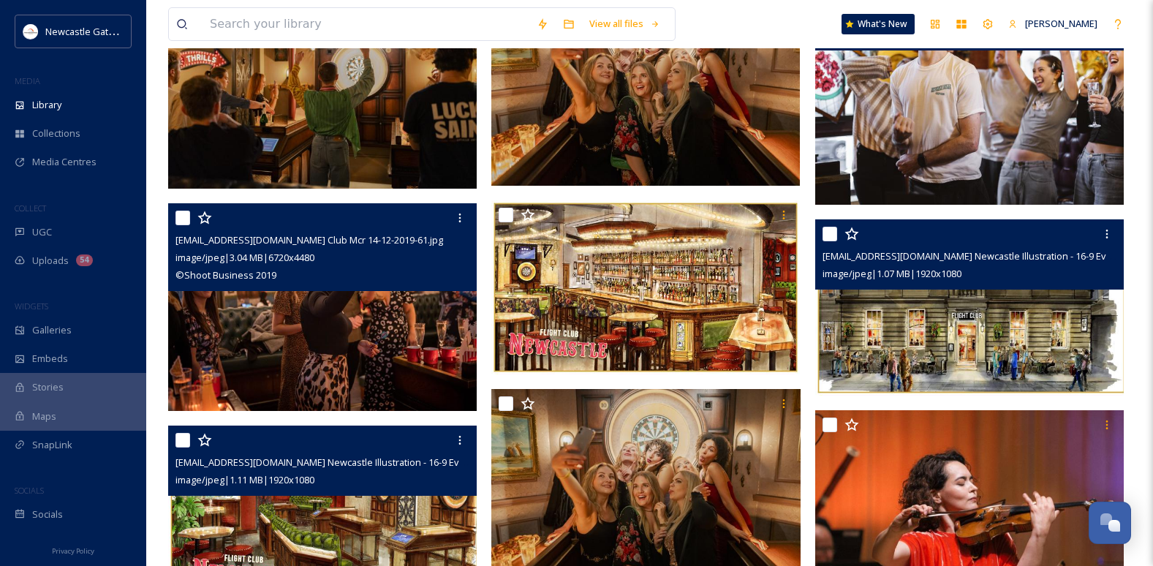
click at [749, 110] on img at bounding box center [971, 92] width 312 height 224
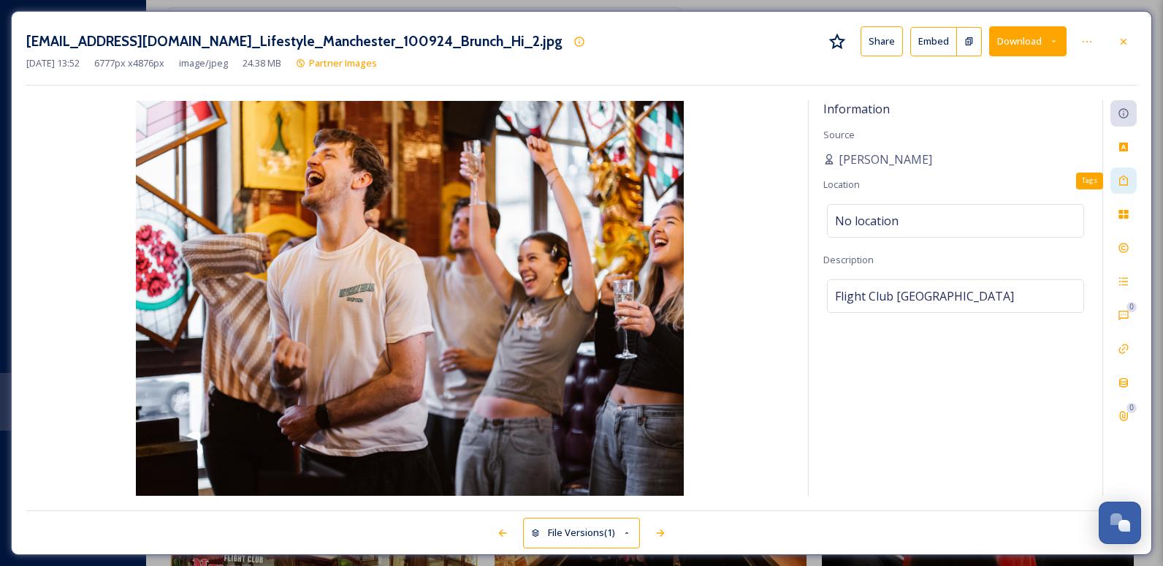
click at [749, 182] on icon at bounding box center [1124, 181] width 12 height 12
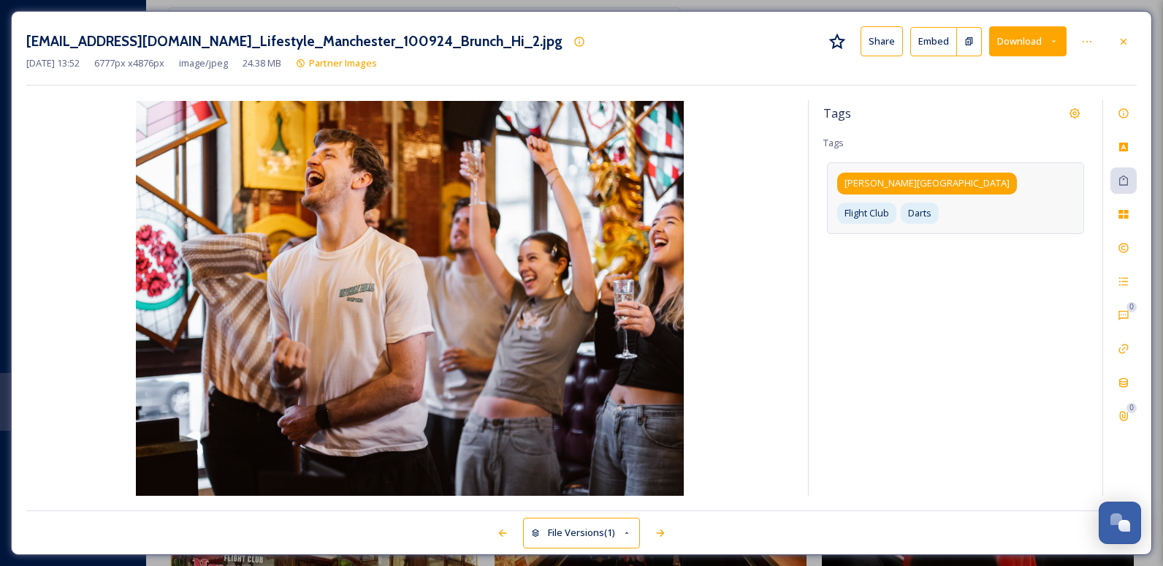
click at [749, 181] on span "[PERSON_NAME][GEOGRAPHIC_DATA]" at bounding box center [927, 183] width 165 height 14
click at [749, 185] on icon at bounding box center [1020, 184] width 6 height 6
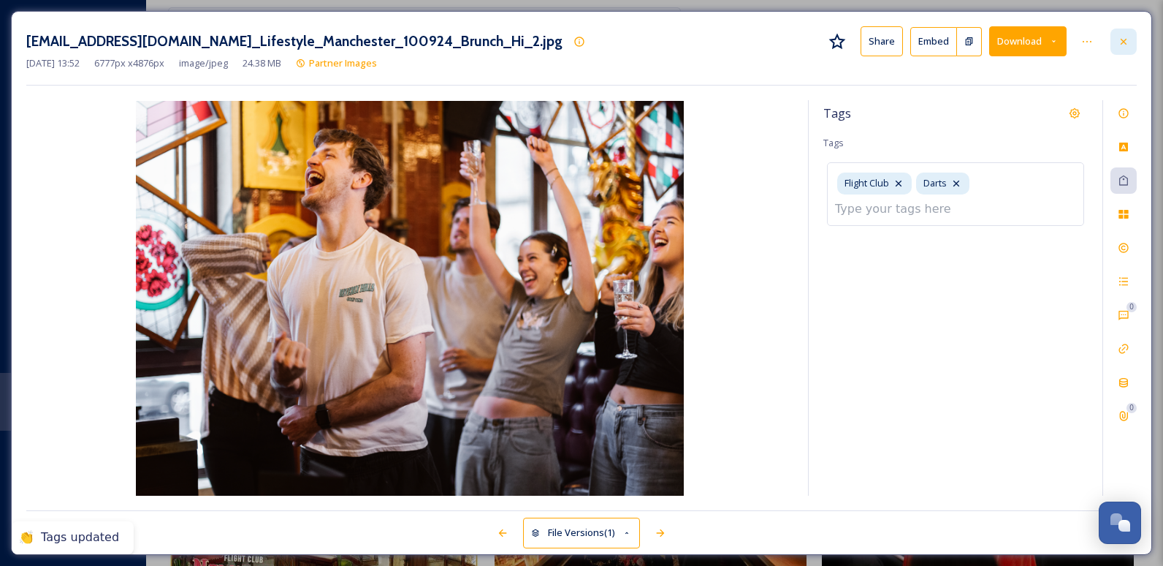
click at [749, 42] on icon at bounding box center [1124, 42] width 12 height 12
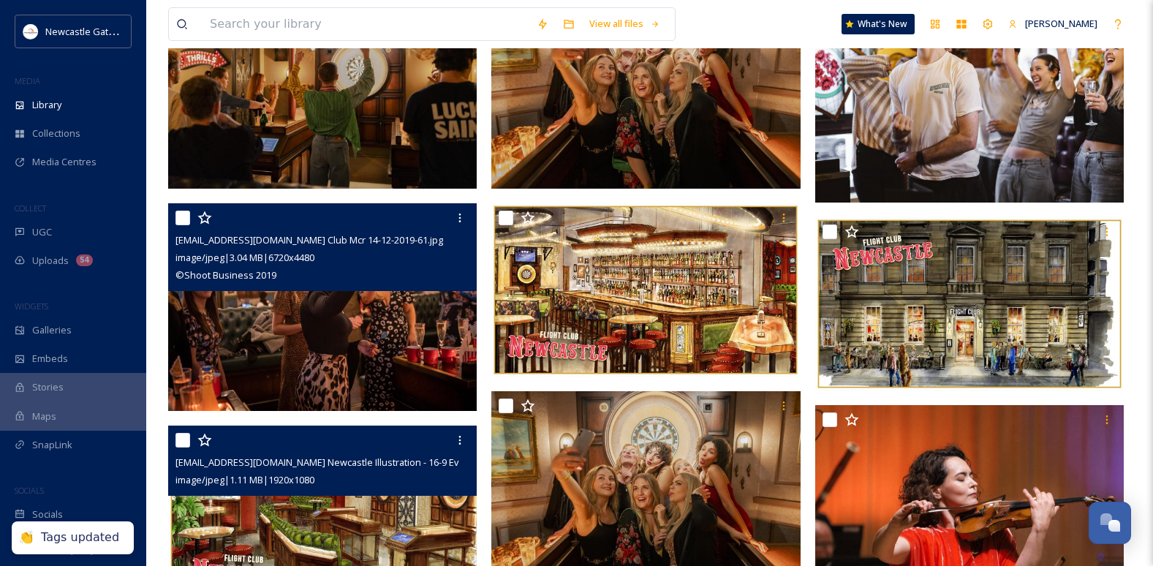
click at [419, 366] on img at bounding box center [324, 307] width 312 height 208
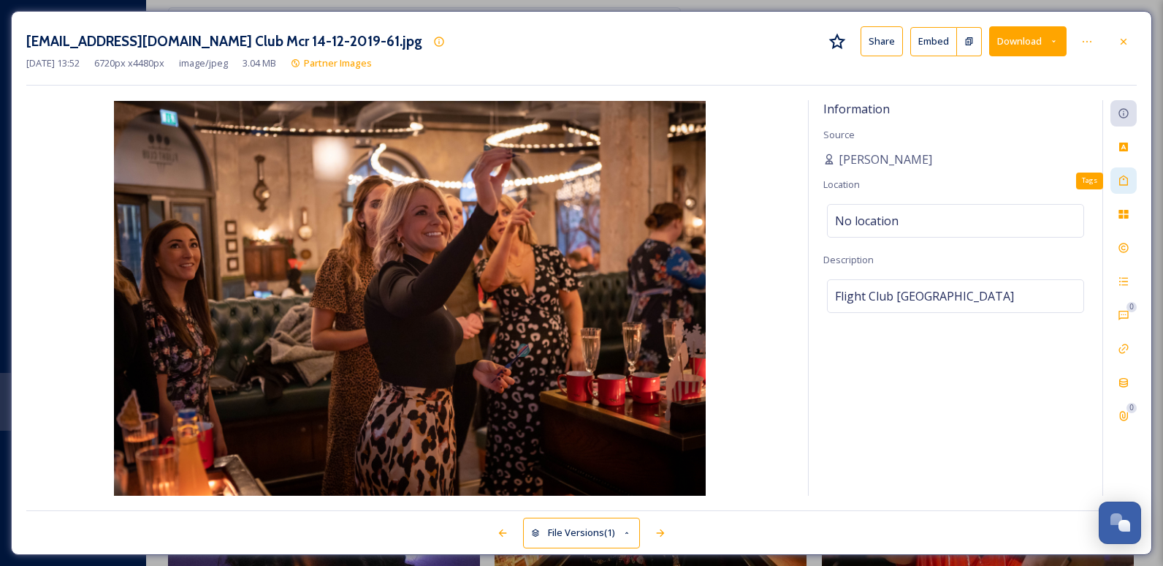
click at [749, 180] on icon at bounding box center [1124, 180] width 9 height 10
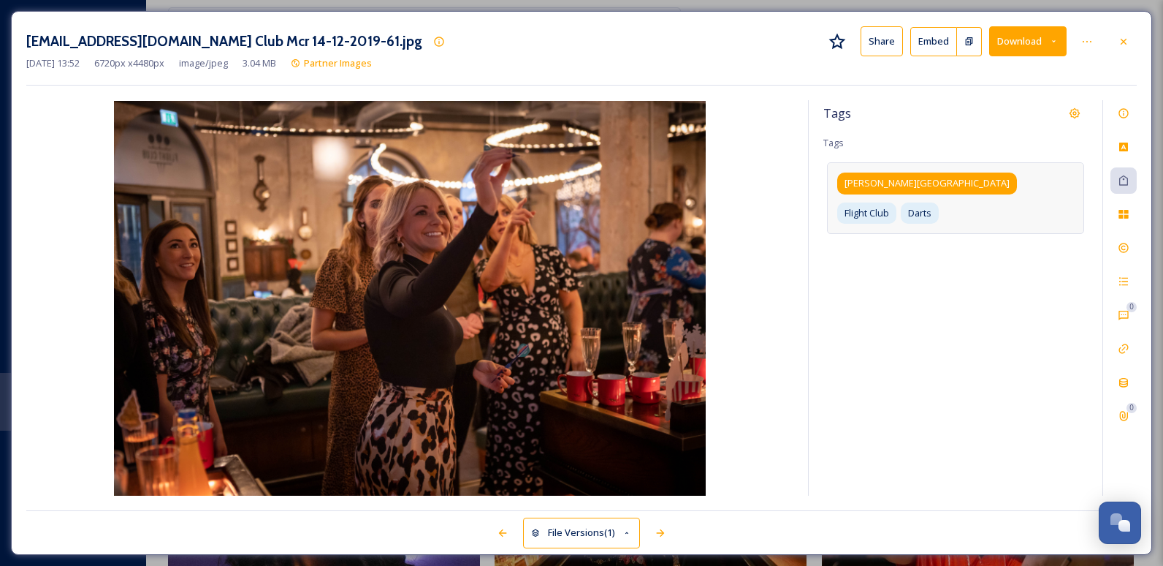
click at [749, 184] on div "[PERSON_NAME][GEOGRAPHIC_DATA]" at bounding box center [928, 182] width 180 height 21
click at [749, 182] on div "[PERSON_NAME][GEOGRAPHIC_DATA]" at bounding box center [935, 182] width 195 height 21
click at [749, 181] on icon at bounding box center [1020, 184] width 12 height 12
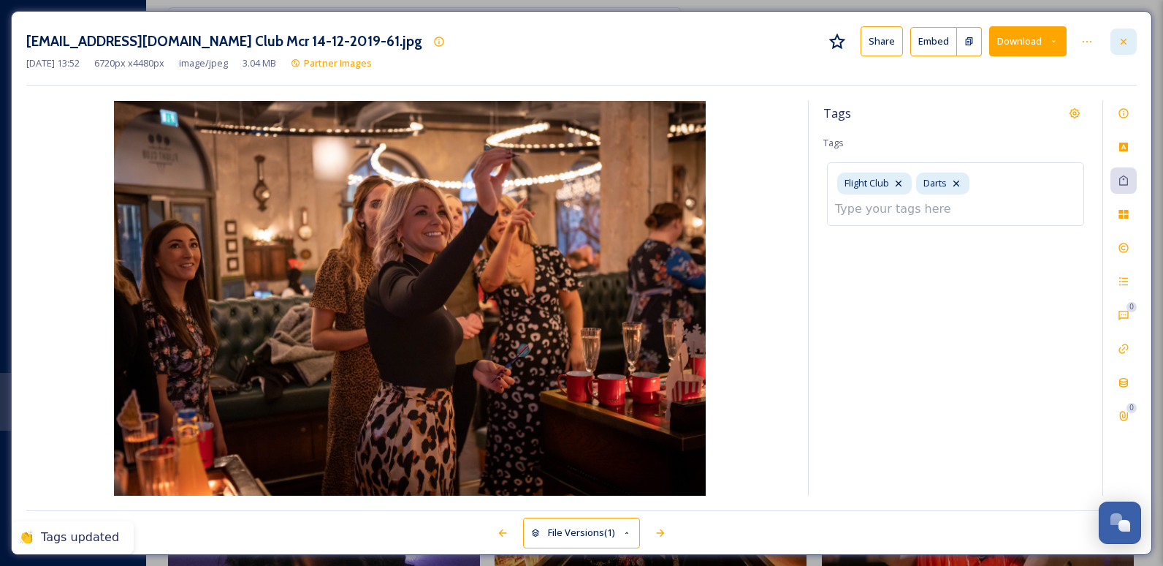
click at [749, 37] on icon at bounding box center [1124, 42] width 12 height 12
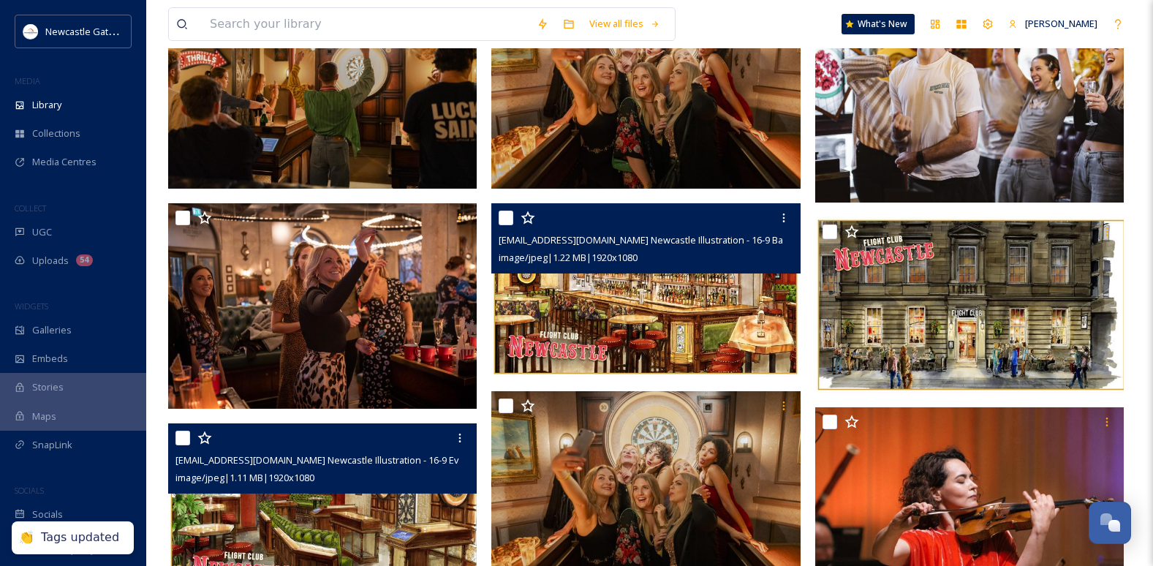
click at [603, 313] on img at bounding box center [645, 290] width 308 height 174
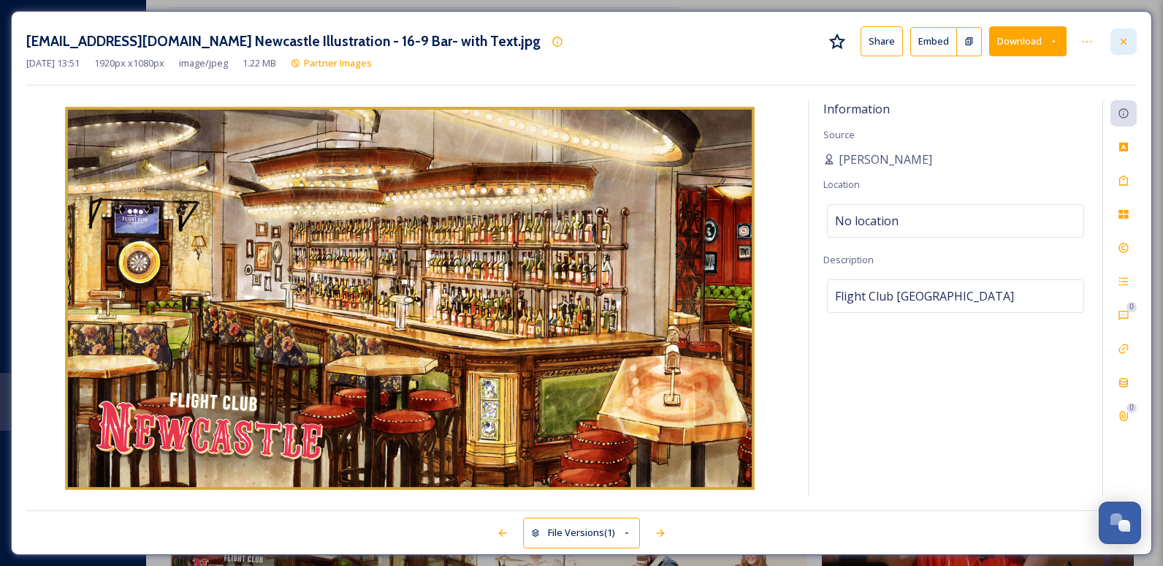
click at [749, 47] on icon at bounding box center [1124, 42] width 12 height 12
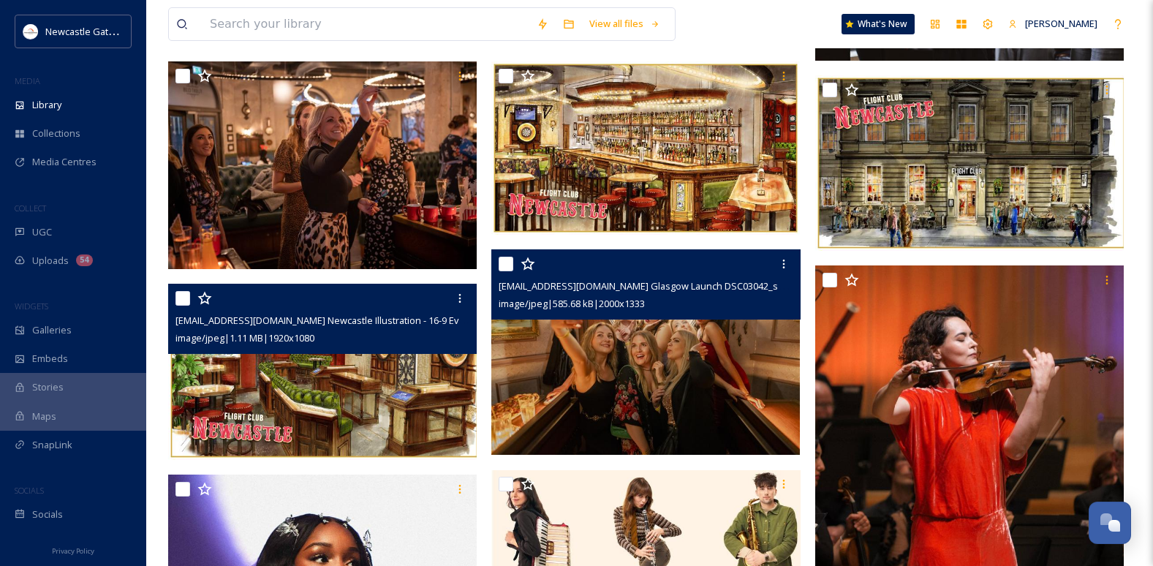
scroll to position [365, 0]
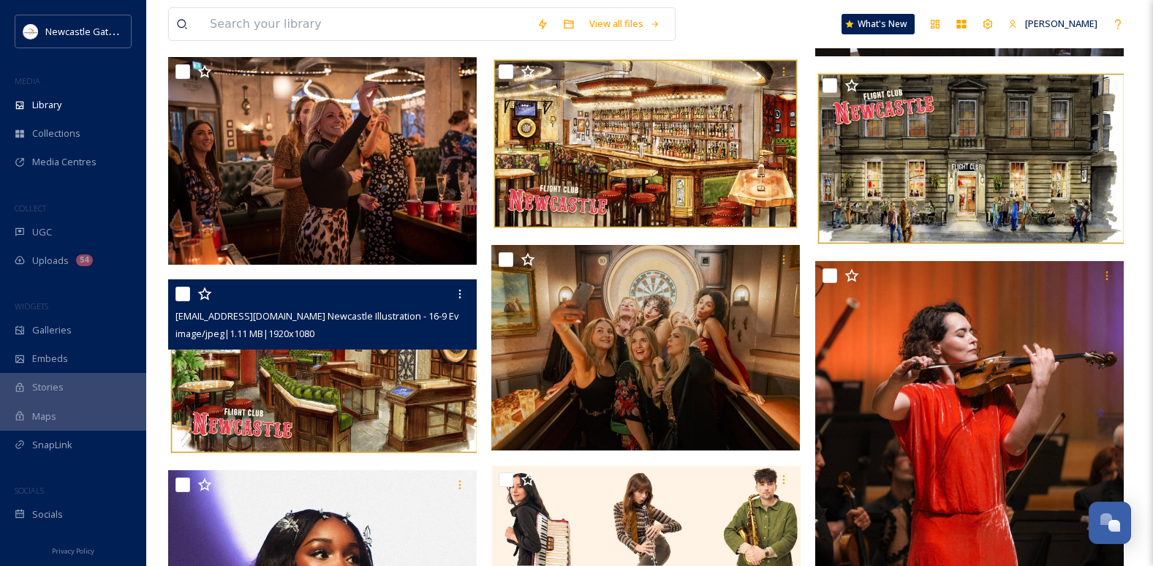
click at [560, 381] on img at bounding box center [645, 348] width 308 height 206
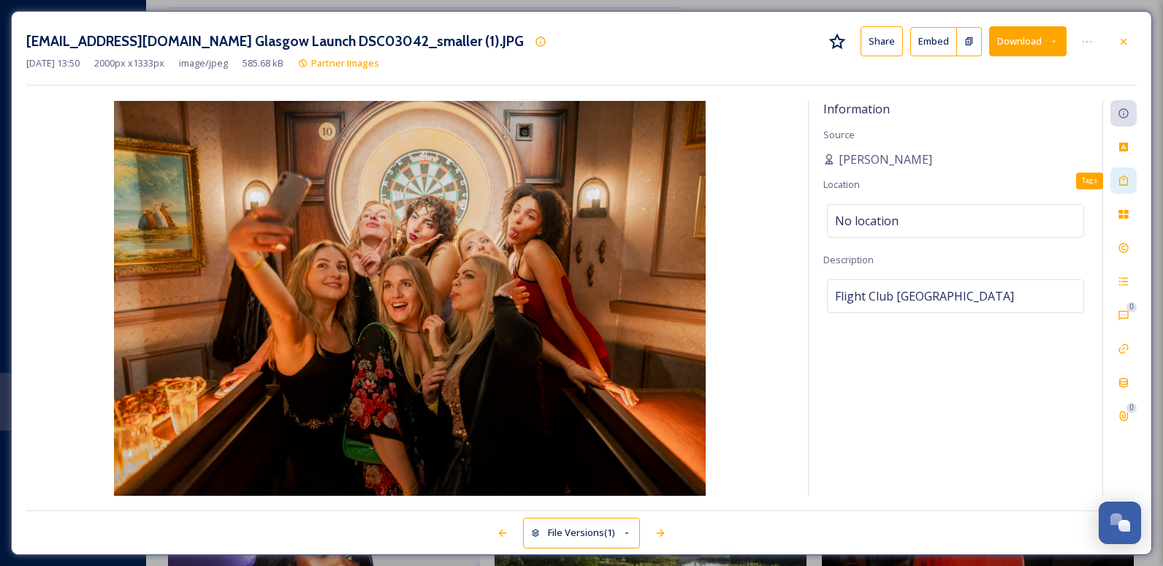
click at [749, 182] on div "Tags" at bounding box center [1124, 180] width 26 height 26
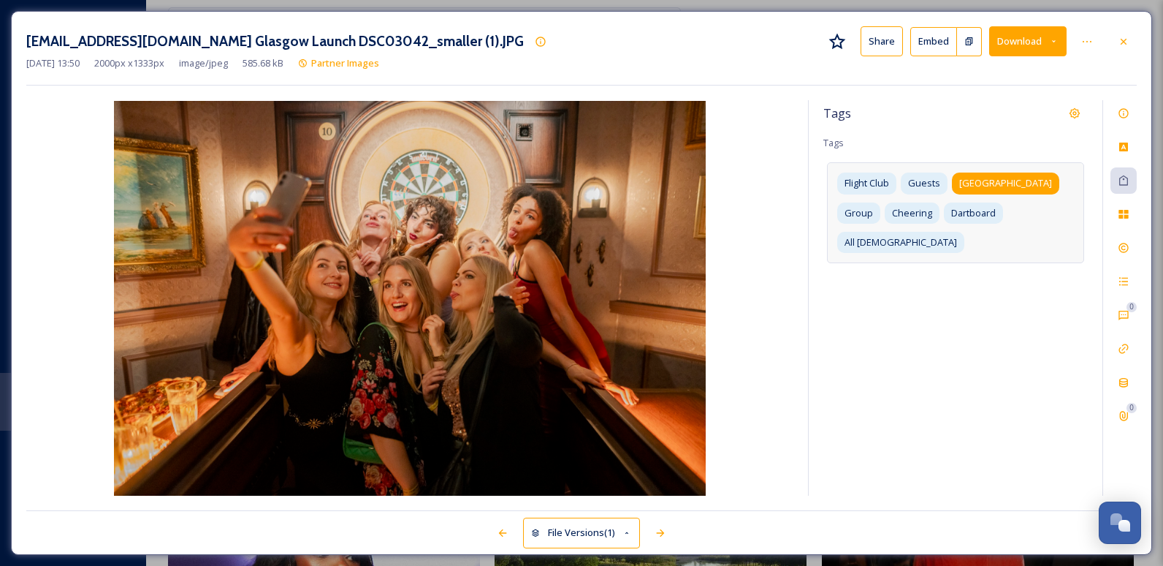
click at [749, 179] on span "[GEOGRAPHIC_DATA]" at bounding box center [1006, 183] width 93 height 14
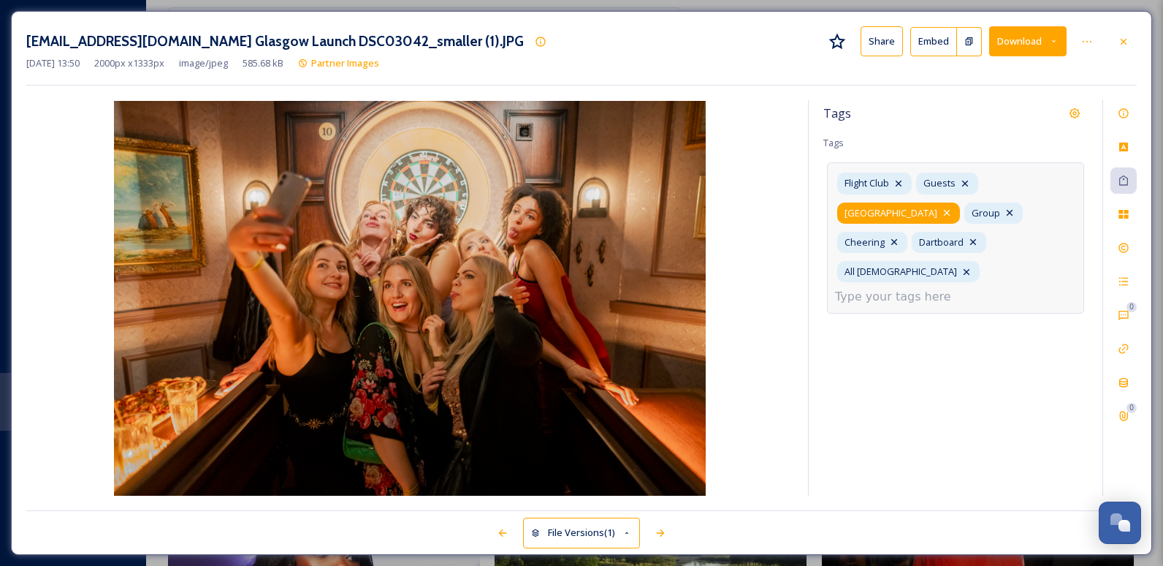
click at [749, 207] on icon at bounding box center [947, 213] width 12 height 12
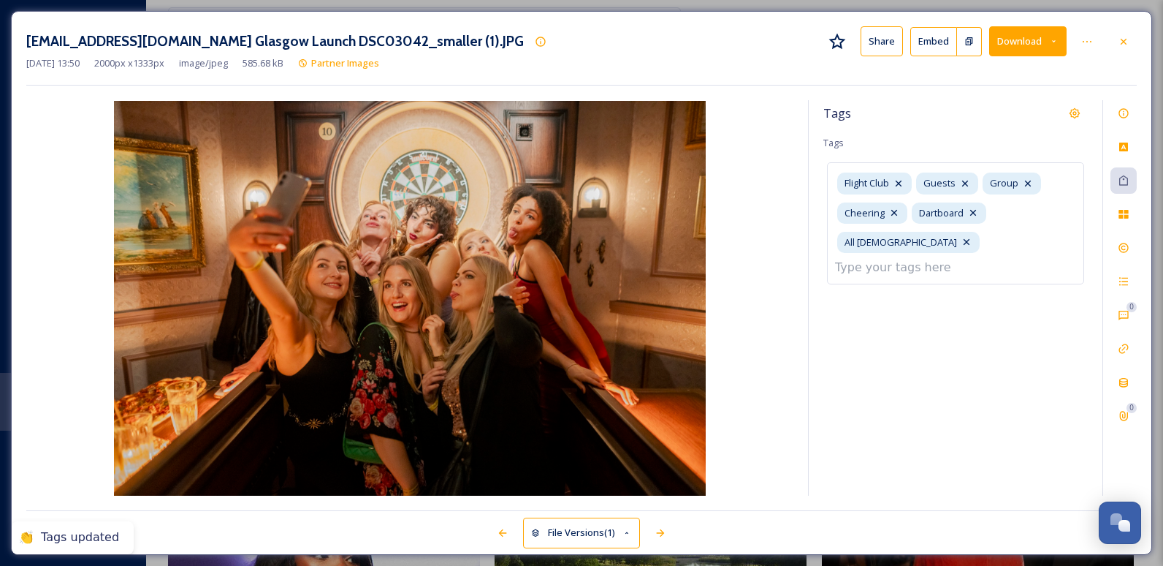
click at [749, 286] on div "Tags Tags Flight Club Guests Group Cheering Dartboard All [DEMOGRAPHIC_DATA]" at bounding box center [956, 297] width 294 height 395
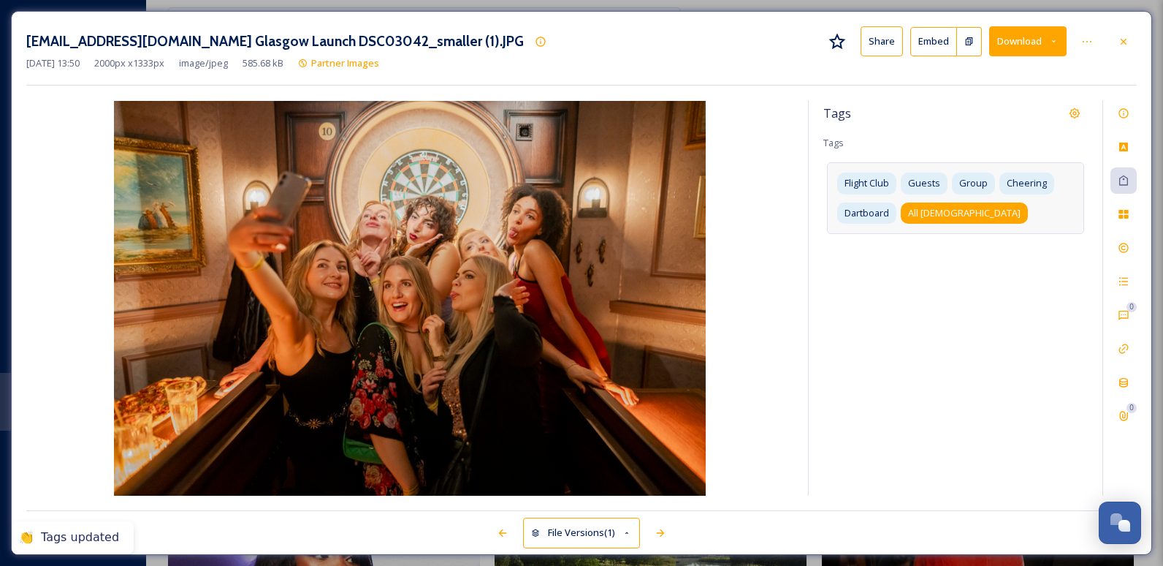
click at [749, 213] on span "All [DEMOGRAPHIC_DATA]" at bounding box center [964, 213] width 113 height 14
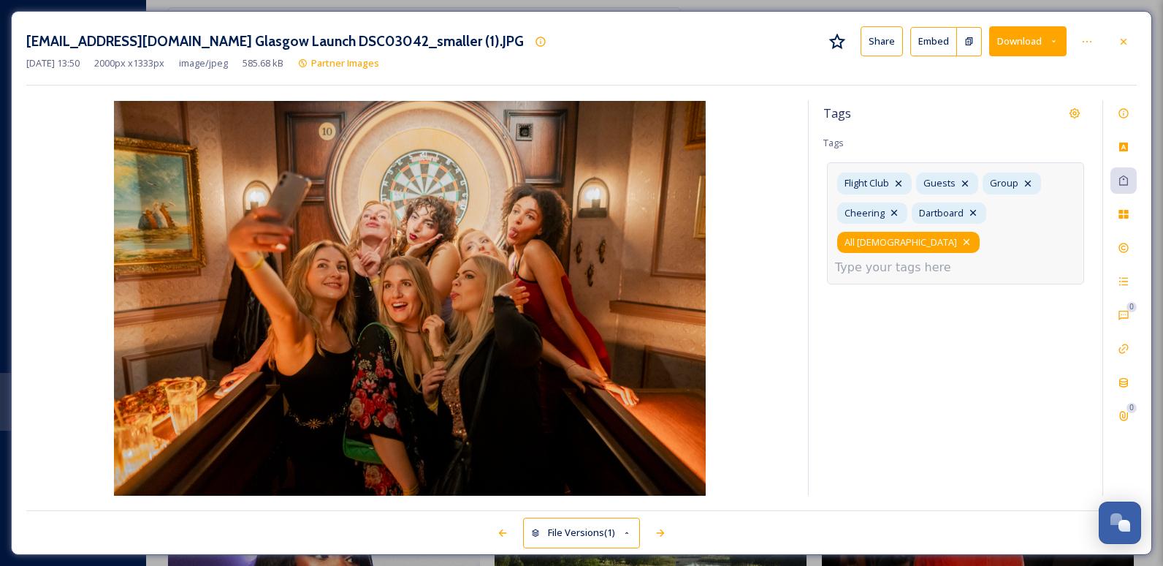
click at [749, 239] on icon at bounding box center [967, 242] width 6 height 6
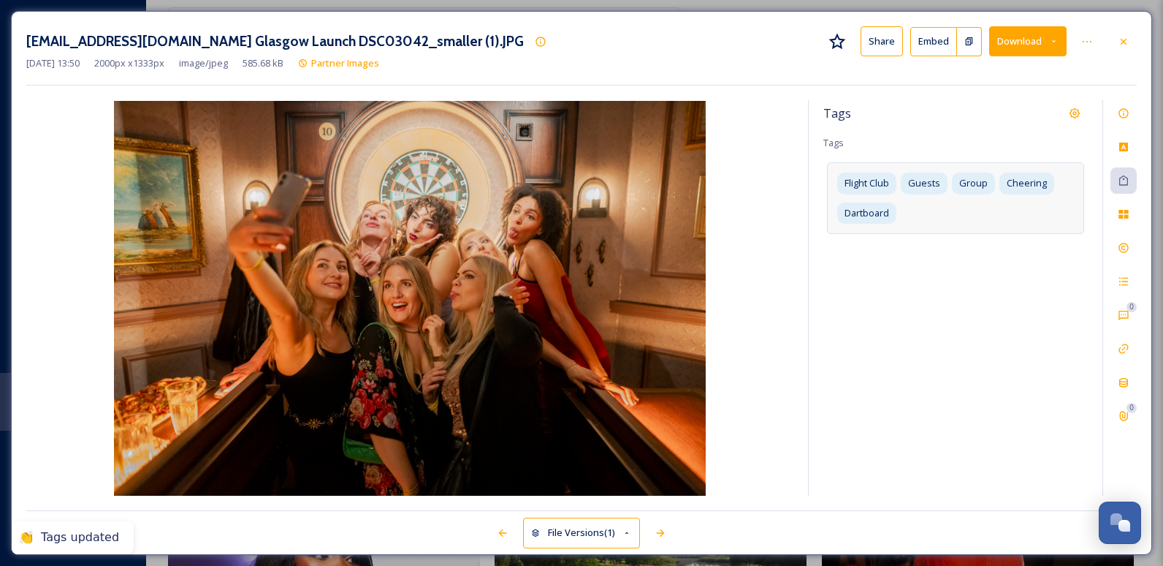
click at [749, 308] on div "Tags Tags Flight Club Guests Group Cheering Dartboard" at bounding box center [956, 297] width 294 height 395
click at [749, 45] on icon at bounding box center [1124, 42] width 12 height 12
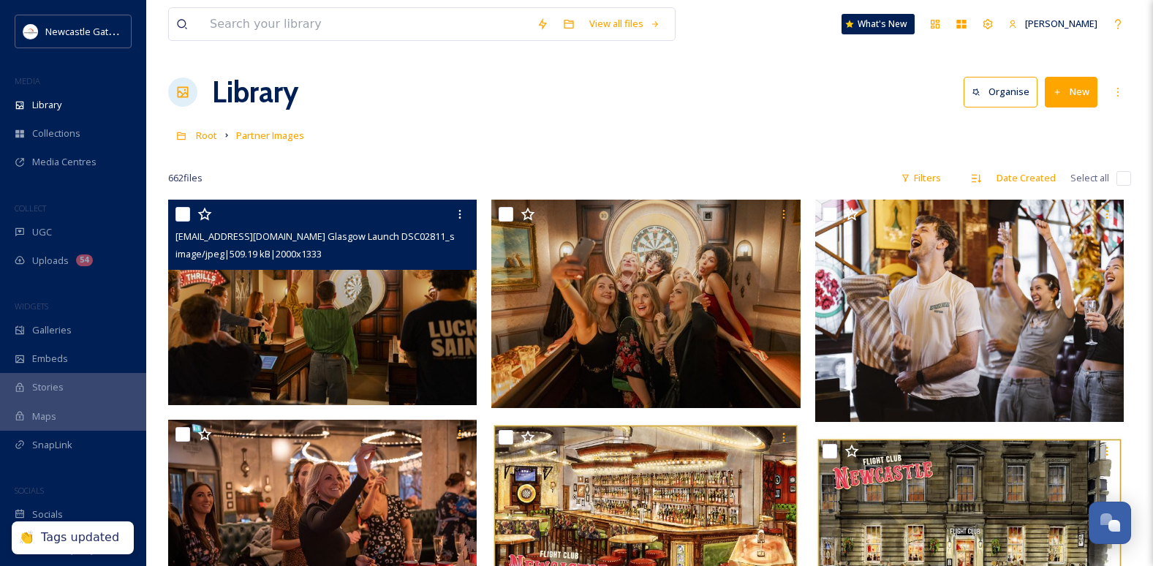
click at [352, 326] on img at bounding box center [322, 303] width 308 height 206
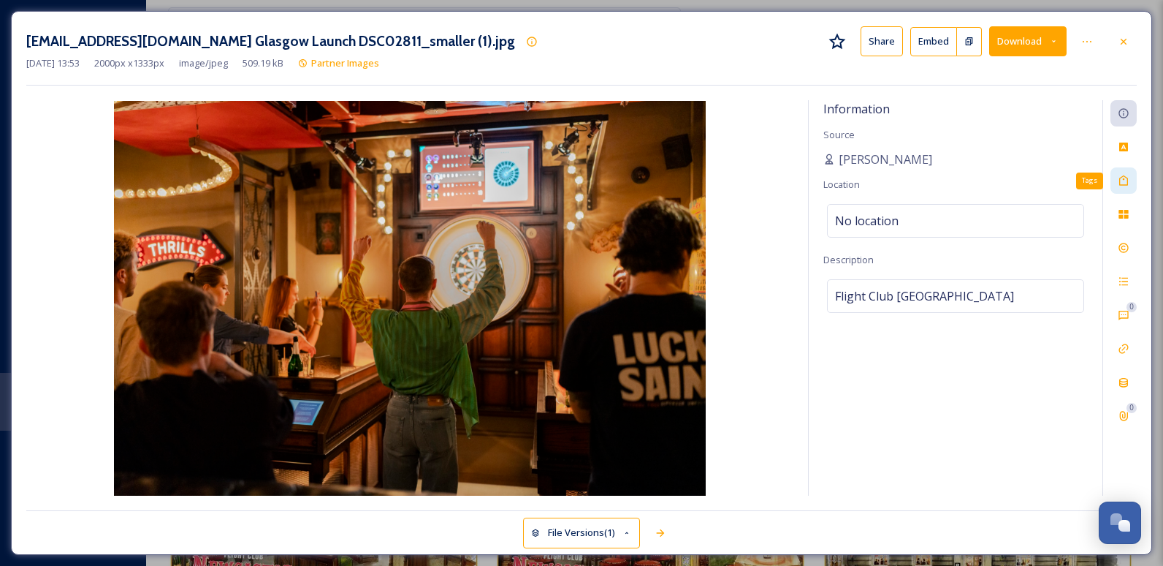
click at [749, 183] on icon at bounding box center [1124, 181] width 12 height 12
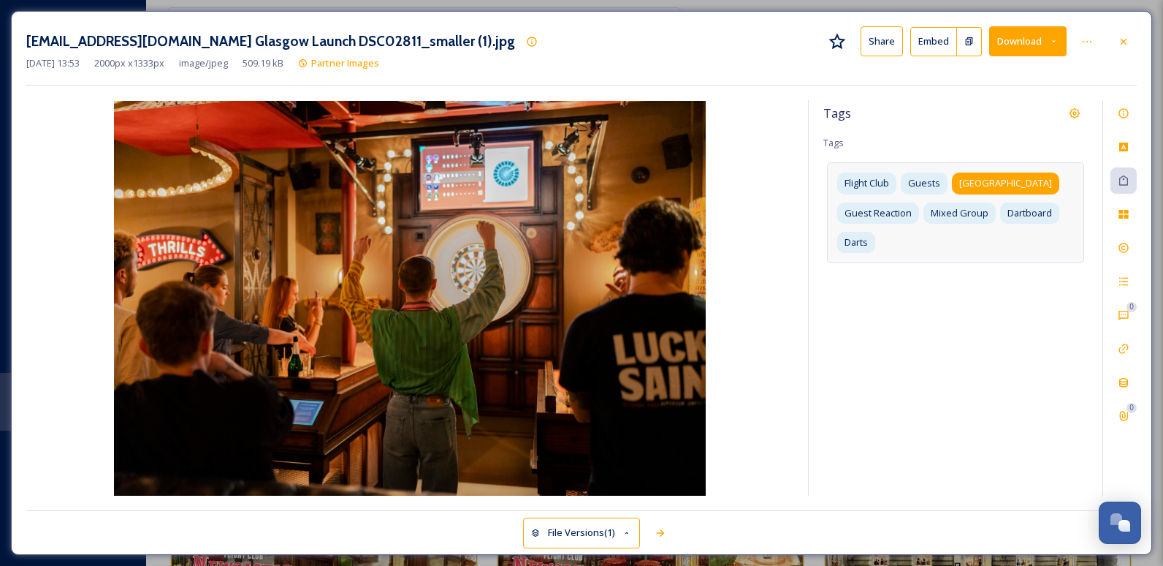
click at [749, 175] on div "[GEOGRAPHIC_DATA]" at bounding box center [1005, 182] width 107 height 21
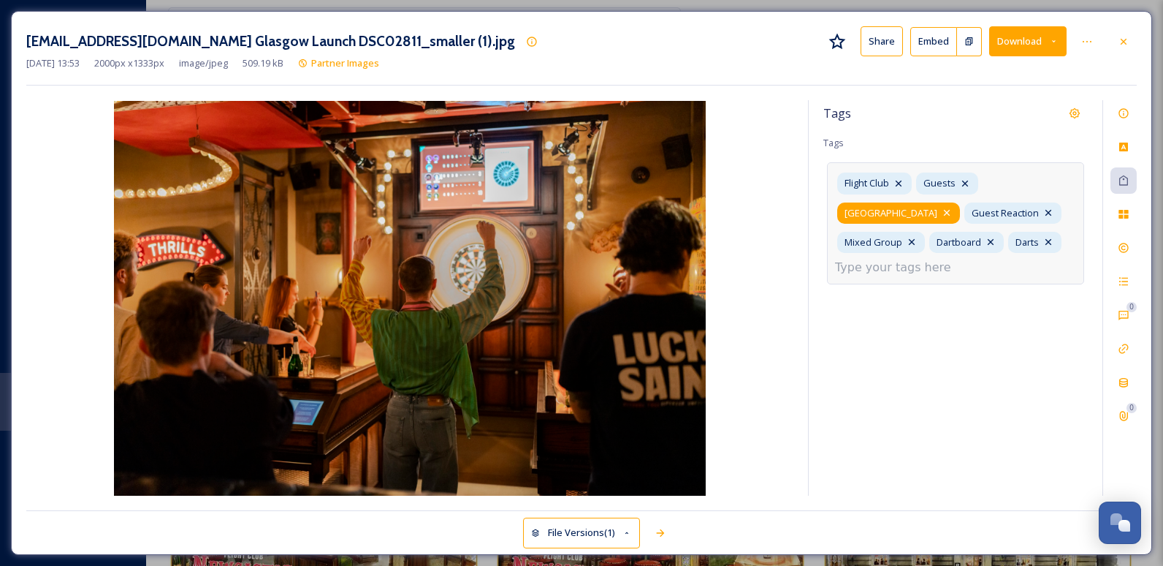
click at [749, 210] on icon at bounding box center [947, 213] width 6 height 6
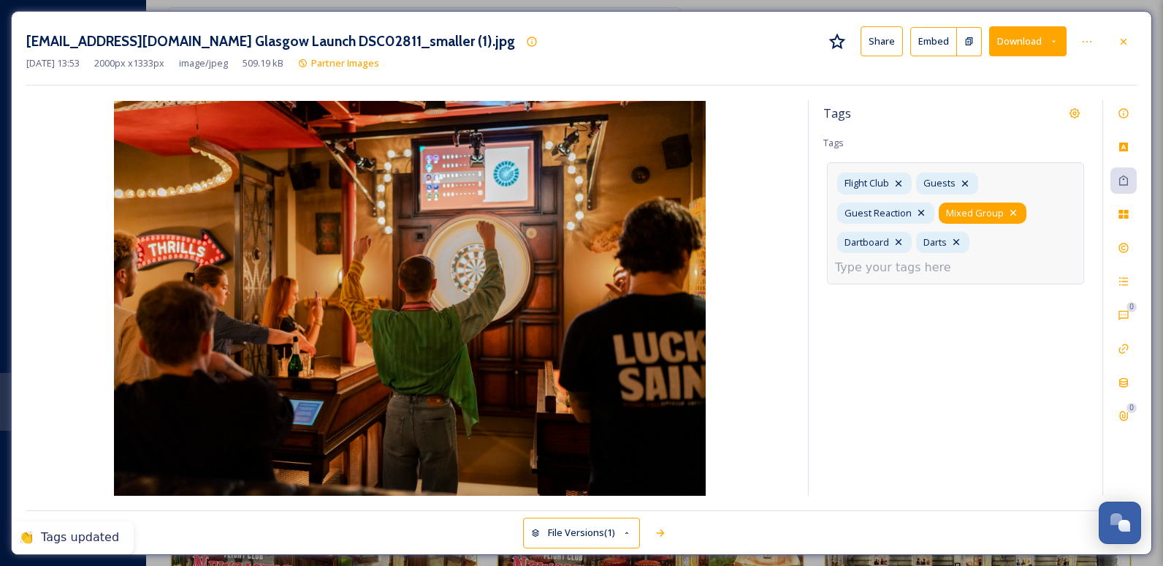
click at [749, 210] on icon at bounding box center [1014, 213] width 12 height 12
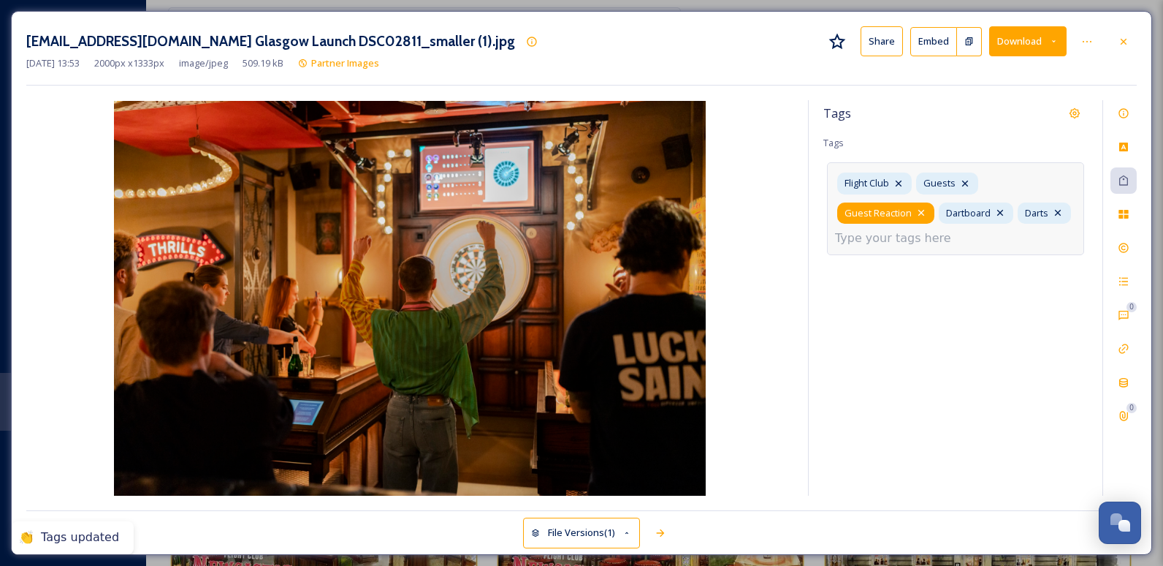
click at [749, 210] on icon at bounding box center [922, 213] width 6 height 6
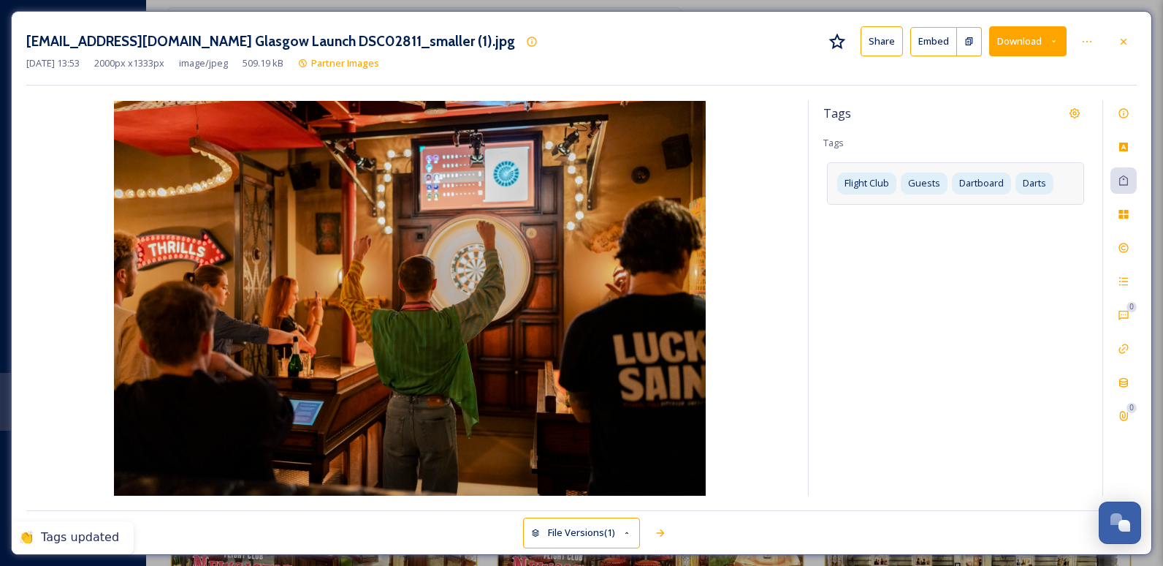
click at [749, 308] on div "Tags Tags Flight Club Guests Dartboard Darts" at bounding box center [956, 297] width 294 height 395
click at [749, 178] on icon at bounding box center [1124, 181] width 12 height 12
click at [749, 121] on div "Information" at bounding box center [1124, 113] width 26 height 26
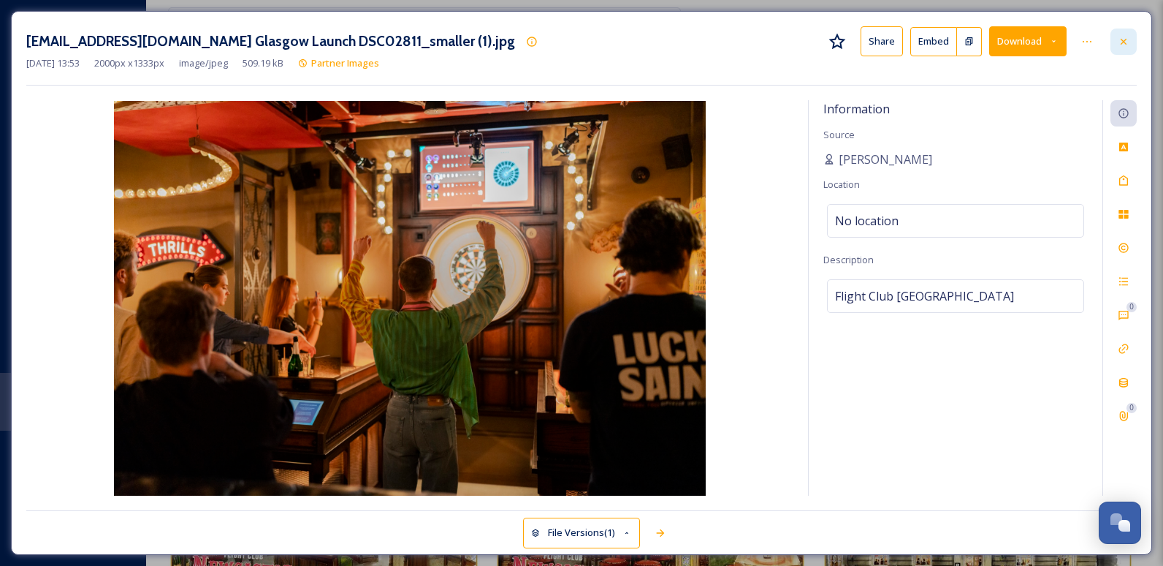
click at [749, 38] on icon at bounding box center [1124, 42] width 12 height 12
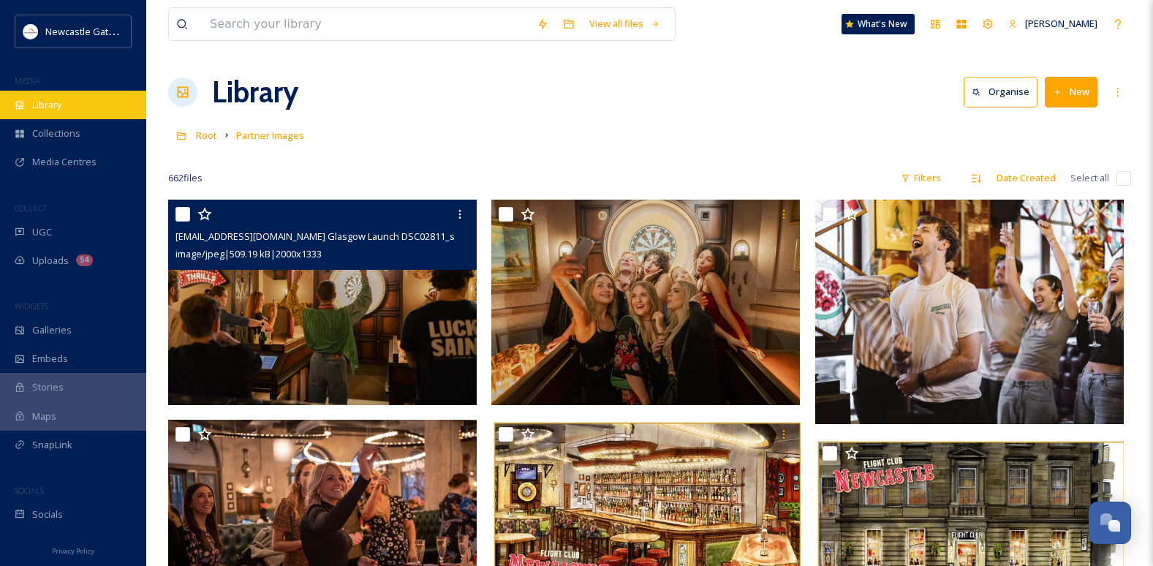
click at [47, 110] on span "Library" at bounding box center [46, 105] width 29 height 14
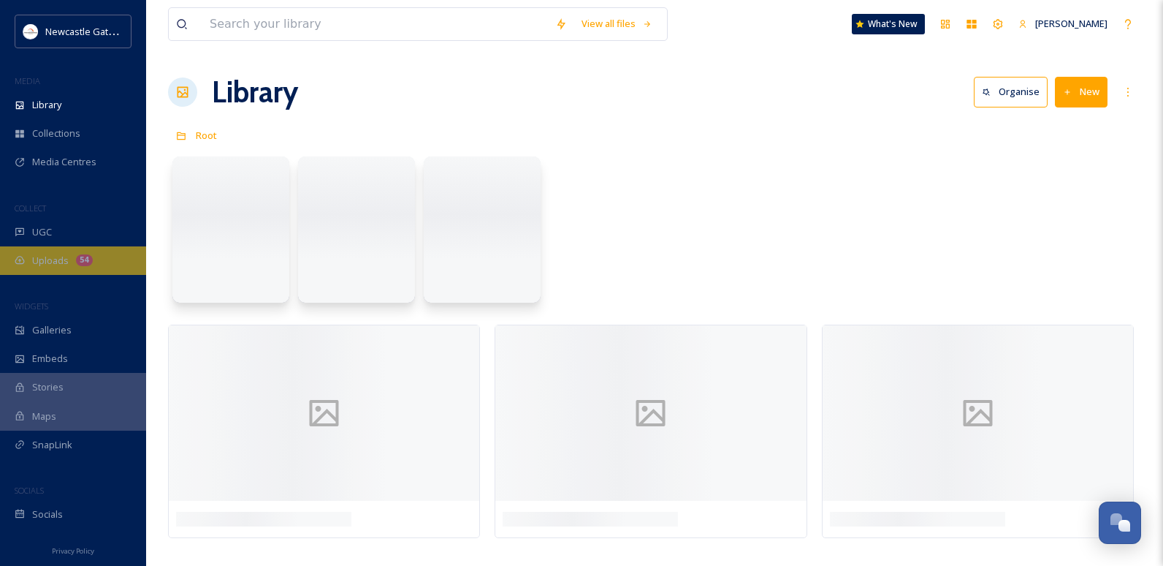
click at [64, 257] on span "Uploads" at bounding box center [50, 261] width 37 height 14
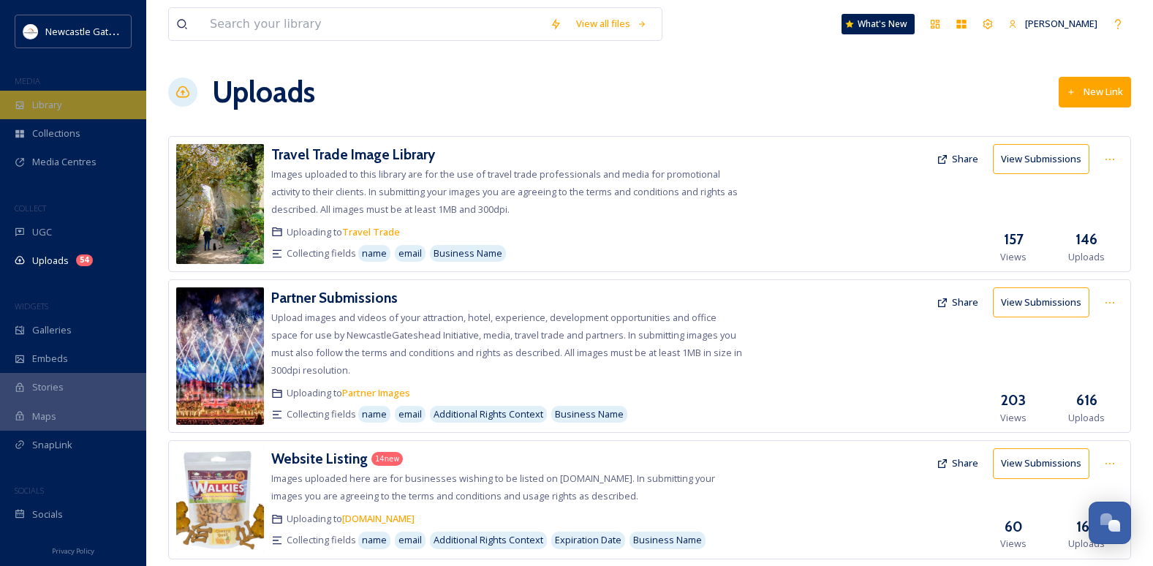
click at [40, 101] on span "Library" at bounding box center [46, 105] width 29 height 14
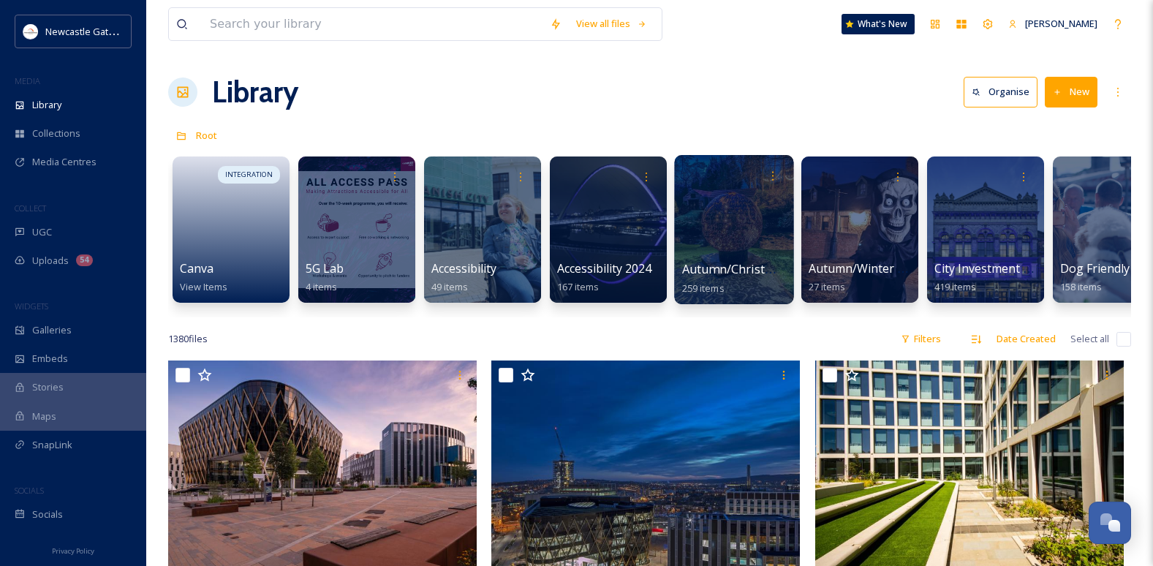
click at [740, 232] on div at bounding box center [733, 229] width 119 height 149
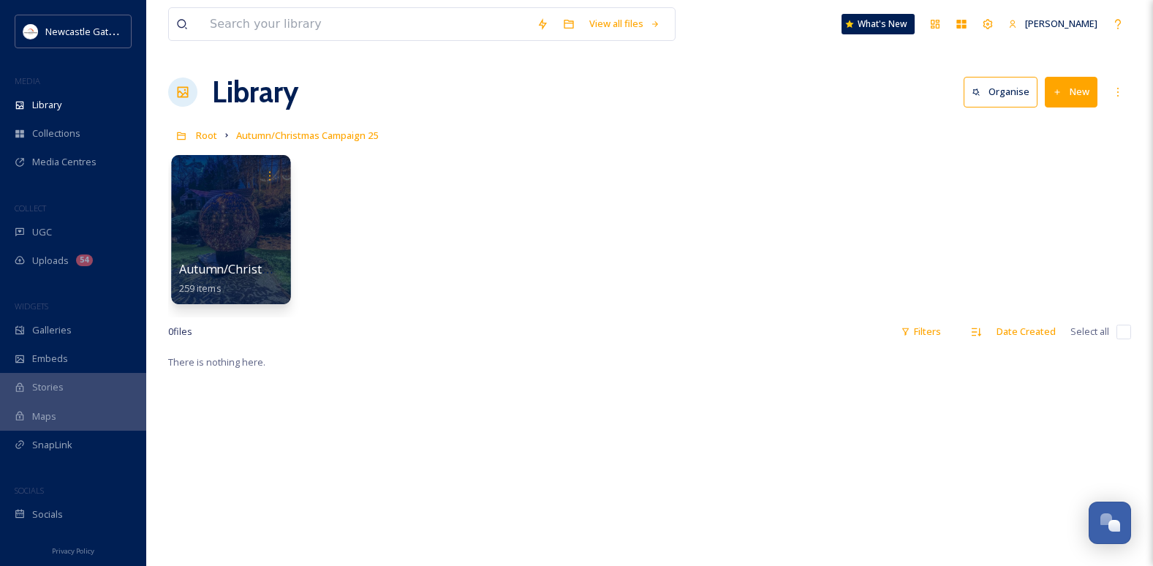
click at [227, 205] on div at bounding box center [230, 229] width 119 height 149
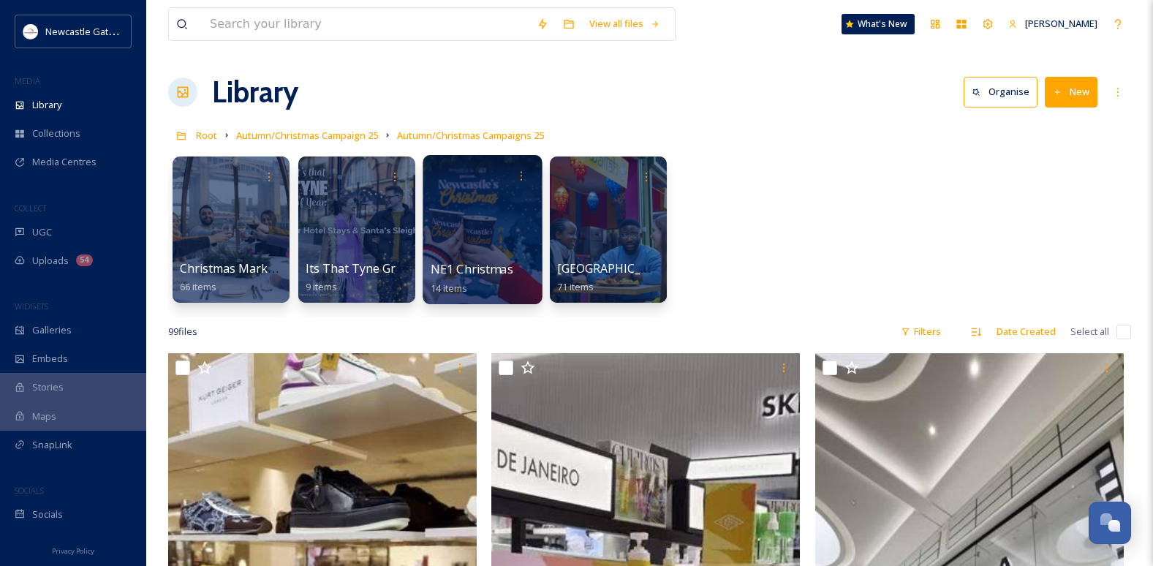
click at [488, 250] on div at bounding box center [481, 229] width 119 height 149
